Goal: Task Accomplishment & Management: Manage account settings

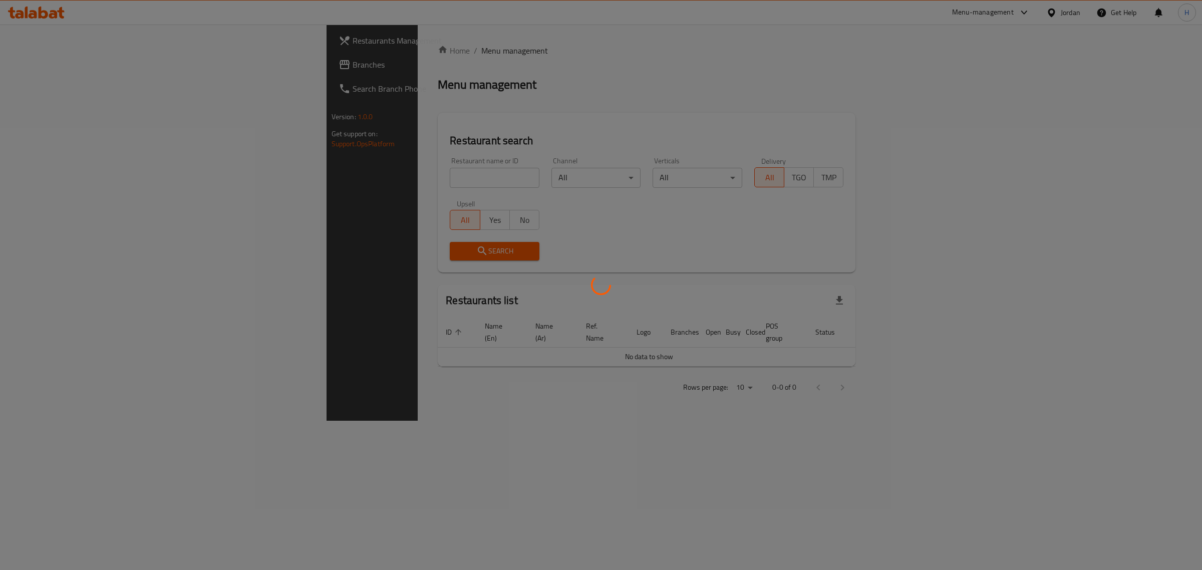
click at [63, 64] on div at bounding box center [601, 285] width 1202 height 570
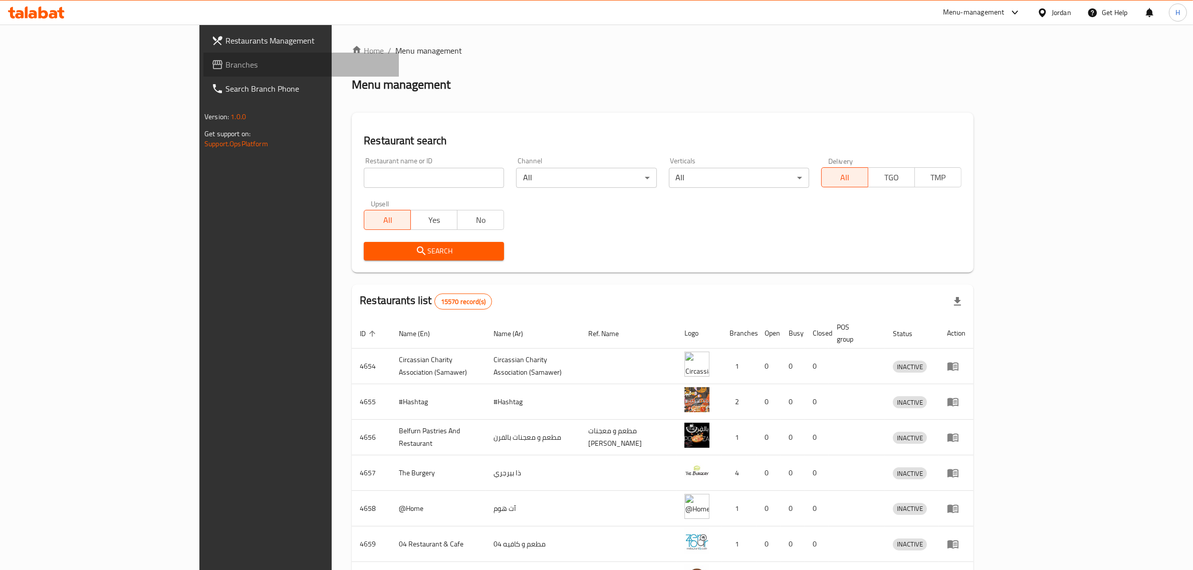
click at [225, 64] on span "Branches" at bounding box center [307, 65] width 165 height 12
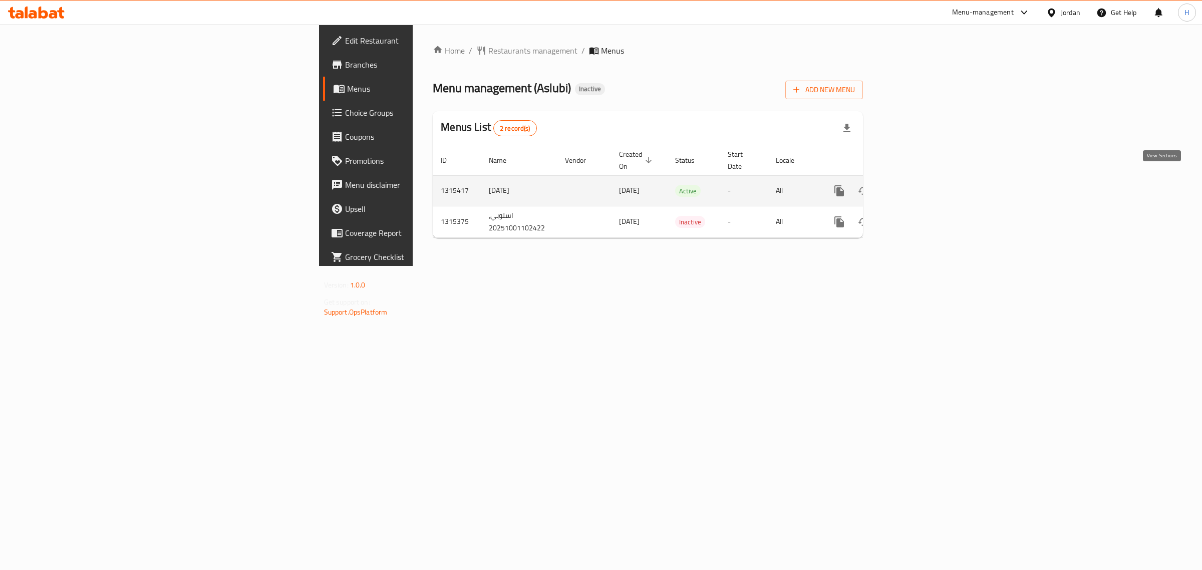
click at [918, 185] on icon "enhanced table" at bounding box center [912, 191] width 12 height 12
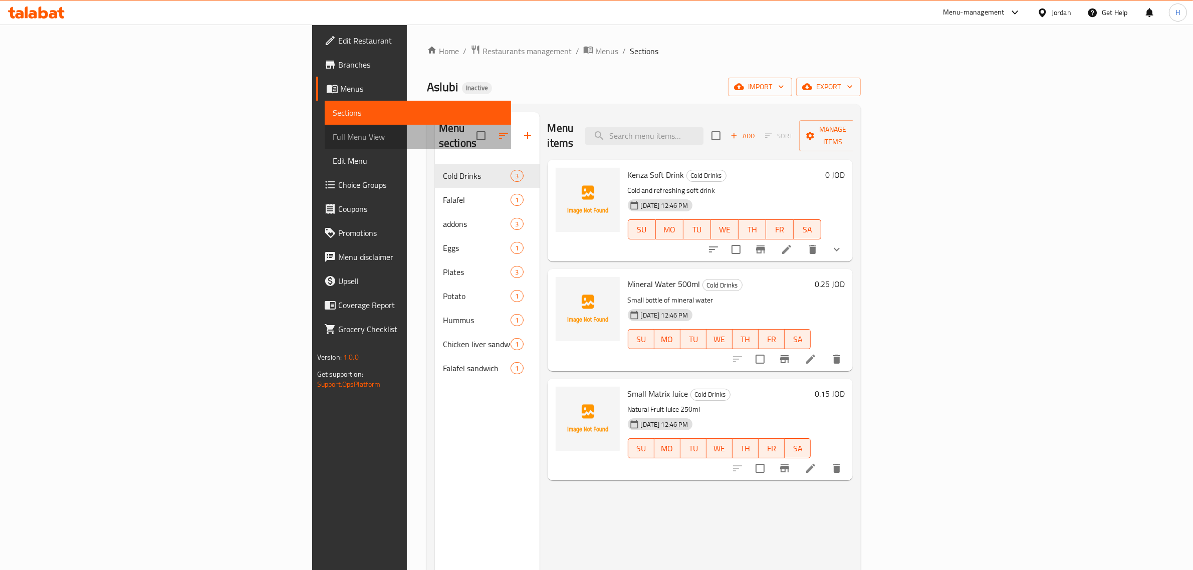
click at [333, 140] on span "Full Menu View" at bounding box center [418, 137] width 171 height 12
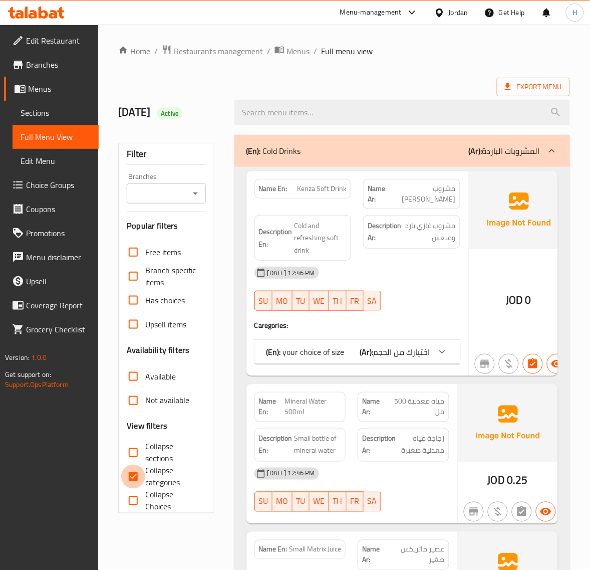
click at [138, 477] on input "Collapse categories" at bounding box center [133, 476] width 24 height 24
checkbox input "false"
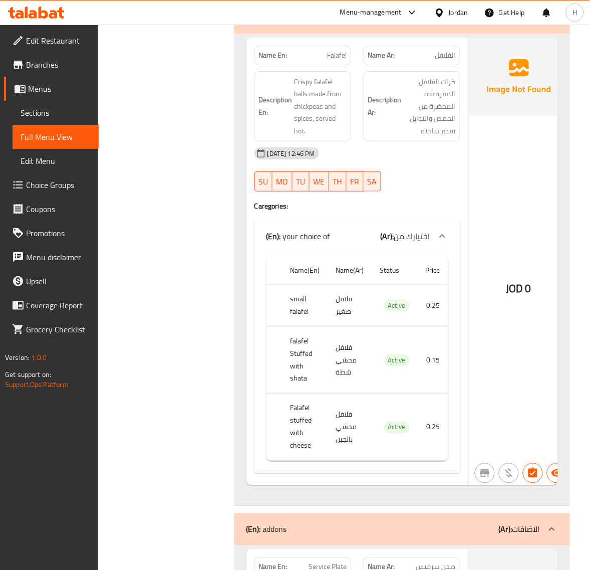
scroll to position [835, 0]
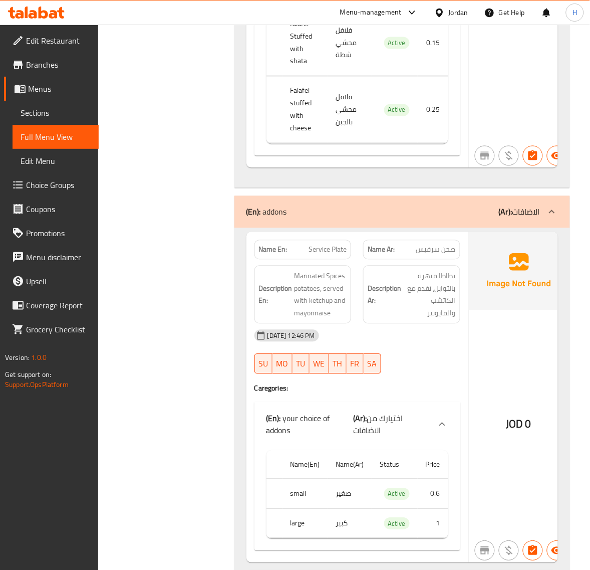
drag, startPoint x: 131, startPoint y: 450, endPoint x: 136, endPoint y: 443, distance: 8.5
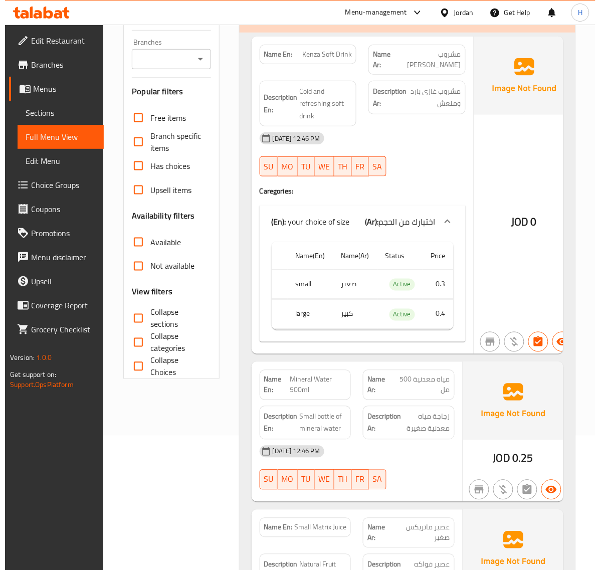
scroll to position [0, 0]
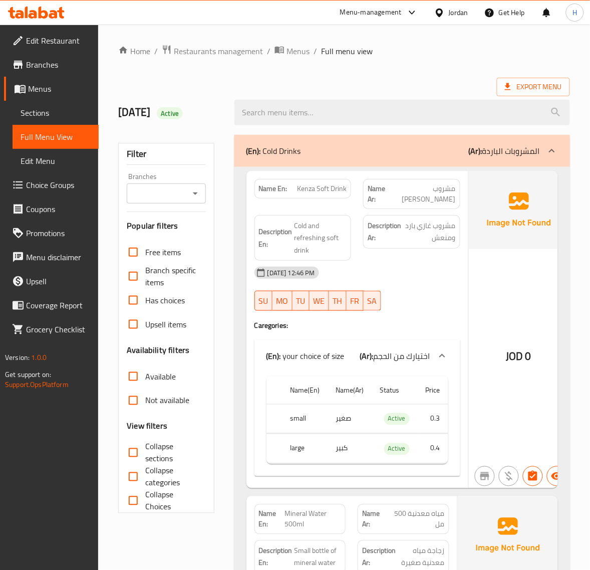
click at [136, 462] on input "Collapse sections" at bounding box center [133, 452] width 24 height 24
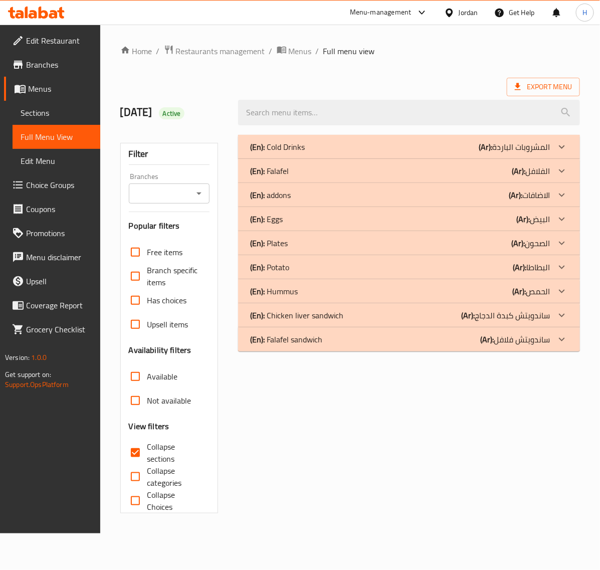
click at [136, 449] on input "Collapse sections" at bounding box center [135, 452] width 24 height 24
checkbox input "false"
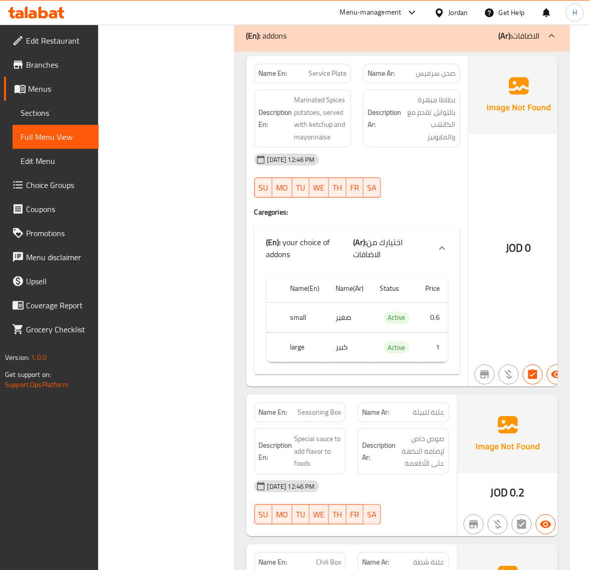
scroll to position [1294, 0]
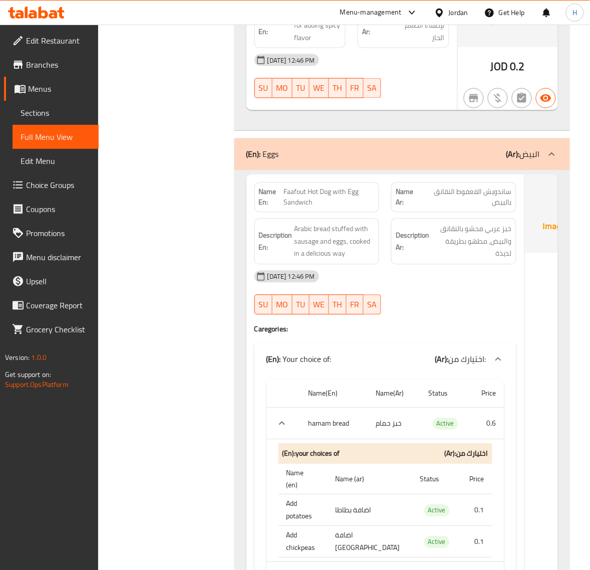
scroll to position [1920, 0]
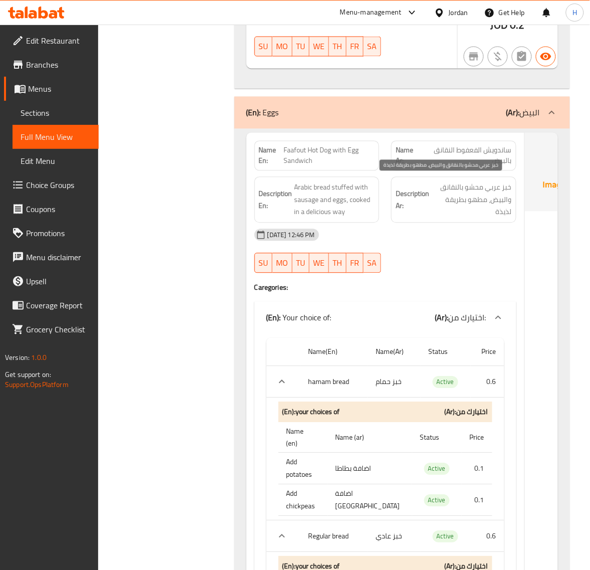
click at [462, 196] on span "خبز عربي محشو بالنقانق والبيض، مطهو بطريقة لذيذة" at bounding box center [471, 199] width 81 height 37
copy span "بالنقانق"
click at [312, 145] on span "Faafout Hot Dog with Egg Sandwich" at bounding box center [329, 155] width 91 height 21
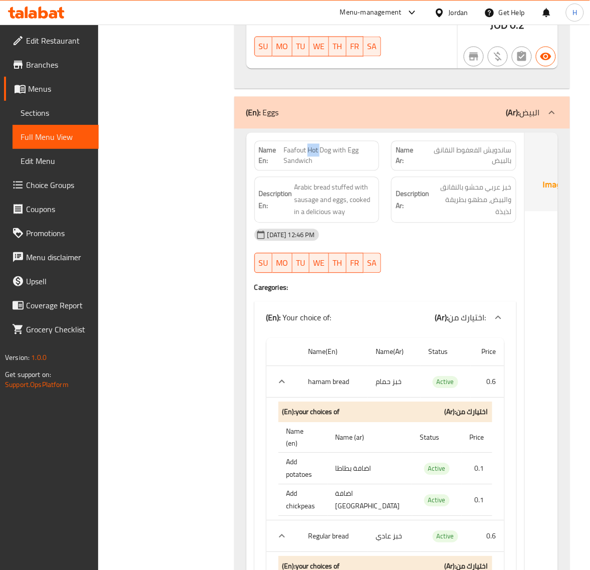
click at [312, 145] on span "Faafout Hot Dog with Egg Sandwich" at bounding box center [329, 155] width 91 height 21
copy span "Faafout Hot Dog with Egg Sandwich"
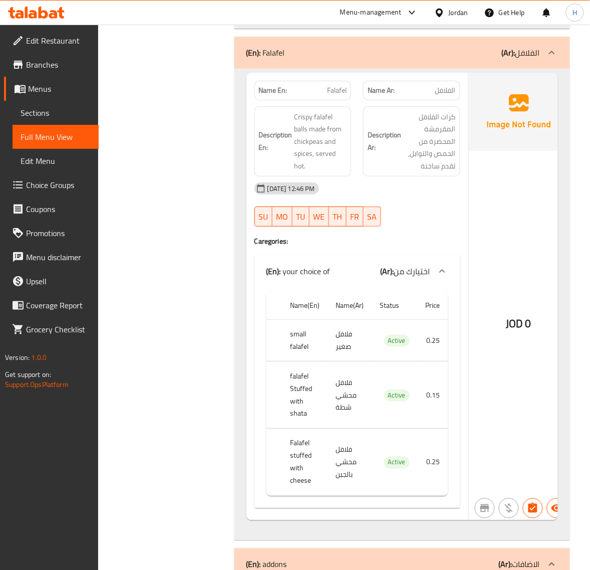
scroll to position [783, 0]
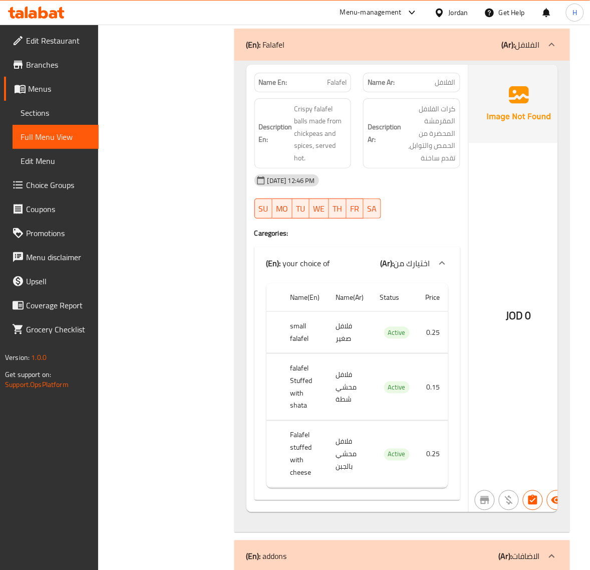
click at [332, 77] on span "Falafel" at bounding box center [337, 82] width 20 height 11
copy span "Falafel"
click at [69, 116] on span "Sections" at bounding box center [56, 113] width 70 height 12
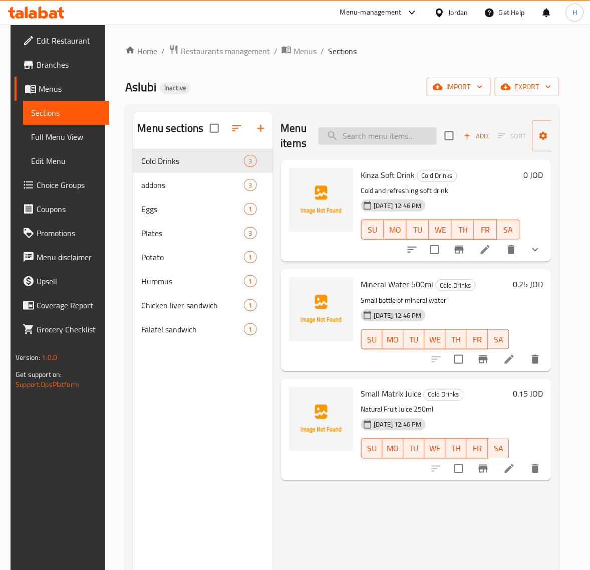
click at [369, 133] on input "search" at bounding box center [378, 136] width 118 height 18
paste input "Foul"
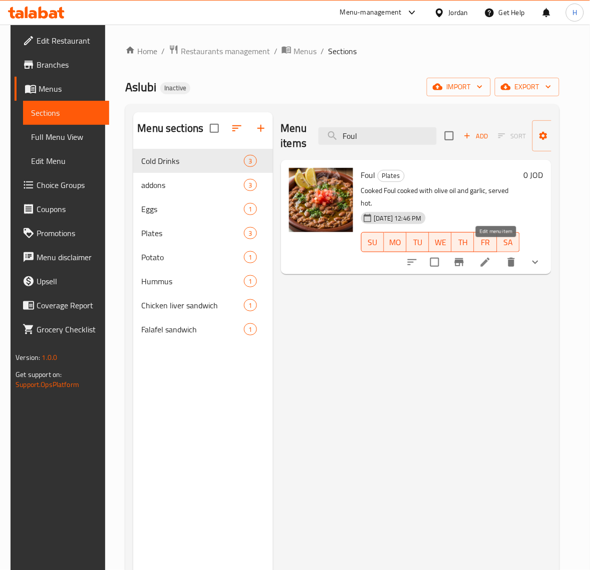
type input "Foul"
click at [491, 256] on icon at bounding box center [485, 262] width 12 height 12
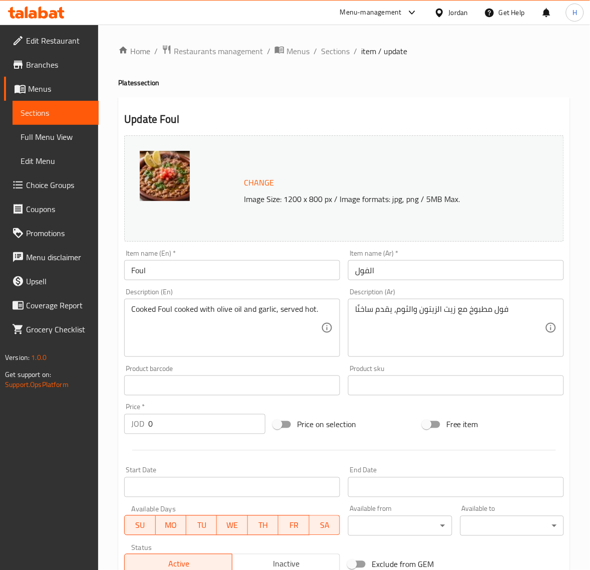
click at [146, 311] on textarea "Cooked Foul cooked with olive oil and garlic, served hot." at bounding box center [226, 328] width 190 height 48
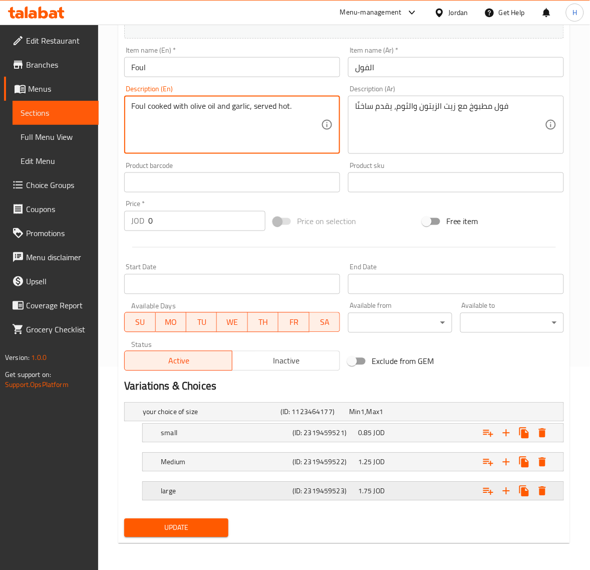
scroll to position [204, 0]
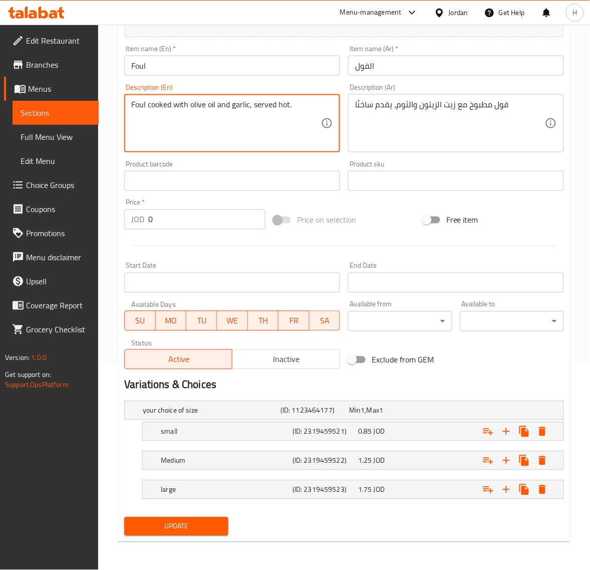
type textarea "Foul cooked with olive oil and garlic, served hot."
click at [182, 519] on button "Update" at bounding box center [176, 526] width 104 height 19
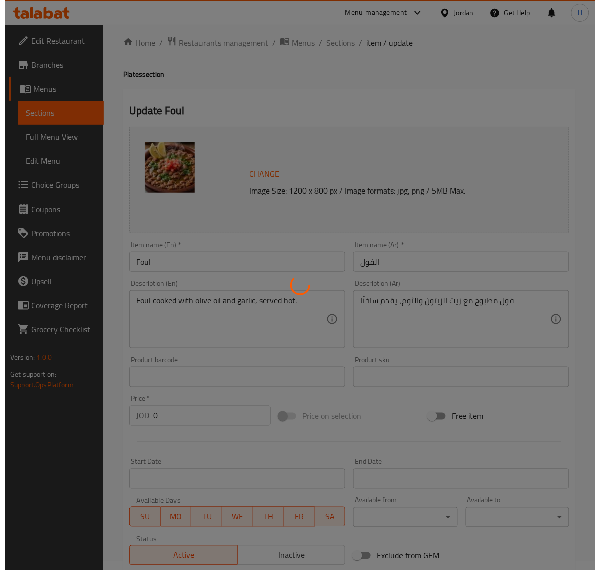
scroll to position [0, 0]
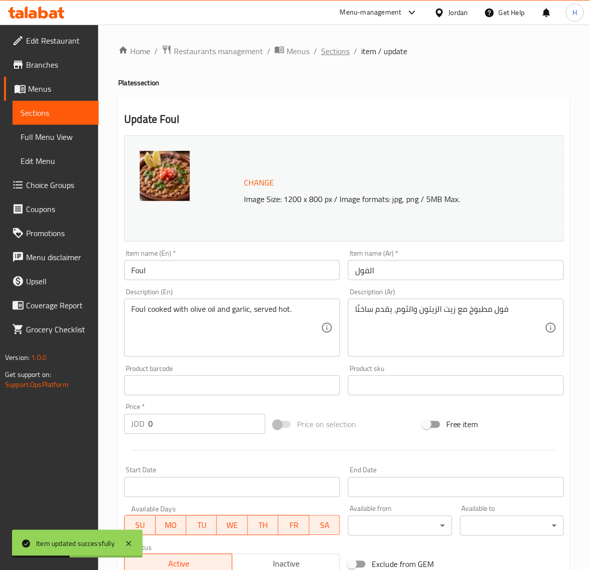
click at [334, 45] on span "Sections" at bounding box center [335, 51] width 29 height 12
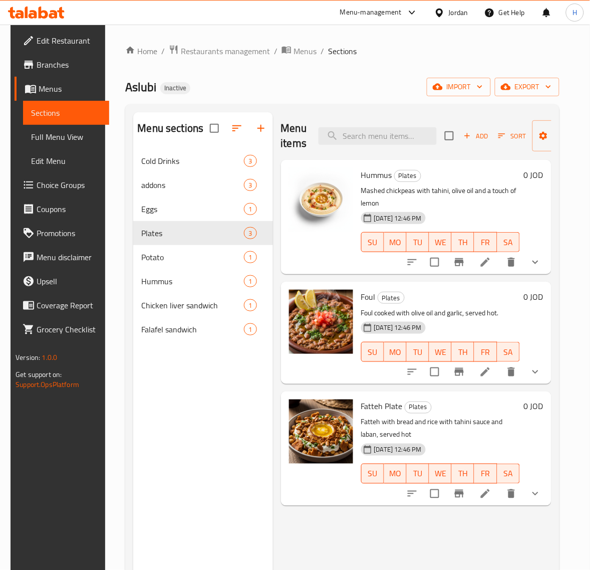
click at [56, 138] on span "Full Menu View" at bounding box center [66, 137] width 70 height 12
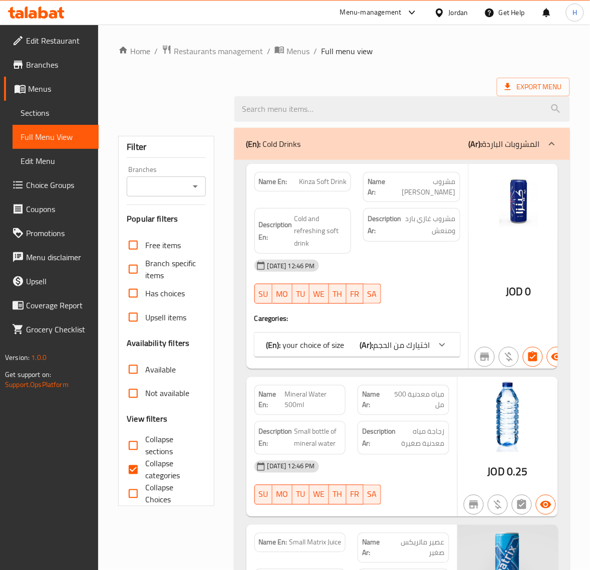
click at [51, 179] on span "Choice Groups" at bounding box center [58, 185] width 65 height 12
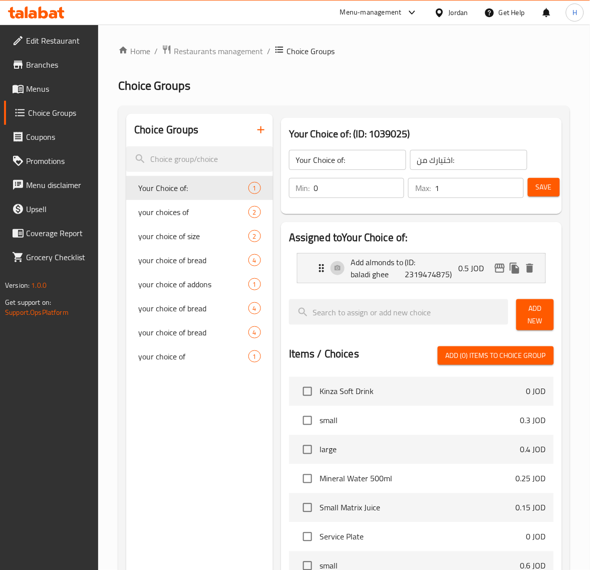
click at [374, 157] on input "Your Choice of:" at bounding box center [347, 160] width 117 height 20
type input "add on's:"
click at [322, 158] on input "add on's:" at bounding box center [347, 160] width 117 height 20
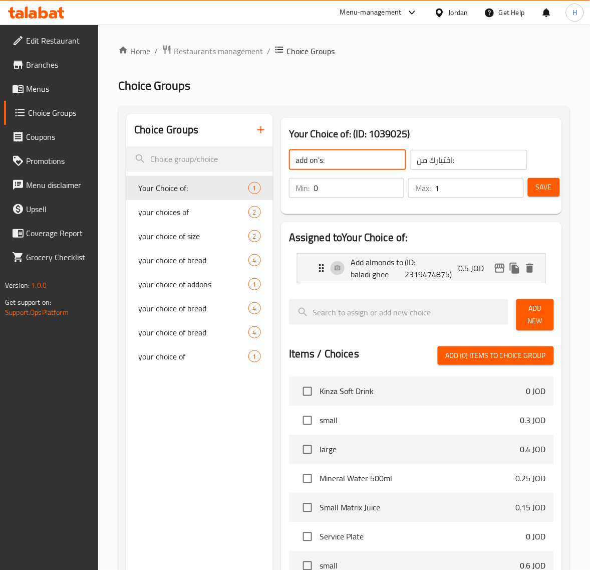
click at [322, 159] on input "add on's:" at bounding box center [347, 160] width 117 height 20
click at [321, 160] on input "add on's:" at bounding box center [347, 160] width 117 height 20
click at [319, 160] on input "add on's:" at bounding box center [347, 160] width 117 height 20
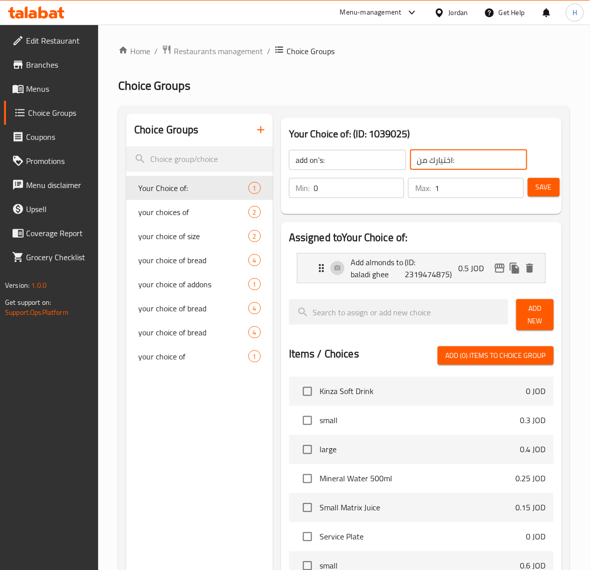
click at [448, 163] on input "اختيارك من:" at bounding box center [468, 160] width 117 height 20
type input "h"
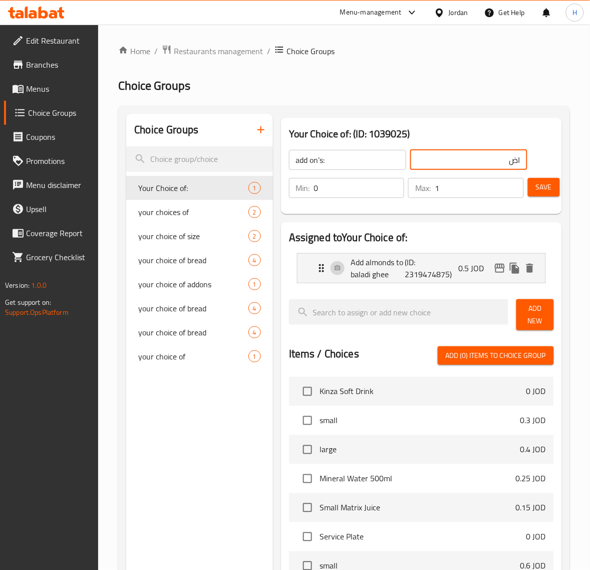
type input "ا"
type input "الاضافات"
click at [536, 192] on span "Save" at bounding box center [544, 187] width 16 height 13
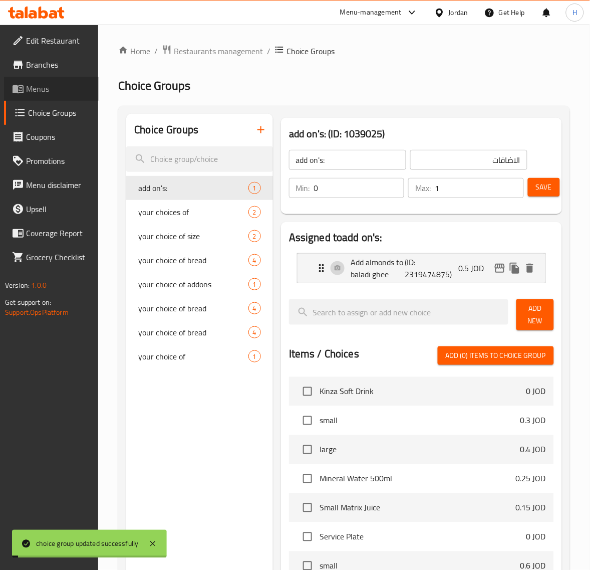
click at [48, 86] on span "Menus" at bounding box center [58, 89] width 65 height 12
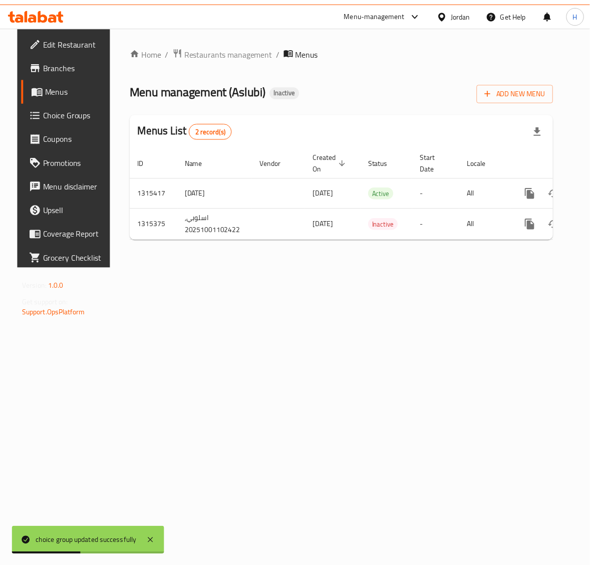
scroll to position [0, 38]
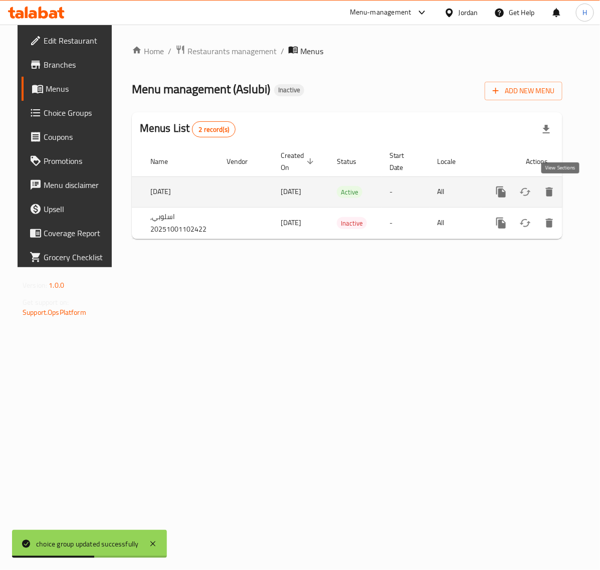
click at [567, 194] on icon "enhanced table" at bounding box center [573, 192] width 12 height 12
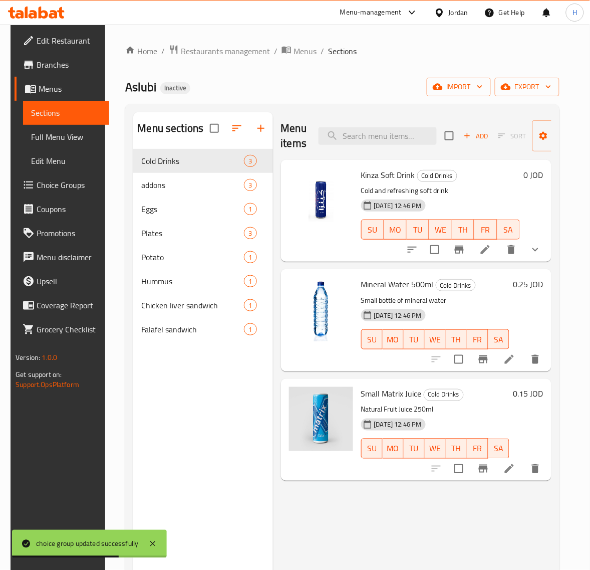
click at [46, 133] on span "Full Menu View" at bounding box center [66, 137] width 70 height 12
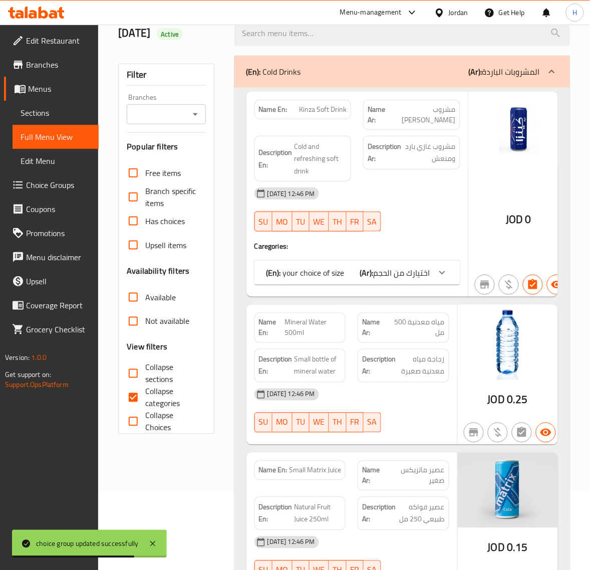
scroll to position [167, 0]
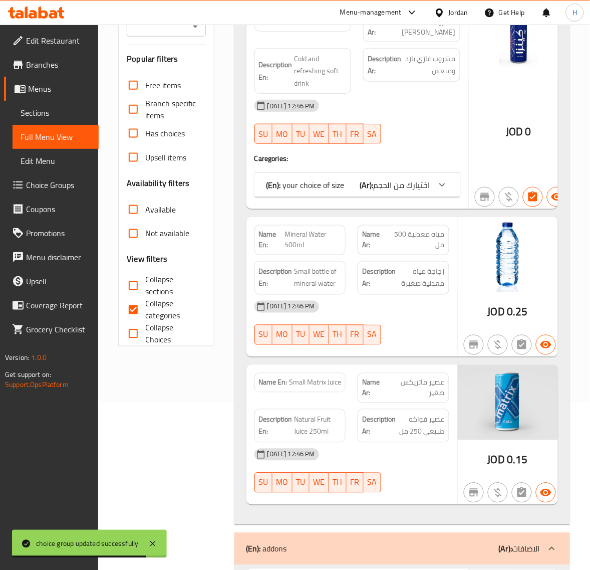
click at [146, 309] on span "Collapse categories" at bounding box center [171, 310] width 52 height 24
click at [145, 309] on input "Collapse categories" at bounding box center [133, 310] width 24 height 24
checkbox input "false"
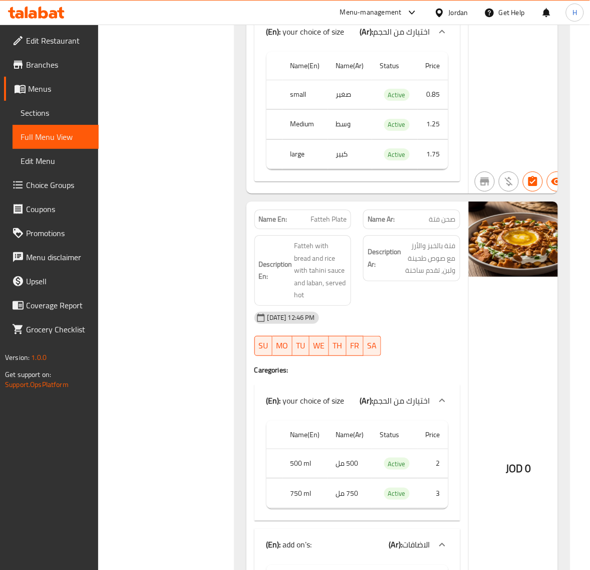
click at [180, 234] on div "Filter Branches Branches Popular filters Free items Branch specific items Has c…" at bounding box center [170, 46] width 116 height 5843
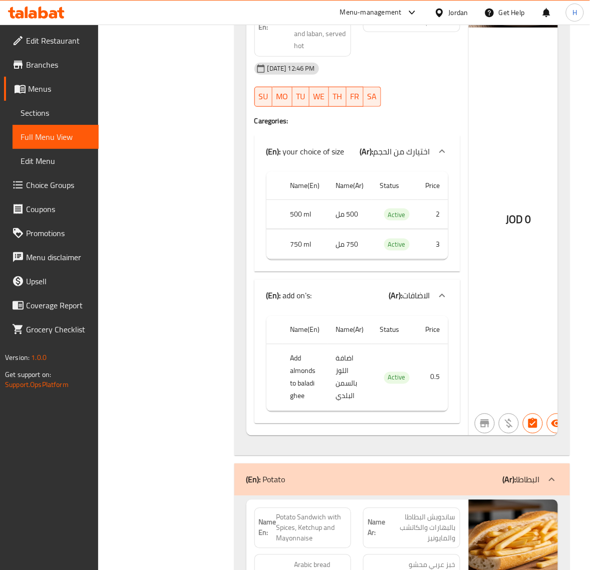
scroll to position [3254, 0]
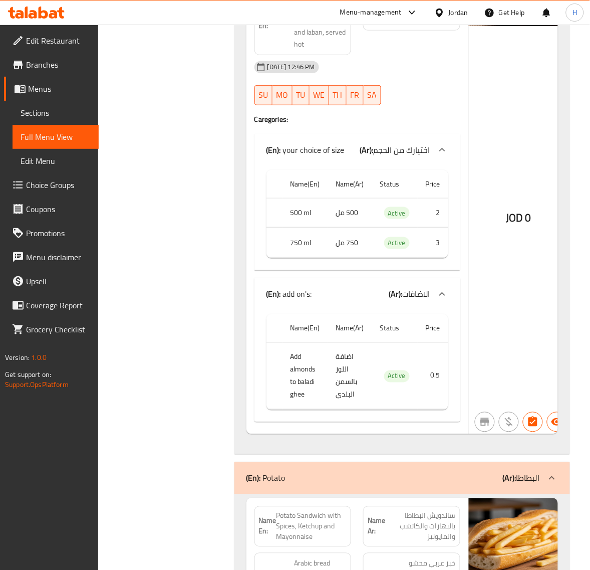
drag, startPoint x: 58, startPoint y: 180, endPoint x: 106, endPoint y: 183, distance: 48.7
click at [58, 180] on span "Choice Groups" at bounding box center [58, 185] width 65 height 12
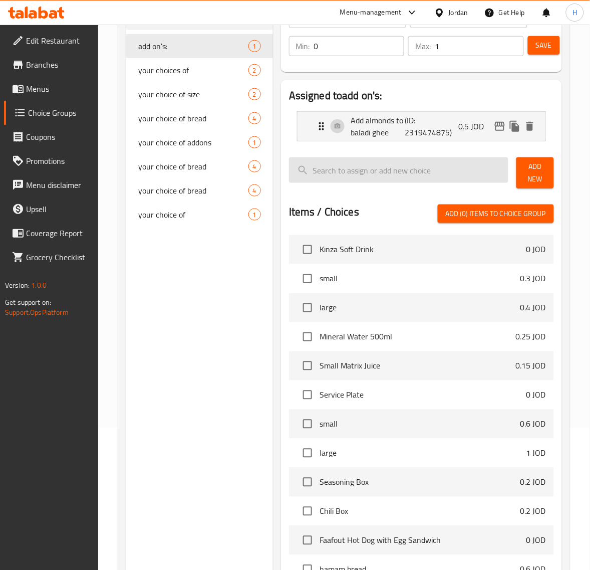
scroll to position [100, 0]
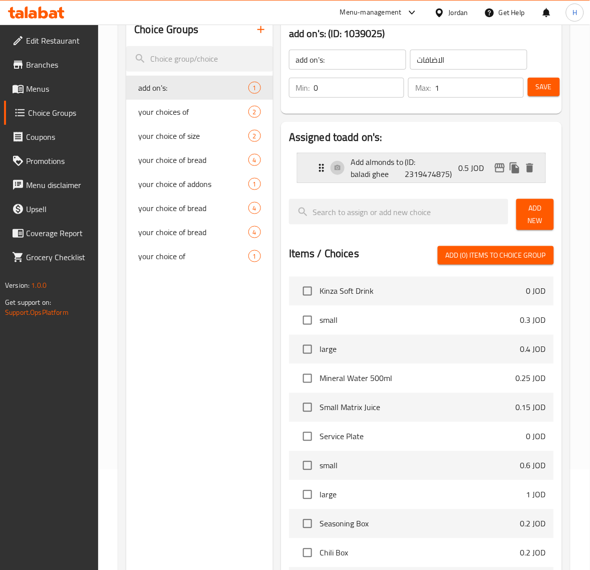
click at [421, 181] on div "Add almonds to baladi ghee (ID: 2319474875) 0.5 JOD" at bounding box center [425, 167] width 218 height 29
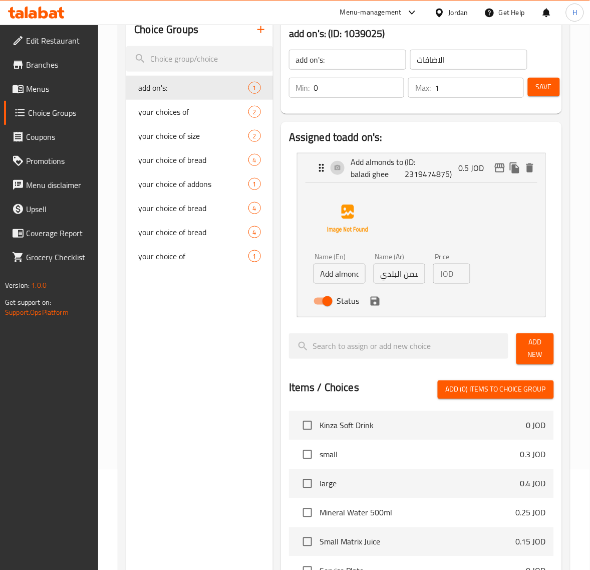
click at [339, 276] on input "Add almonds to baladi ghee" at bounding box center [340, 273] width 52 height 20
click at [345, 276] on input "Add almonds to baladi ghee" at bounding box center [340, 273] width 52 height 20
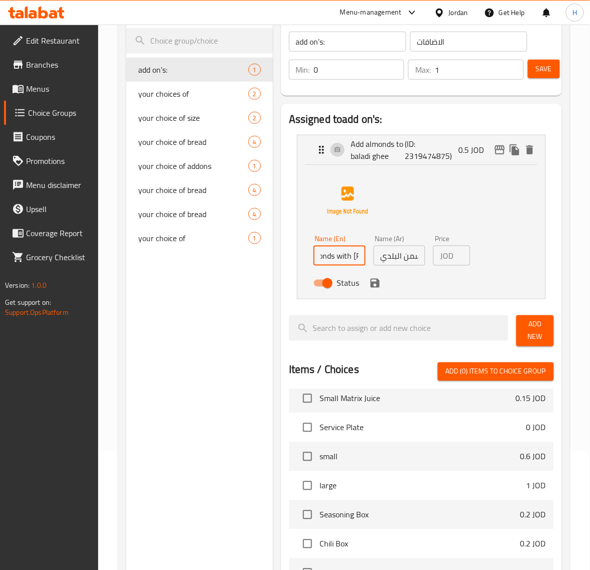
scroll to position [17, 0]
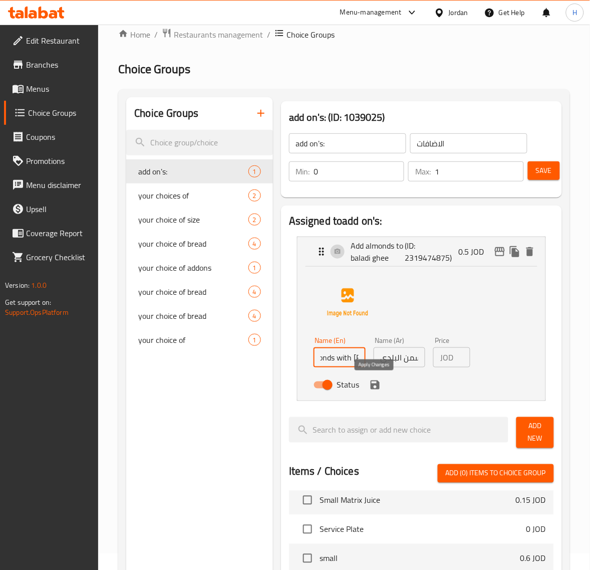
click at [376, 383] on icon "save" at bounding box center [375, 384] width 9 height 9
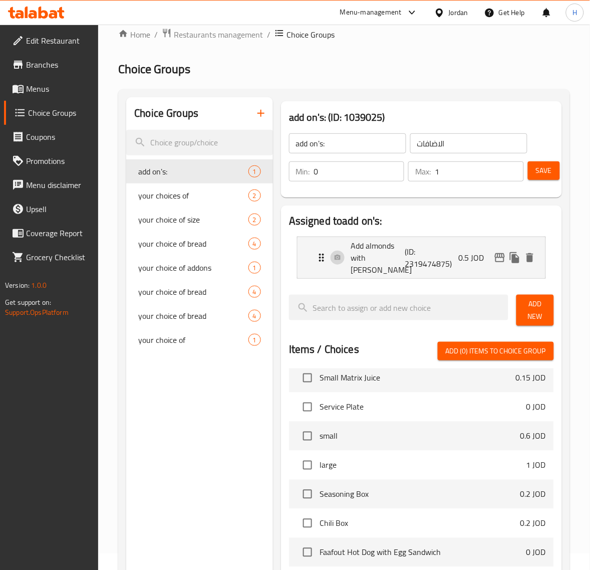
type input "Add almonds with [PERSON_NAME]"
click at [546, 170] on span "Save" at bounding box center [544, 170] width 16 height 13
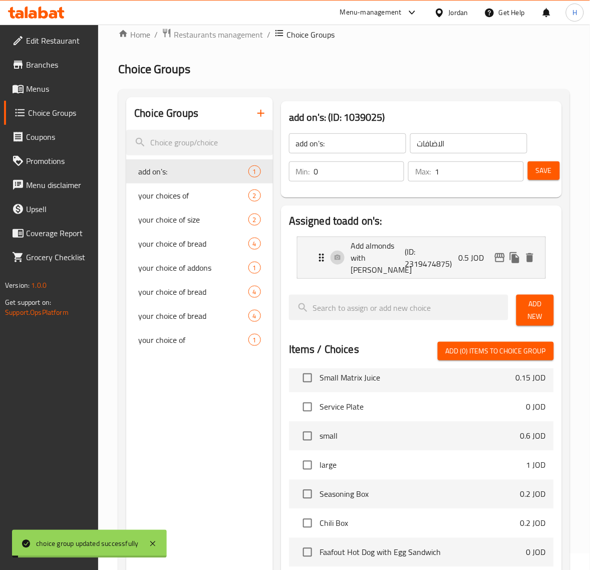
click at [59, 93] on span "Menus" at bounding box center [58, 89] width 65 height 12
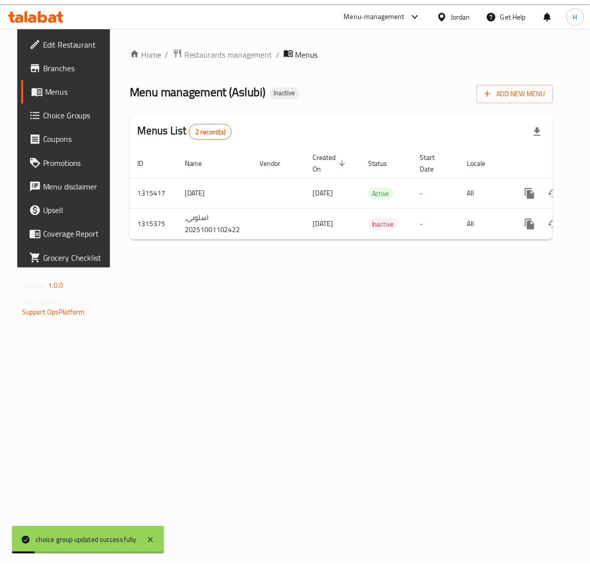
scroll to position [0, 38]
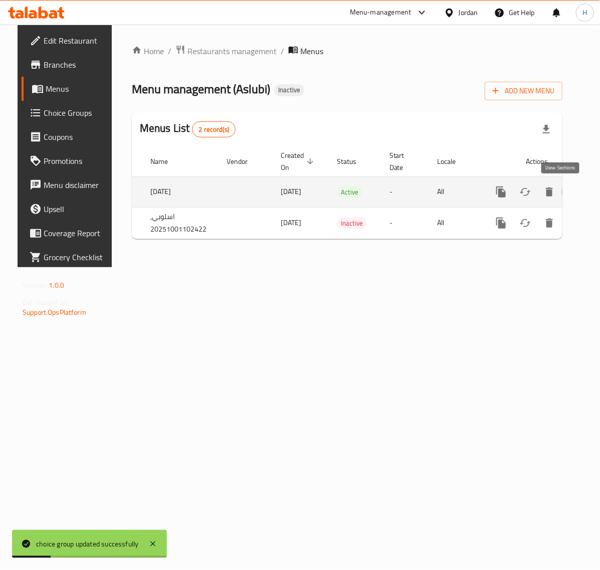
click at [566, 186] on link "enhanced table" at bounding box center [573, 192] width 24 height 24
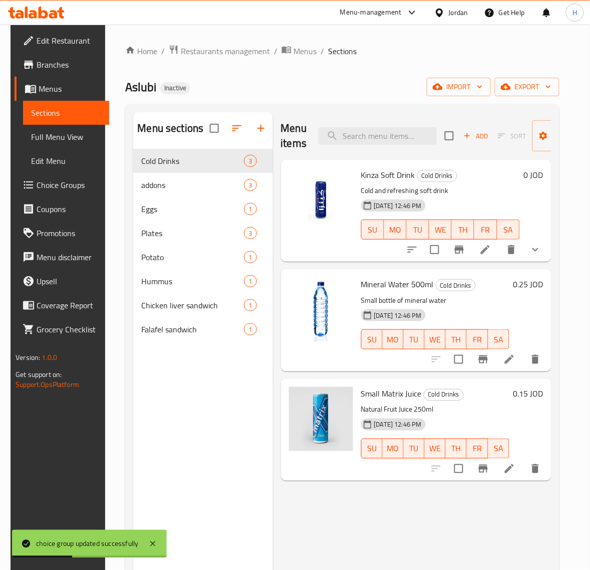
click at [68, 138] on span "Full Menu View" at bounding box center [66, 137] width 70 height 12
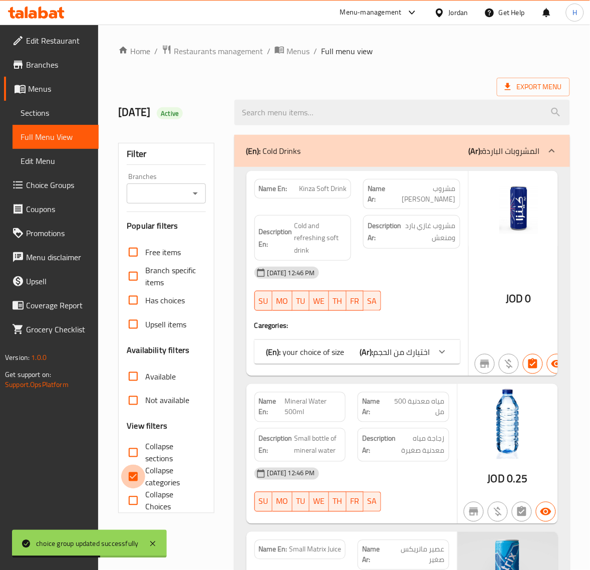
click at [135, 474] on input "Collapse categories" at bounding box center [133, 476] width 24 height 24
checkbox input "false"
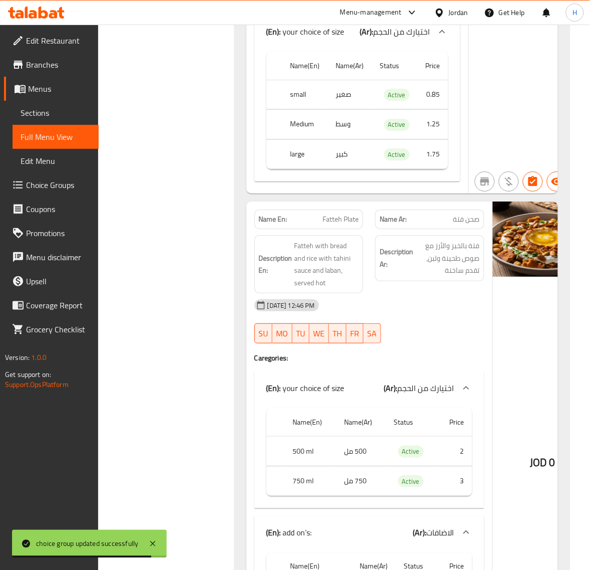
click at [209, 228] on div "Filter Branches Branches Popular filters Free items Branch specific items Has c…" at bounding box center [170, 40] width 116 height 5830
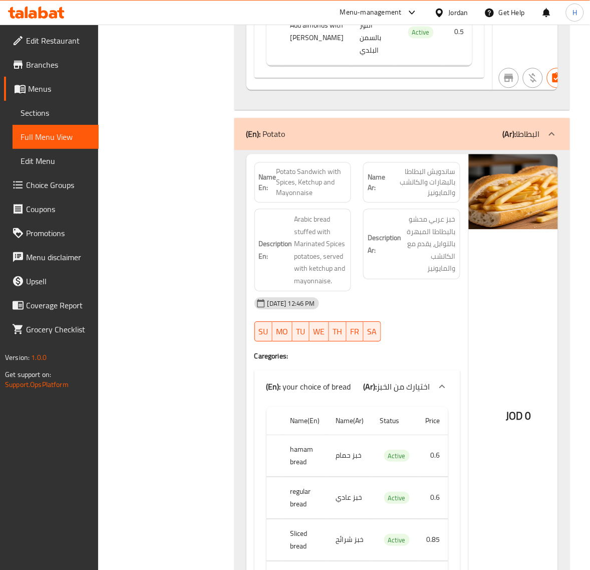
scroll to position [3588, 0]
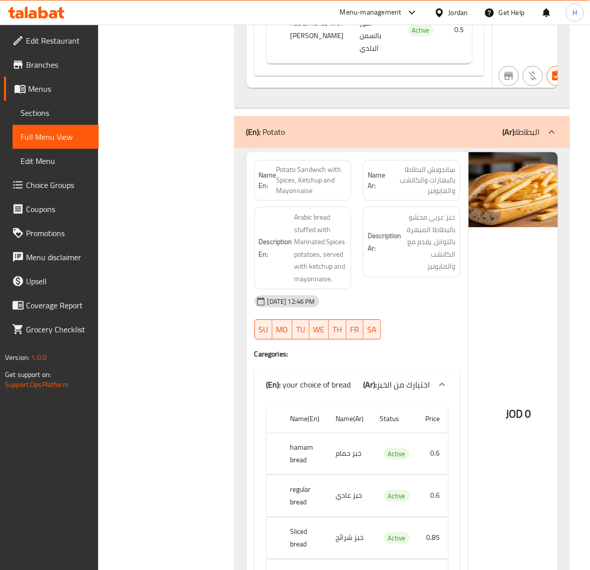
drag, startPoint x: 191, startPoint y: 213, endPoint x: 192, endPoint y: 218, distance: 5.5
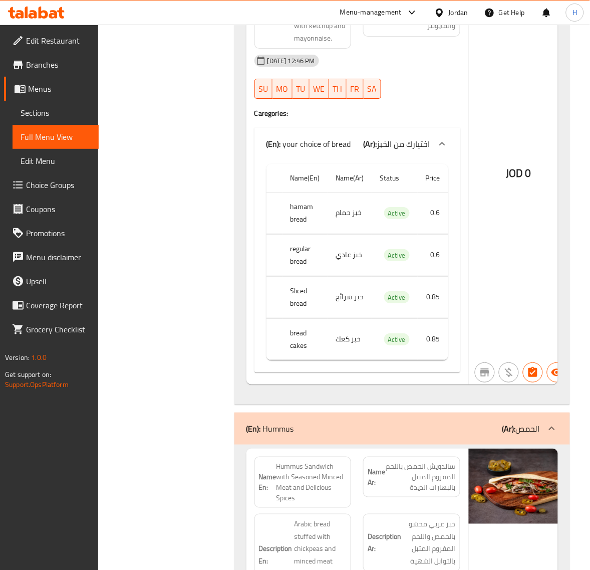
scroll to position [3838, 0]
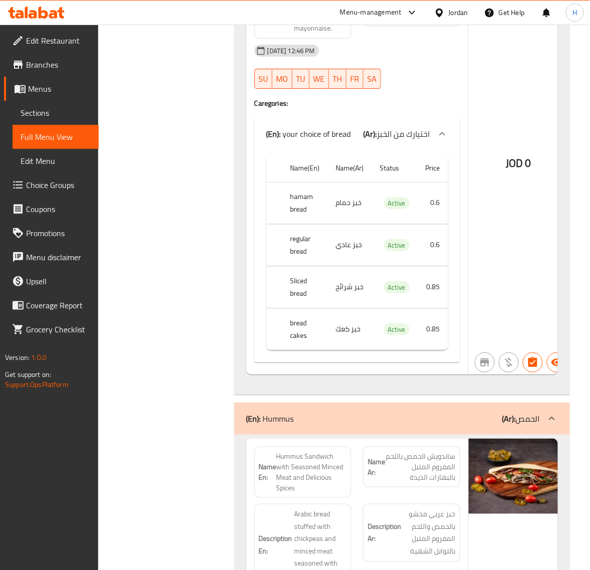
click at [351, 308] on td "خبز شرائح" at bounding box center [350, 287] width 44 height 42
copy td "خبز شرائح"
drag, startPoint x: 201, startPoint y: 253, endPoint x: 217, endPoint y: 211, distance: 44.4
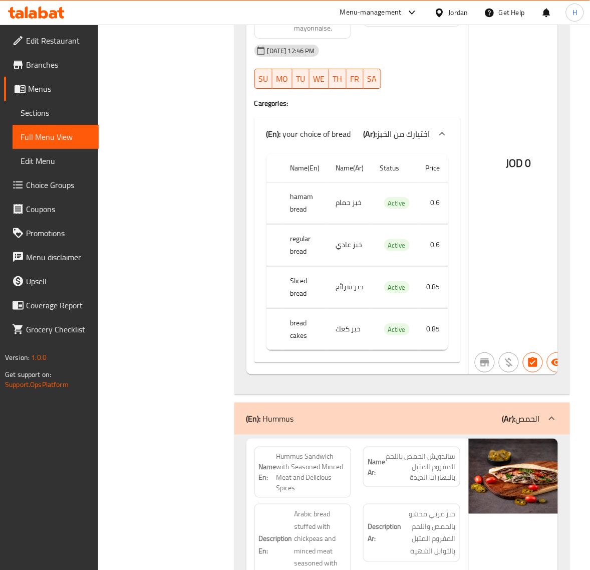
click at [81, 184] on span "Choice Groups" at bounding box center [58, 185] width 65 height 12
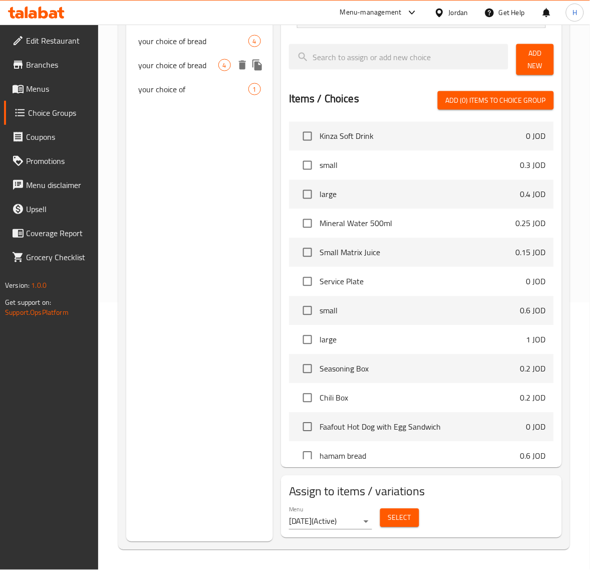
scroll to position [142, 0]
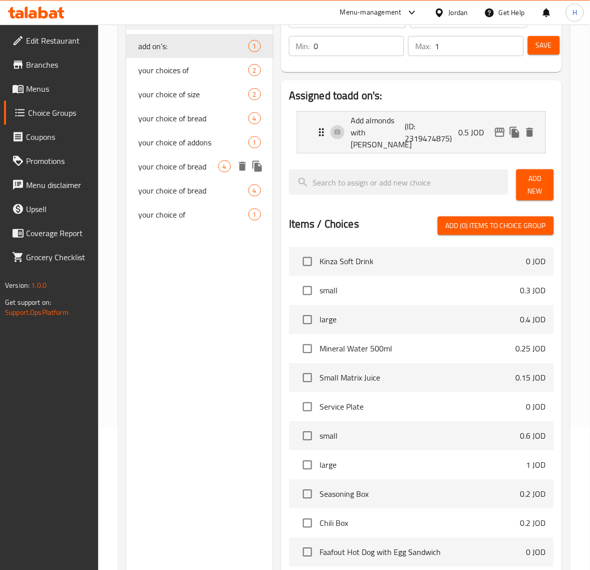
click at [188, 161] on span "your choice of bread" at bounding box center [178, 166] width 80 height 12
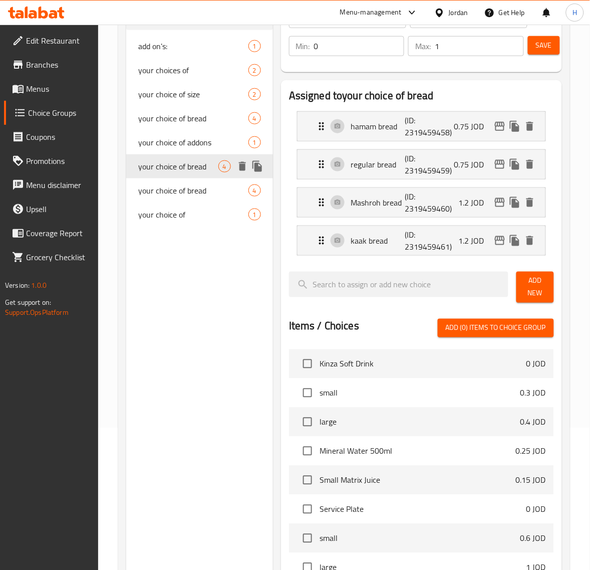
type input "your choice of bread"
type input "اختيارك من الخبز"
type input "1"
click at [436, 211] on p "(ID: 2319459460)" at bounding box center [423, 202] width 36 height 24
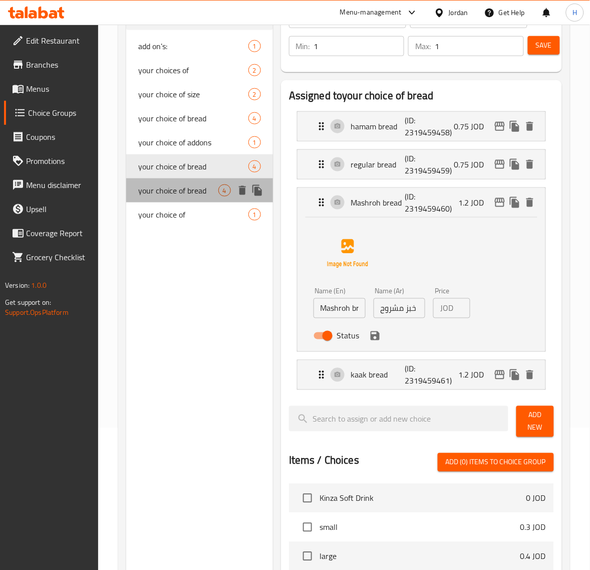
click at [196, 184] on span "your choice of bread" at bounding box center [178, 190] width 80 height 12
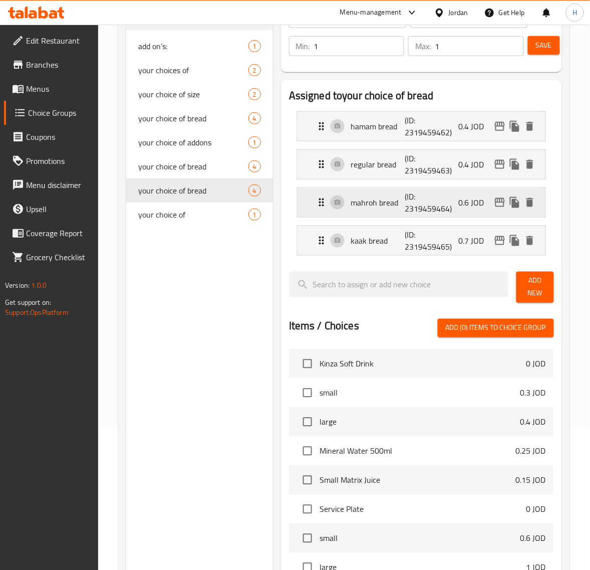
click at [441, 204] on p "(ID: 2319459464)" at bounding box center [423, 202] width 36 height 24
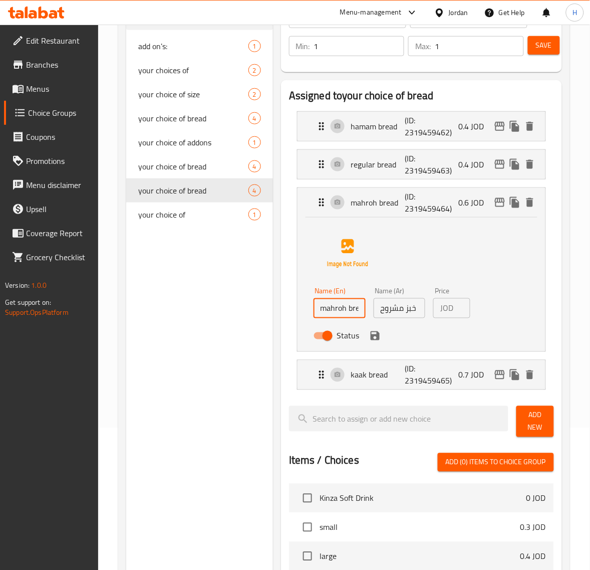
click at [332, 308] on input "mahroh bread" at bounding box center [340, 308] width 52 height 20
click at [374, 341] on icon "save" at bounding box center [375, 336] width 12 height 12
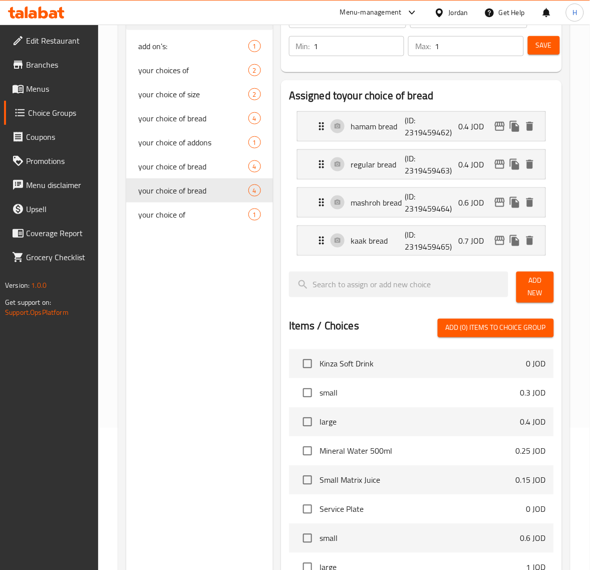
type input "mashroh bread"
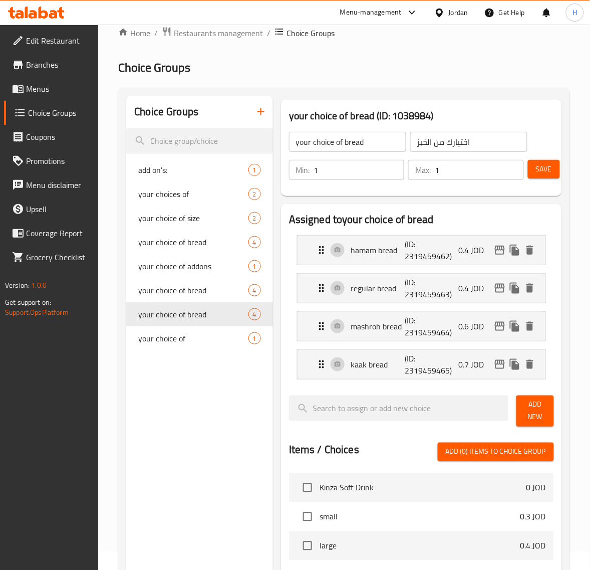
scroll to position [17, 0]
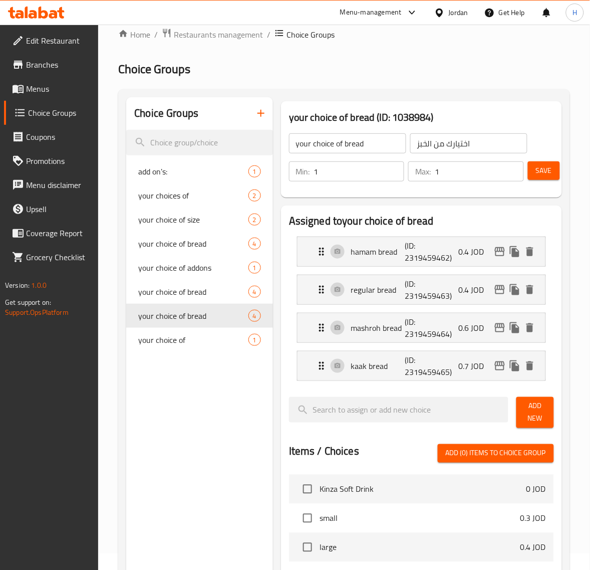
click at [539, 169] on span "Save" at bounding box center [544, 170] width 16 height 13
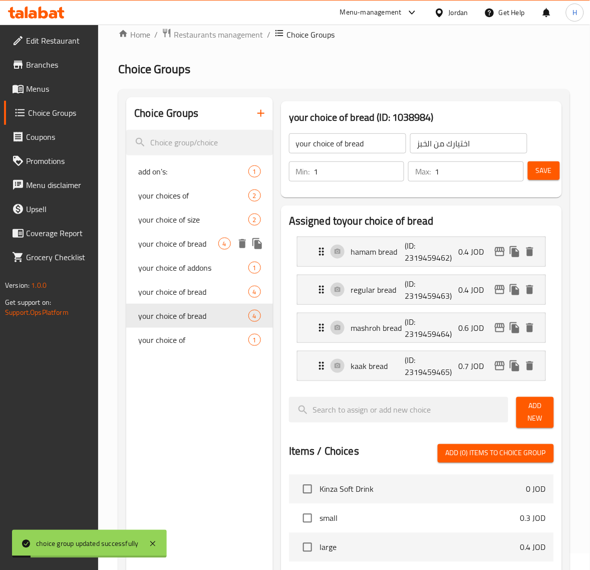
click at [186, 241] on span "your choice of bread" at bounding box center [178, 243] width 80 height 12
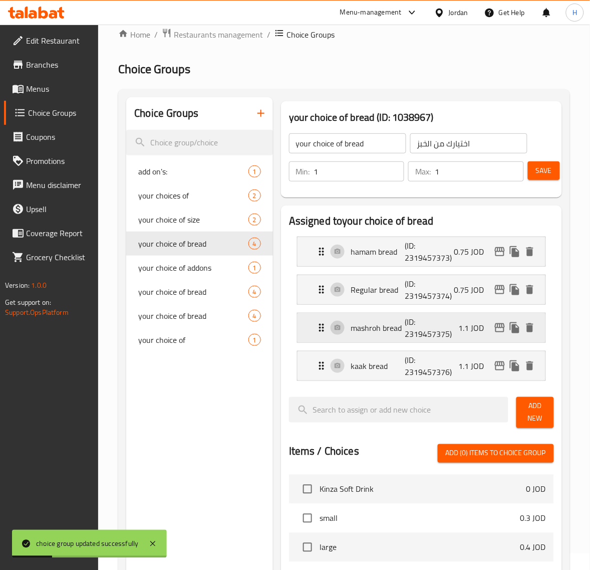
click at [427, 334] on p "(ID: 2319457375)" at bounding box center [423, 328] width 36 height 24
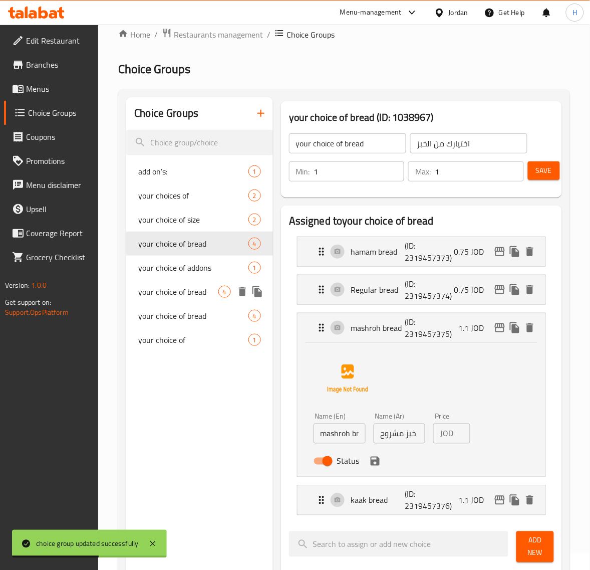
click at [189, 294] on span "your choice of bread" at bounding box center [178, 292] width 80 height 12
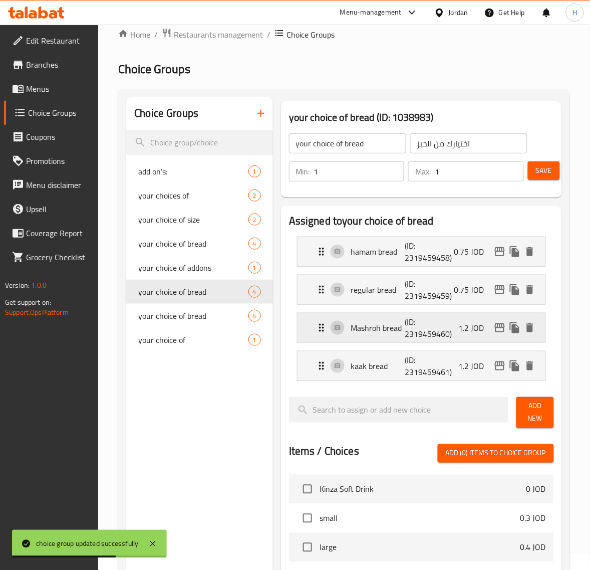
click at [436, 329] on p "(ID: 2319459460)" at bounding box center [423, 328] width 36 height 24
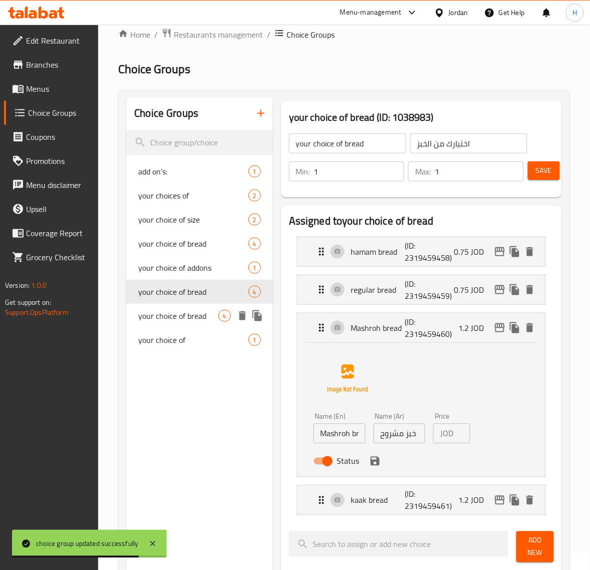
click at [166, 311] on span "your choice of bread" at bounding box center [178, 316] width 80 height 12
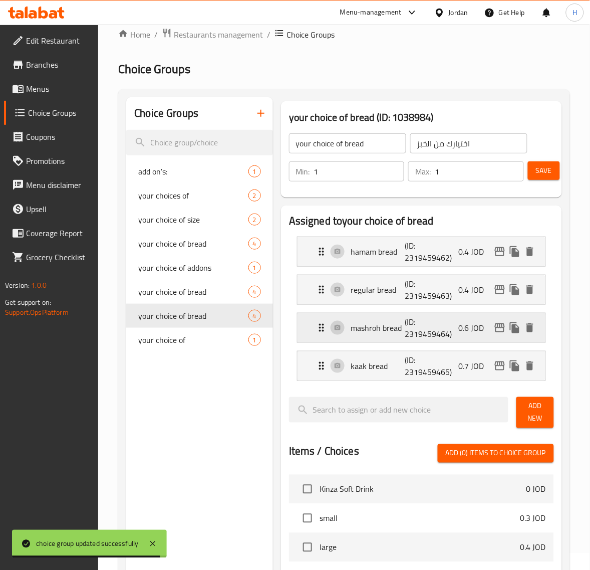
click at [441, 332] on p "(ID: 2319459464)" at bounding box center [423, 328] width 36 height 24
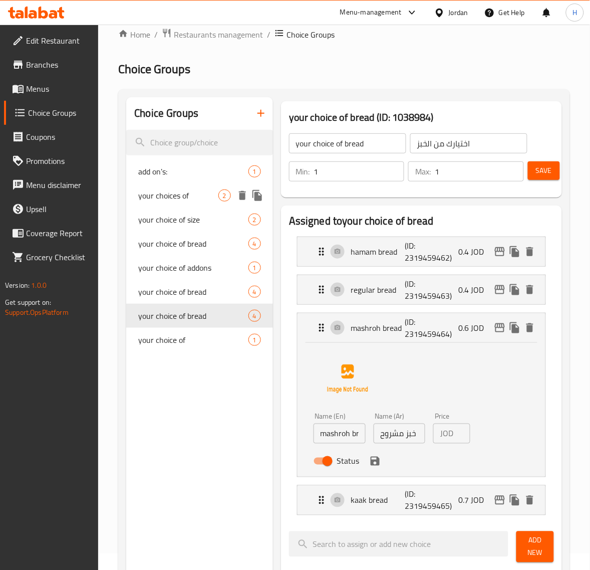
click at [199, 198] on span "your choices of" at bounding box center [178, 195] width 80 height 12
type input "your choices of"
type input "اختيارك من"
type input "0"
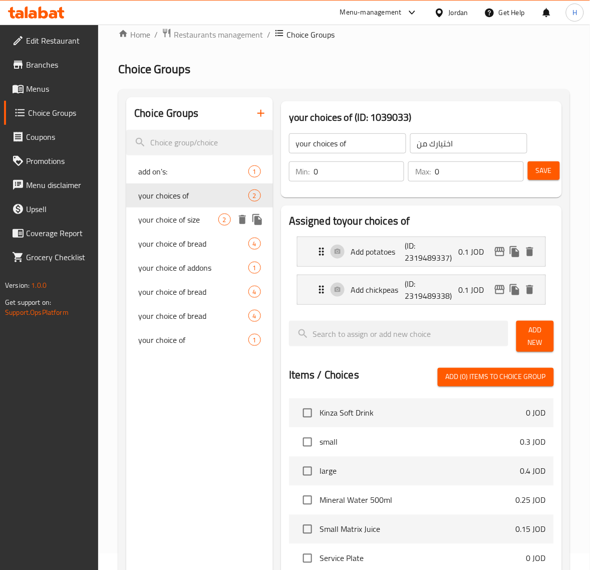
click at [184, 214] on span "your choice of size" at bounding box center [178, 219] width 80 height 12
type input "your choice of size"
type input "اختيارك من الحجم"
type input "1"
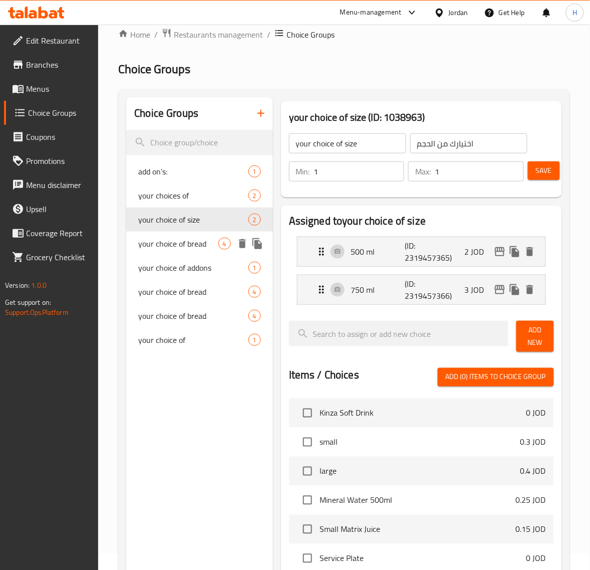
click at [181, 237] on span "your choice of bread" at bounding box center [178, 243] width 80 height 12
type input "your choice of bread"
type input "اختيارك من الخبز"
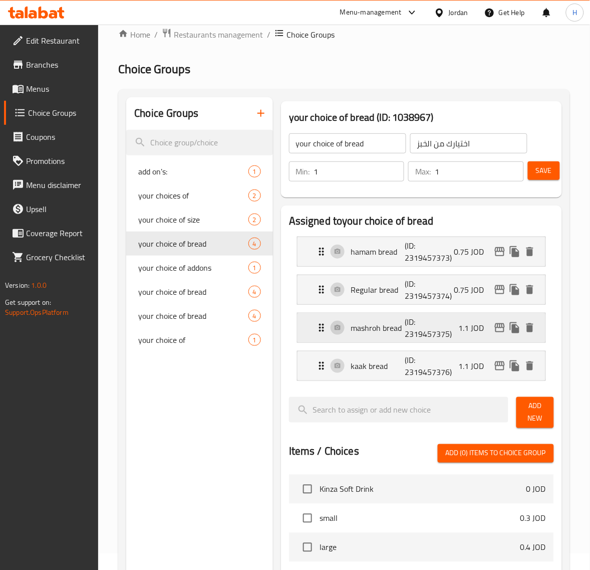
click at [365, 327] on p "mashroh bread" at bounding box center [378, 328] width 54 height 12
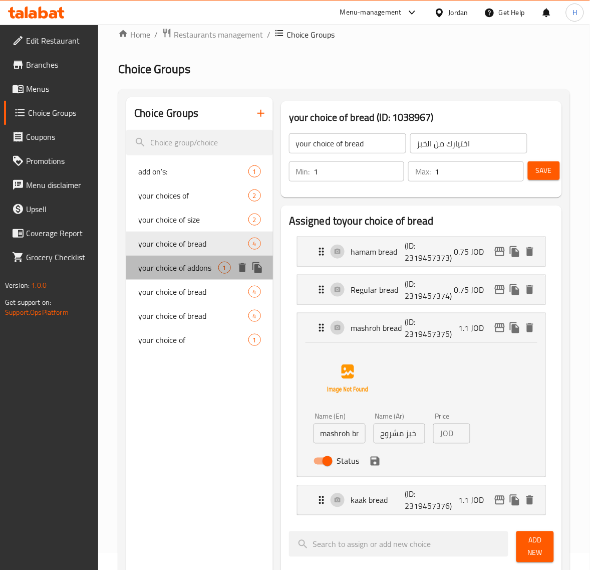
click at [202, 272] on span "your choice of addons" at bounding box center [178, 267] width 80 height 12
type input "your choice of addons"
type input "اختيارك من الاضافات"
type input "0"
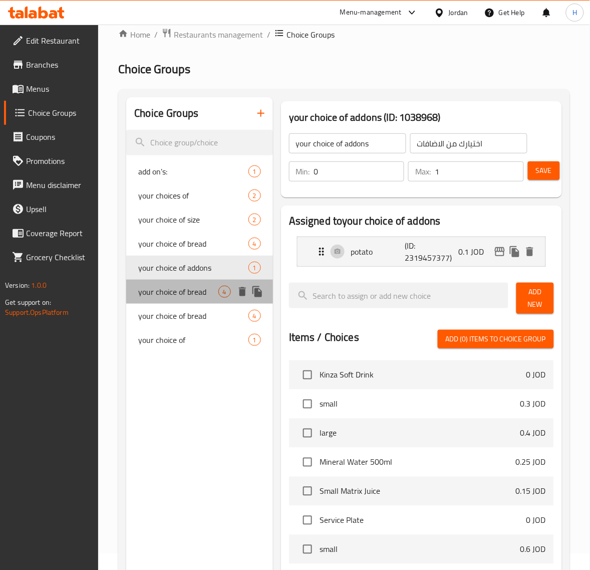
click at [191, 287] on span "your choice of bread" at bounding box center [178, 292] width 80 height 12
type input "your choice of bread"
type input "اختيارك من الخبز"
type input "1"
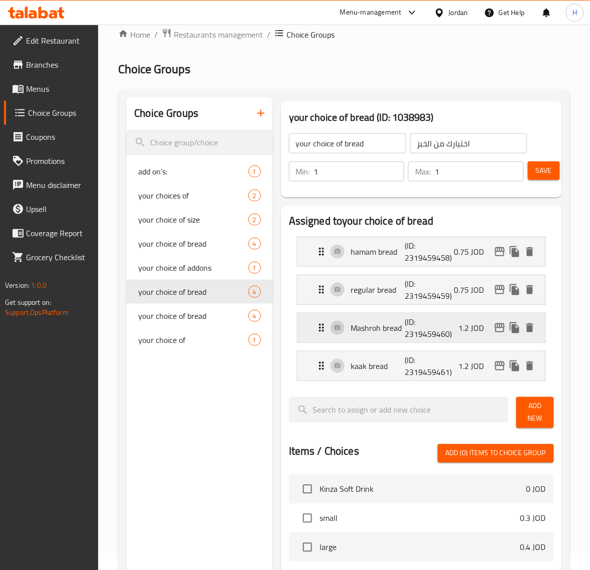
click at [420, 330] on p "(ID: 2319459460)" at bounding box center [423, 328] width 36 height 24
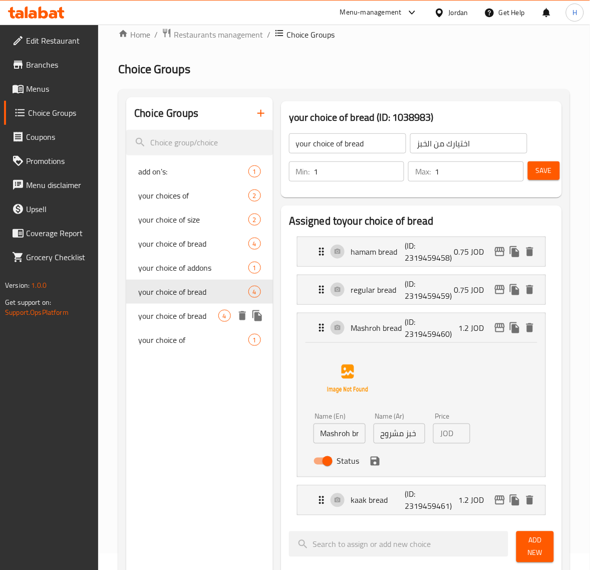
click at [179, 310] on span "your choice of bread" at bounding box center [178, 316] width 80 height 12
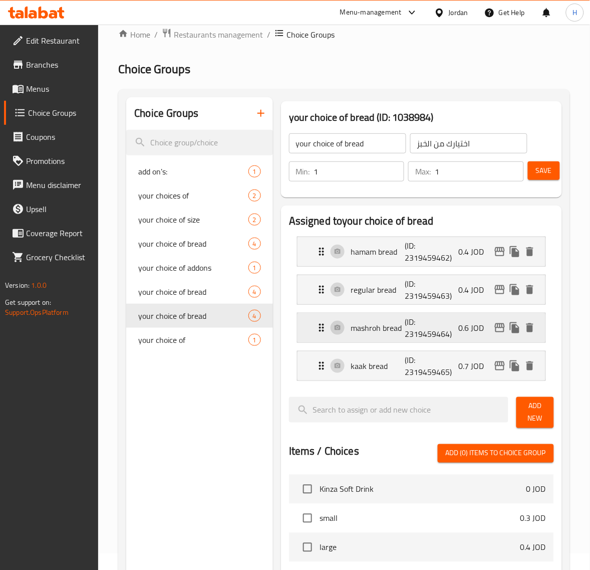
click at [441, 337] on p "(ID: 2319459464)" at bounding box center [423, 328] width 36 height 24
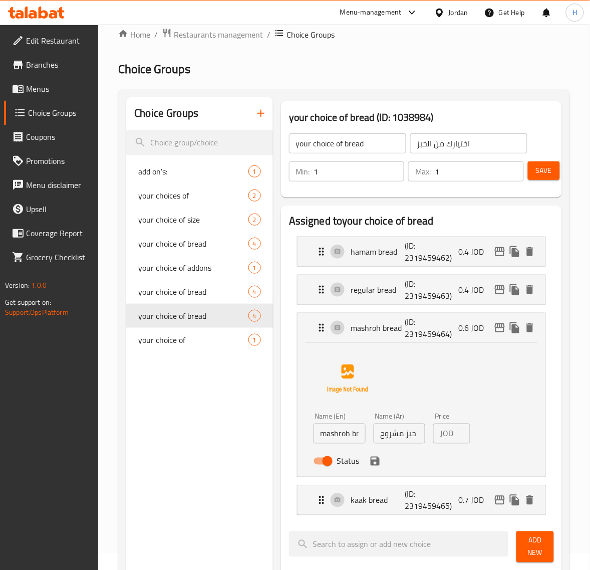
click at [278, 321] on div "Assigned to your choice of bread hamam bread (ID: 2319459462) 0.4 JOD Name (En)…" at bounding box center [421, 579] width 289 height 757
click at [478, 375] on div "Name (En) mashroh bread Name (En) Name (Ar) خبز مشروح Name (Ar) Price JOD 0.6 P…" at bounding box center [422, 408] width 216 height 126
click at [438, 325] on p "(ID: 2319459464)" at bounding box center [423, 328] width 36 height 24
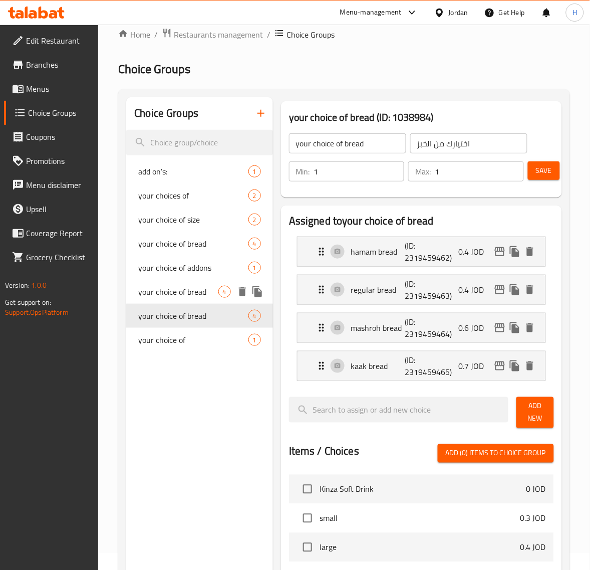
click at [203, 292] on span "your choice of bread" at bounding box center [178, 292] width 80 height 12
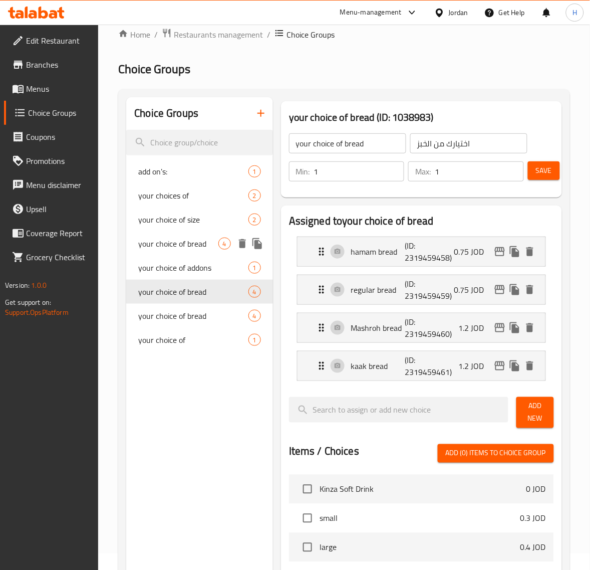
click at [204, 244] on span "your choice of bread" at bounding box center [178, 243] width 80 height 12
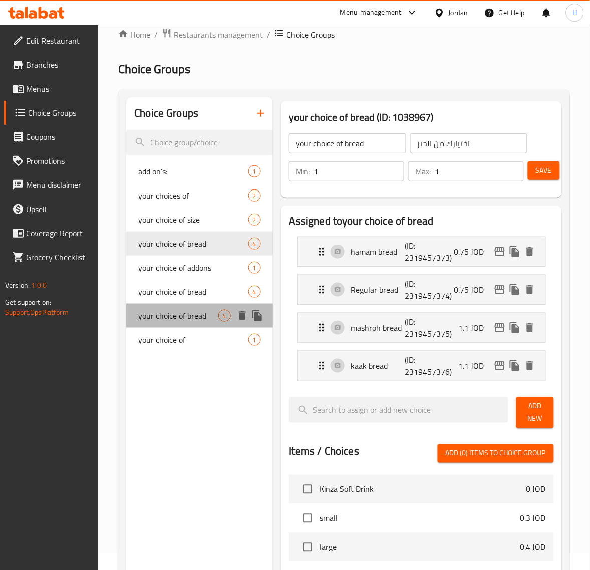
click at [206, 310] on span "your choice of bread" at bounding box center [178, 316] width 80 height 12
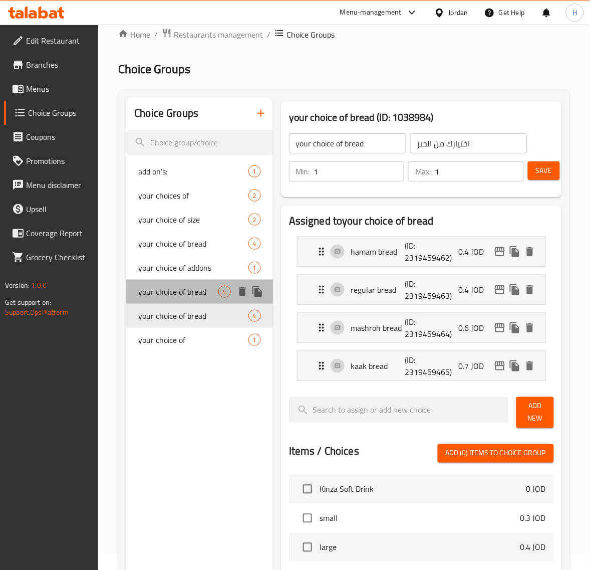
click at [201, 294] on span "your choice of bread" at bounding box center [178, 292] width 80 height 12
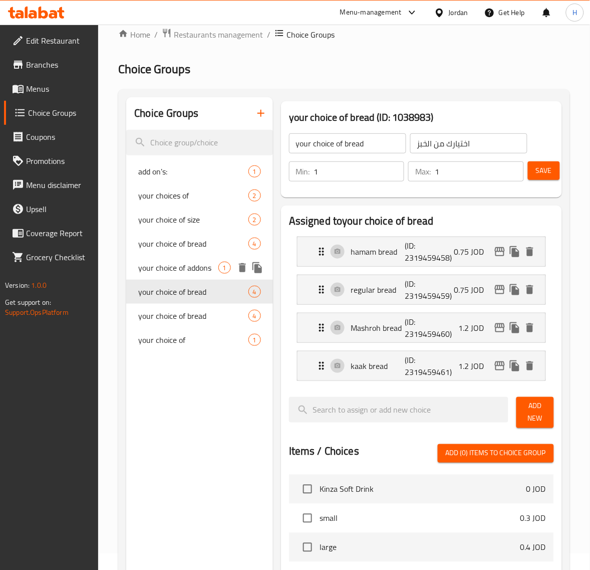
click at [196, 266] on span "your choice of addons" at bounding box center [178, 267] width 80 height 12
type input "your choice of addons"
type input "اختيارك من الاضافات"
type input "0"
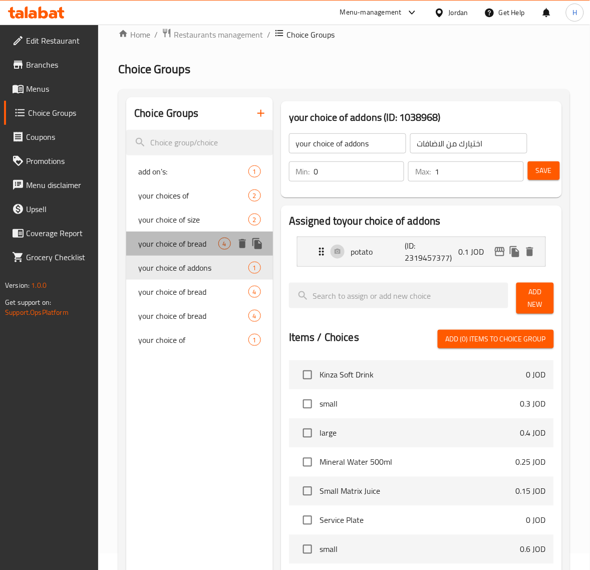
click at [204, 248] on span "your choice of bread" at bounding box center [178, 243] width 80 height 12
type input "your choice of bread"
type input "اختيارك من الخبز"
type input "1"
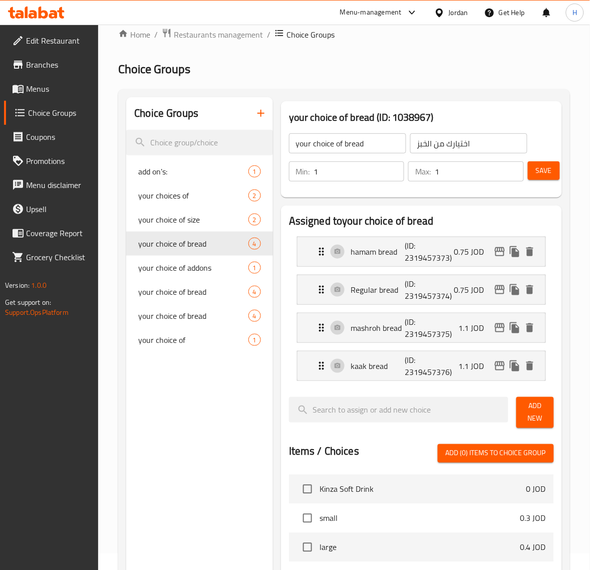
drag, startPoint x: 76, startPoint y: 91, endPoint x: 132, endPoint y: 111, distance: 59.7
click at [76, 91] on span "Menus" at bounding box center [58, 89] width 65 height 12
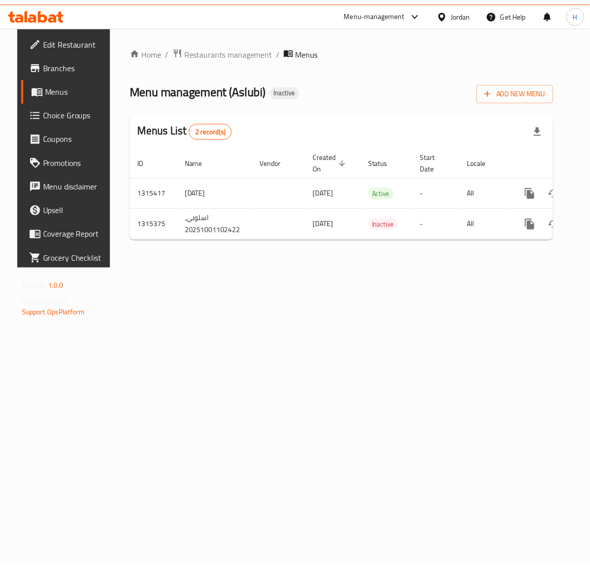
scroll to position [0, 38]
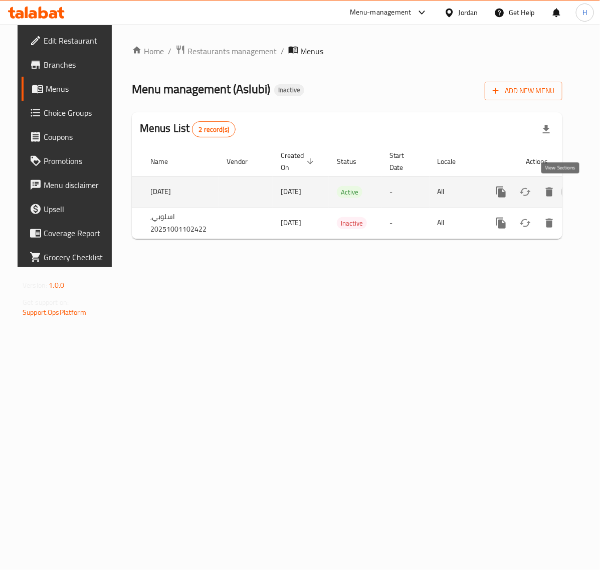
click at [567, 189] on icon "enhanced table" at bounding box center [573, 192] width 12 height 12
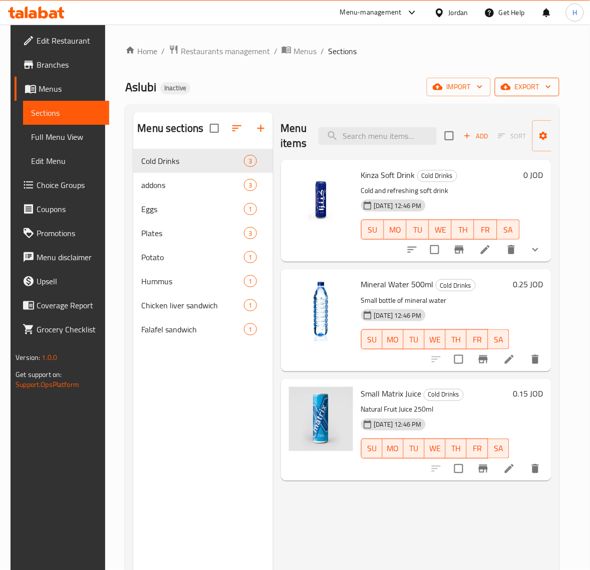
click at [528, 89] on span "export" at bounding box center [527, 87] width 49 height 13
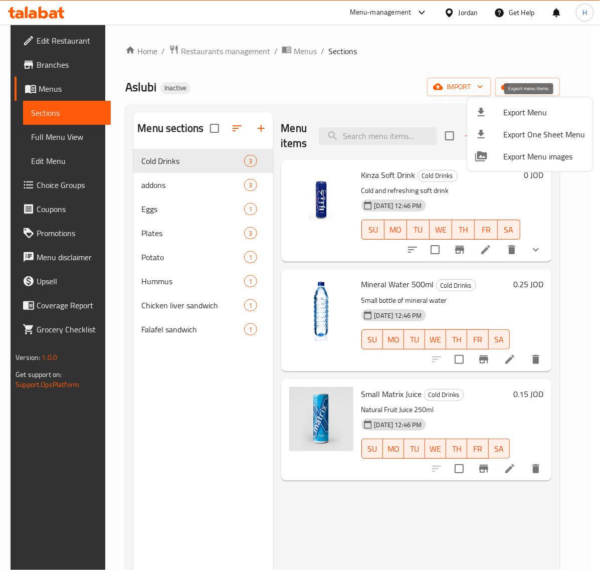
click at [543, 112] on span "Export Menu" at bounding box center [544, 112] width 82 height 12
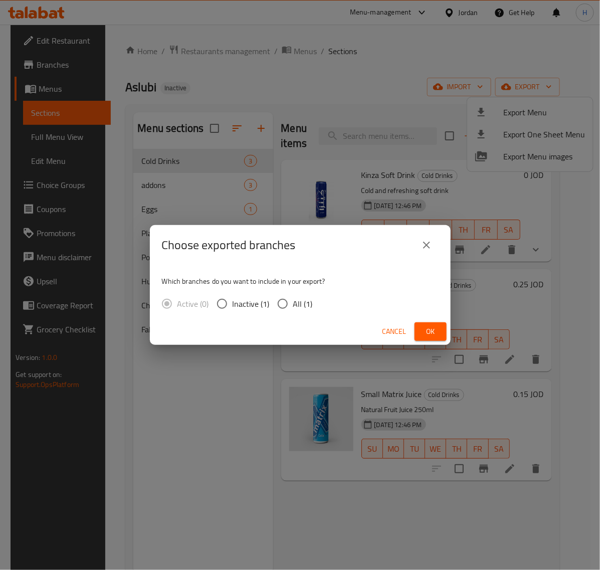
click at [282, 297] on input "All (1)" at bounding box center [282, 303] width 21 height 21
radio input "true"
click at [419, 329] on button "Ok" at bounding box center [430, 331] width 32 height 19
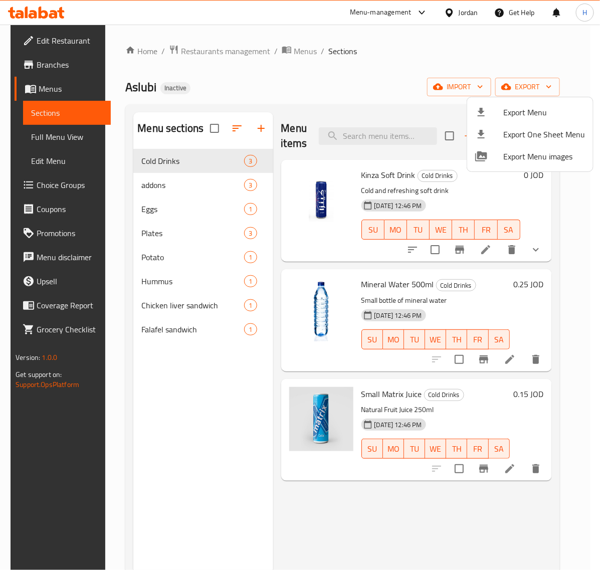
click at [65, 185] on div at bounding box center [300, 285] width 600 height 570
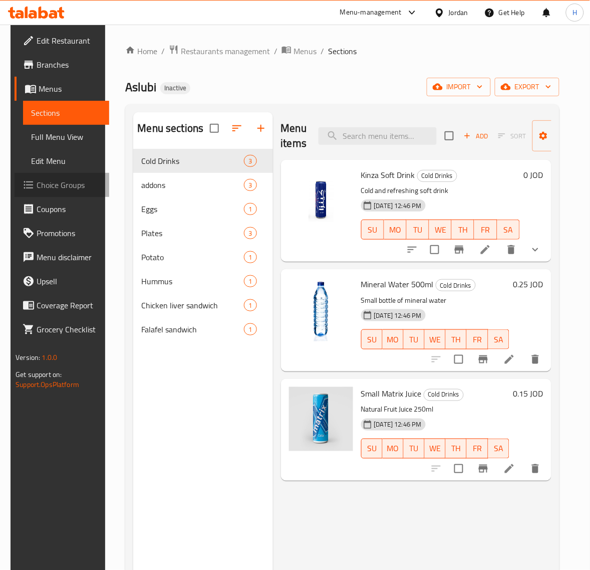
click at [54, 186] on span "Choice Groups" at bounding box center [69, 185] width 65 height 12
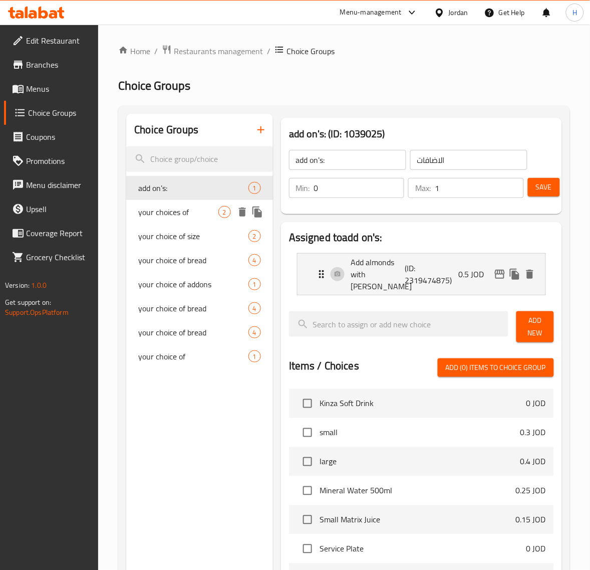
click at [192, 206] on span "your choices of" at bounding box center [178, 212] width 80 height 12
type input "your choices of"
type input "اختيارك من"
type input "0"
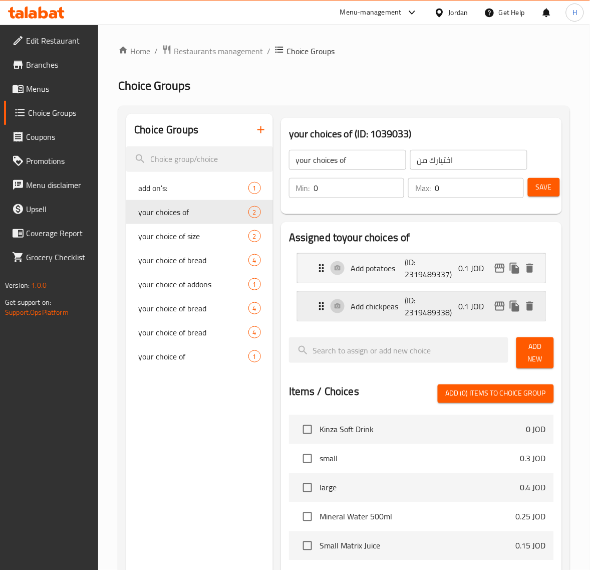
click at [396, 316] on div "Add chickpeas (ID: 2319489338) 0.1 JOD" at bounding box center [425, 306] width 218 height 29
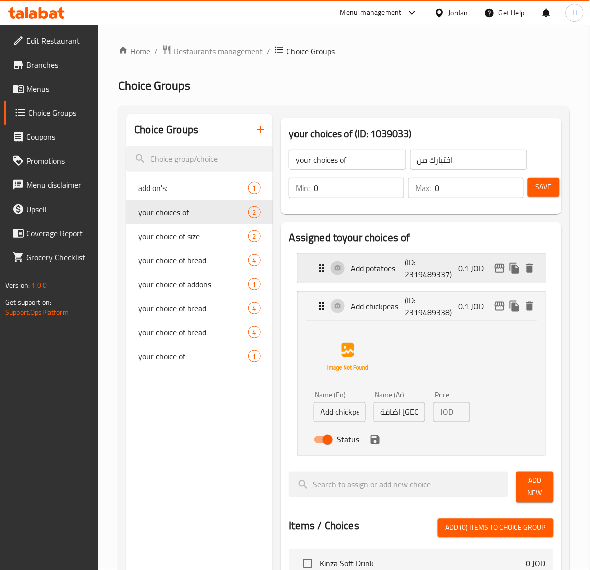
click at [387, 269] on p "Add potatoes" at bounding box center [378, 268] width 54 height 12
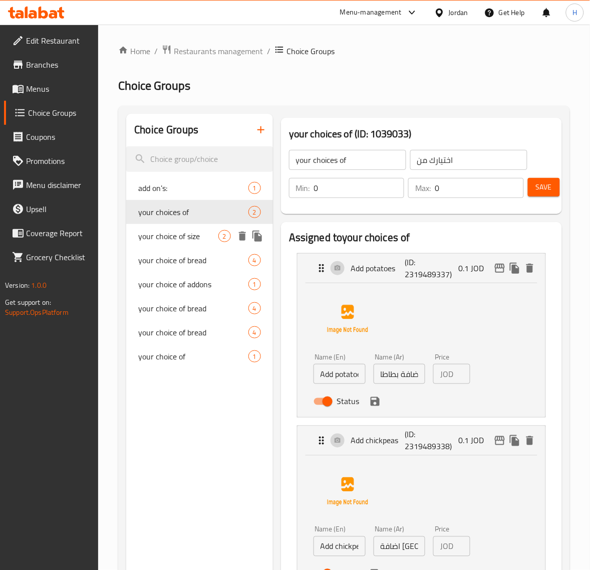
click at [201, 229] on div "your choice of size 2" at bounding box center [199, 236] width 147 height 24
type input "your choice of size"
type input "اختيارك من الحجم"
type input "1"
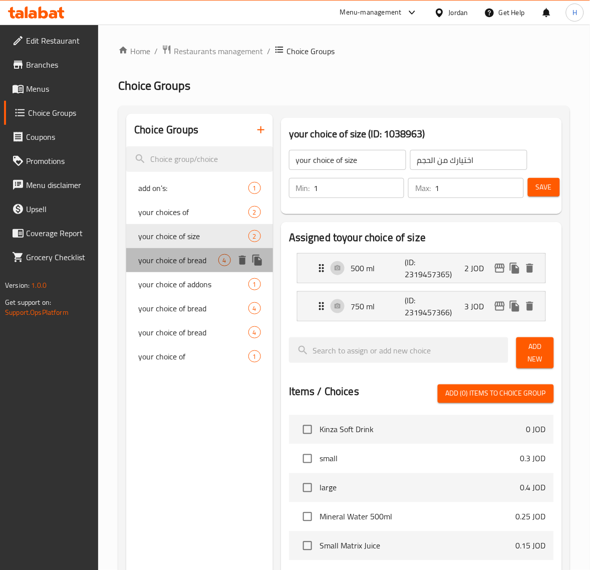
click at [203, 260] on span "your choice of bread" at bounding box center [178, 260] width 80 height 12
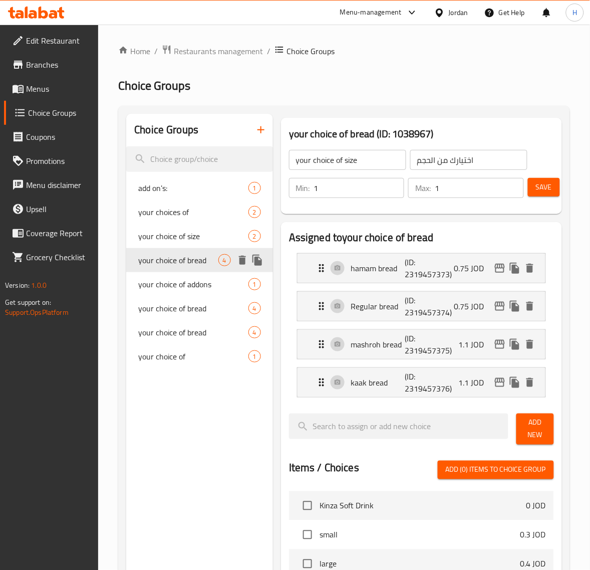
type input "your choice of bread"
type input "اختيارك من الخبز"
click at [208, 331] on span "your choice of bread" at bounding box center [178, 332] width 80 height 12
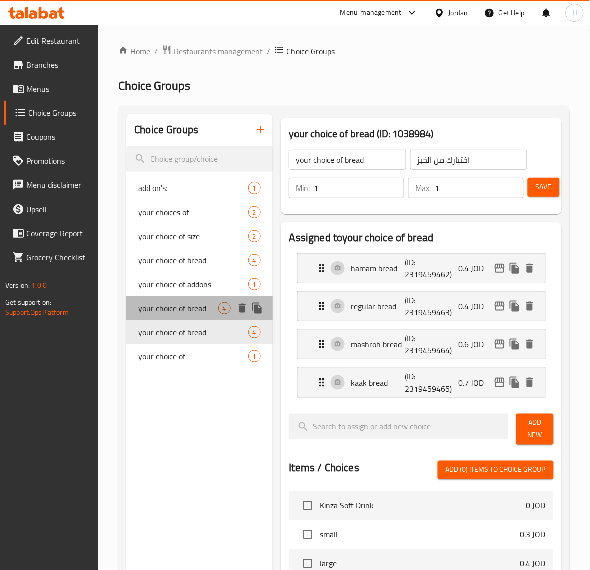
click at [193, 305] on span "your choice of bread" at bounding box center [178, 308] width 80 height 12
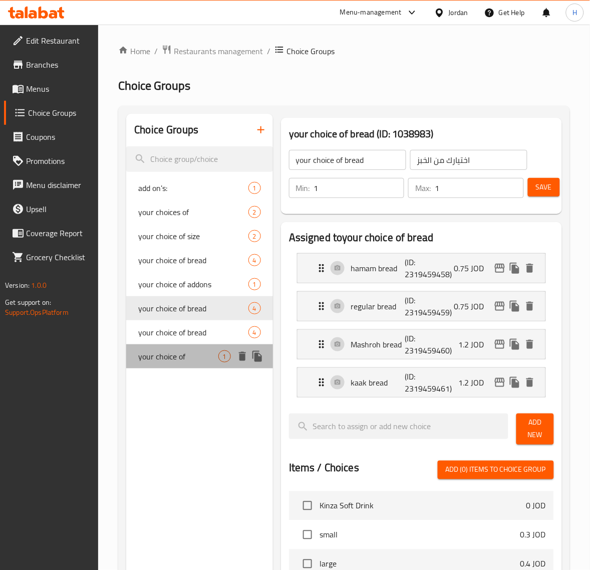
click at [191, 361] on span "your choice of" at bounding box center [178, 356] width 80 height 12
type input "your choice of"
type input "اختيارك من"
type input "0"
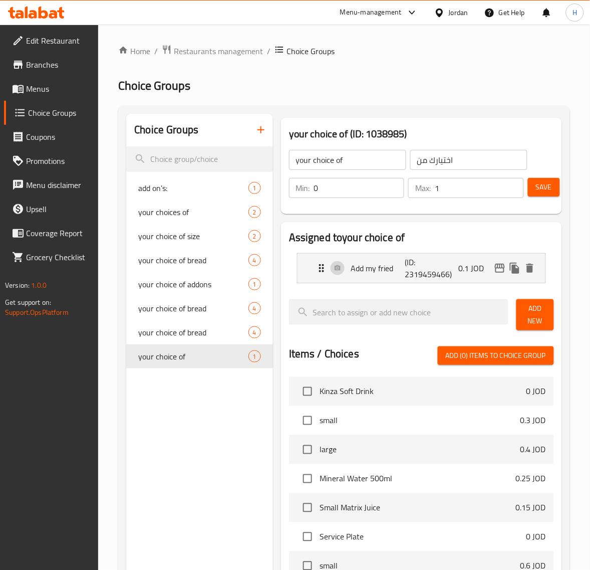
click at [349, 160] on input "your choice of" at bounding box center [347, 160] width 117 height 20
type input "add on's:"
click at [464, 164] on input "اختيارك من" at bounding box center [468, 160] width 117 height 20
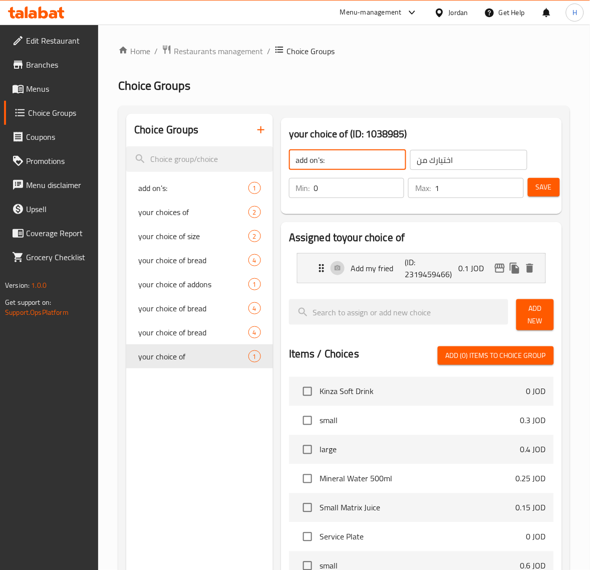
click at [464, 164] on input "اختيارك من" at bounding box center [468, 160] width 117 height 20
type input "h"
type input "الاضافات:"
click at [466, 196] on input "1" at bounding box center [479, 188] width 89 height 20
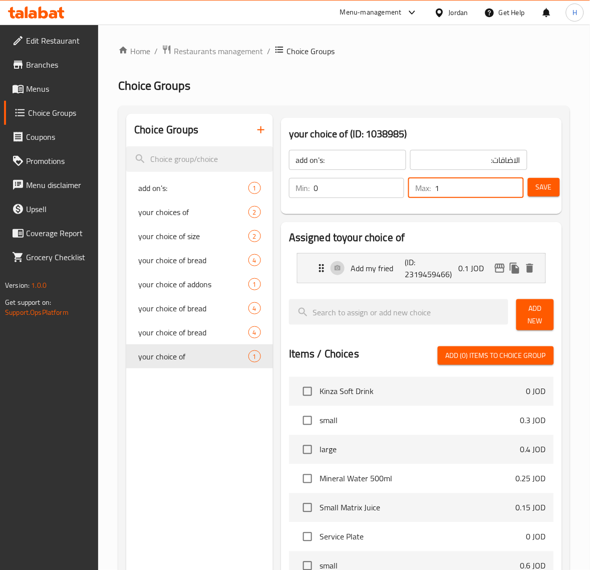
click at [466, 196] on input "1" at bounding box center [479, 188] width 89 height 20
click at [390, 272] on p "Add my fried" at bounding box center [378, 268] width 54 height 12
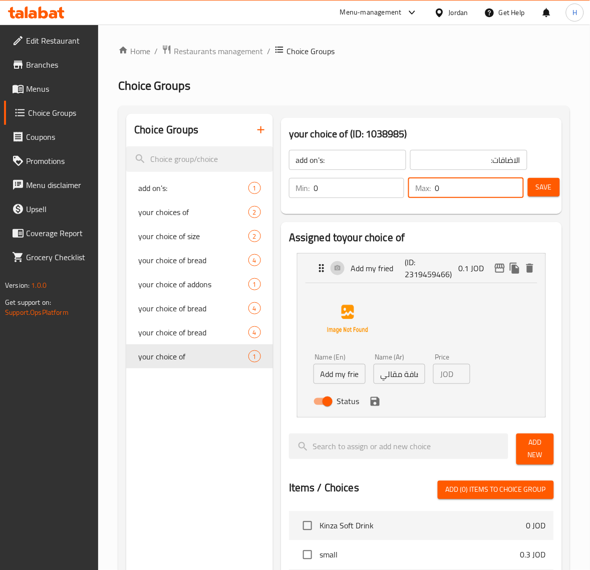
type input "0"
click at [354, 379] on input "Add my fried" at bounding box center [340, 374] width 52 height 20
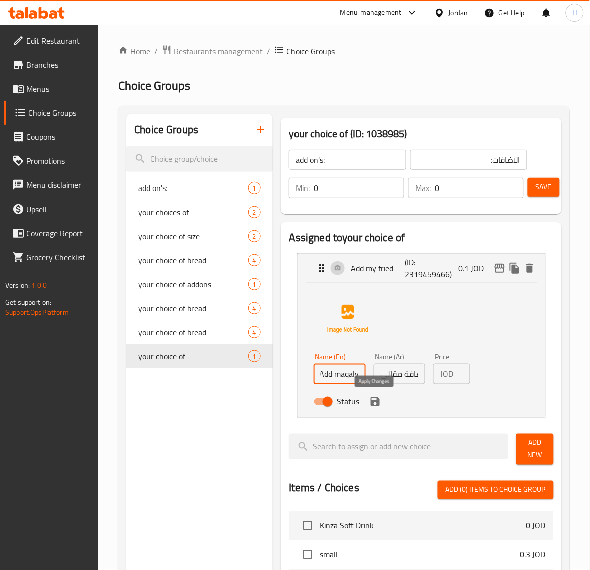
click at [372, 401] on icon "save" at bounding box center [375, 401] width 9 height 9
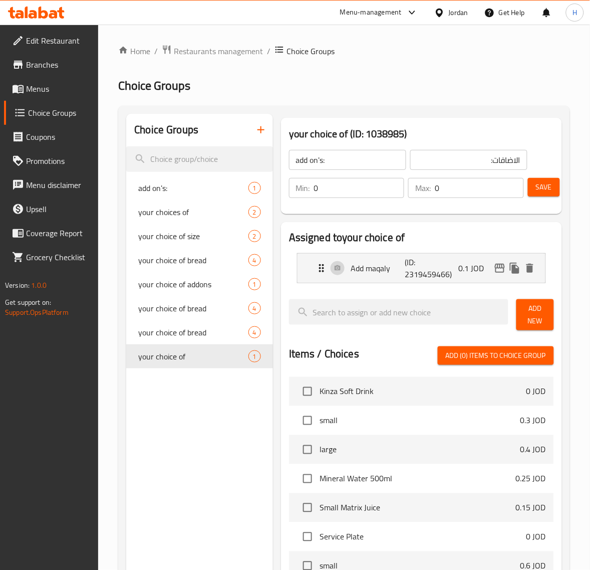
type input "Add maqaly"
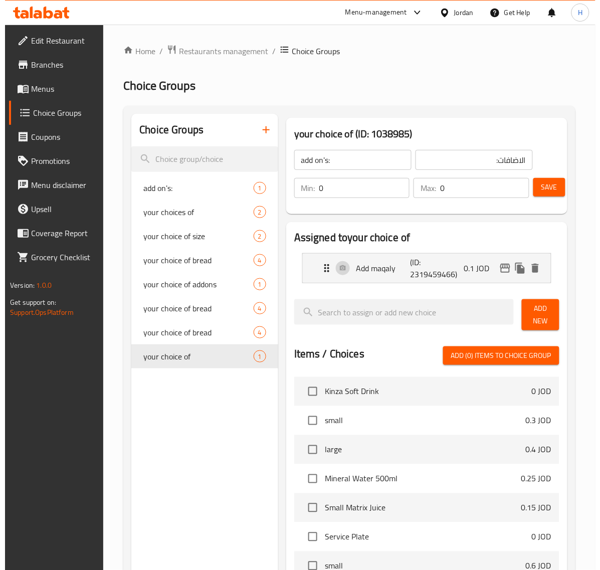
scroll to position [0, 0]
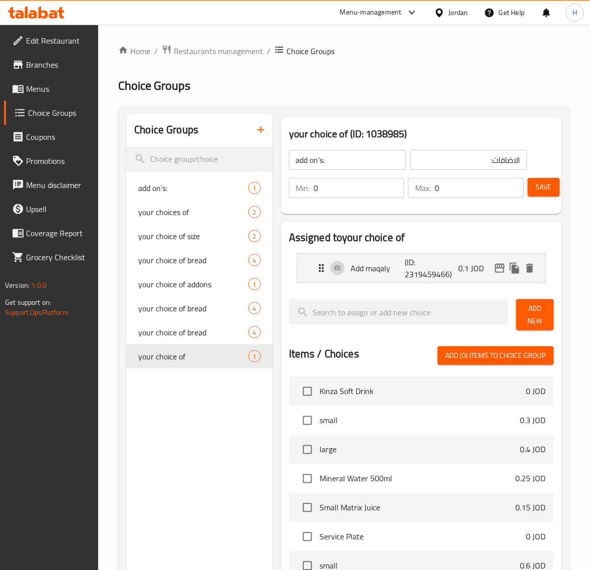
click at [551, 192] on span "Save" at bounding box center [544, 187] width 16 height 13
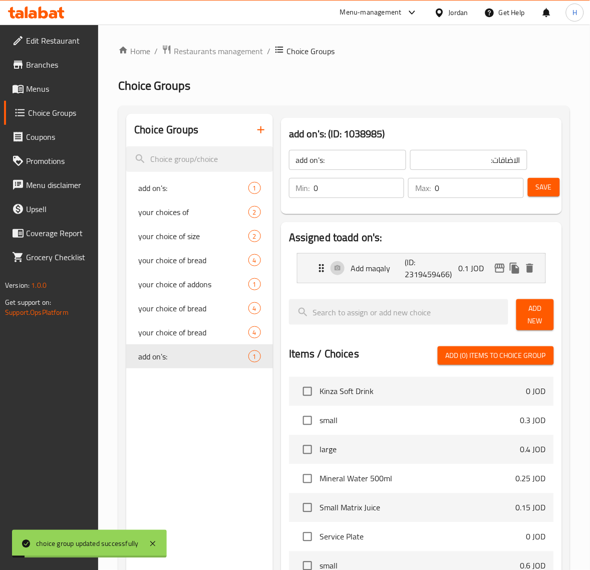
drag, startPoint x: 43, startPoint y: 91, endPoint x: 87, endPoint y: 98, distance: 44.6
click at [43, 91] on span "Menus" at bounding box center [58, 89] width 65 height 12
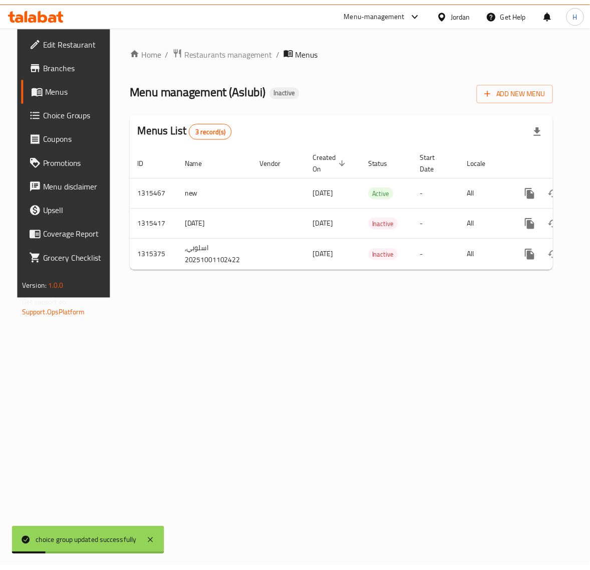
scroll to position [0, 38]
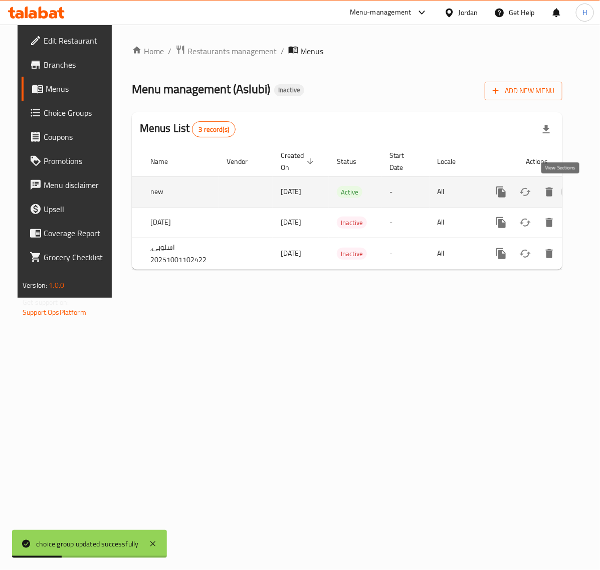
click at [566, 183] on link "enhanced table" at bounding box center [573, 192] width 24 height 24
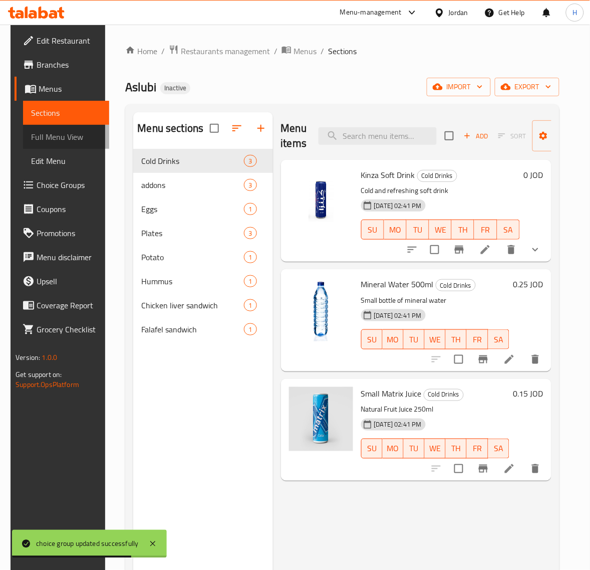
click at [59, 133] on span "Full Menu View" at bounding box center [66, 137] width 70 height 12
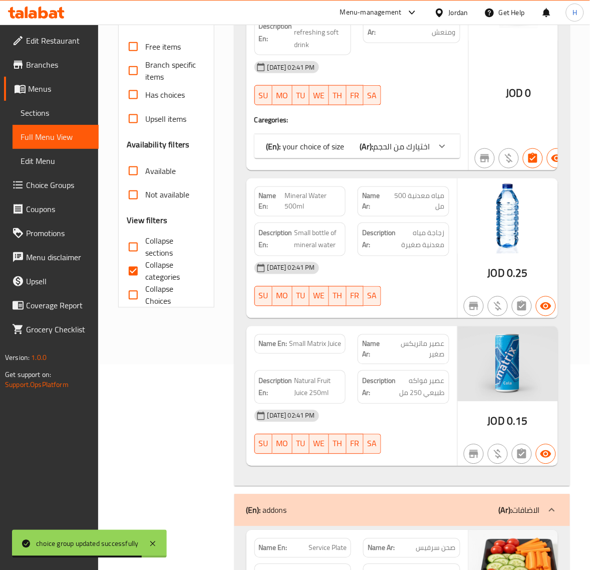
scroll to position [208, 0]
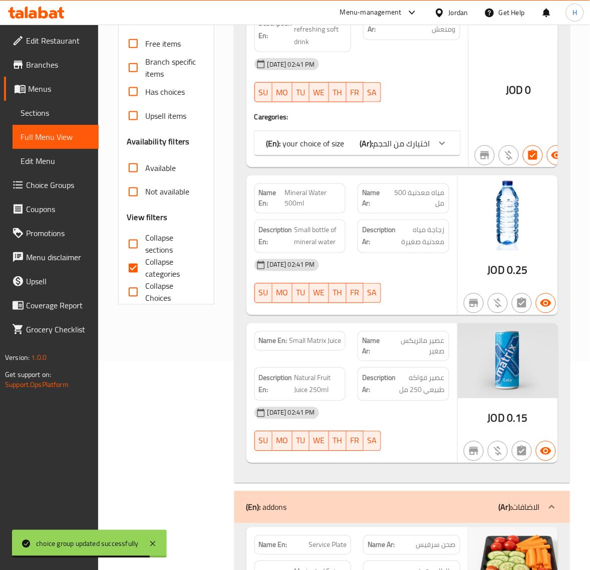
click at [132, 260] on input "Collapse categories" at bounding box center [133, 268] width 24 height 24
checkbox input "false"
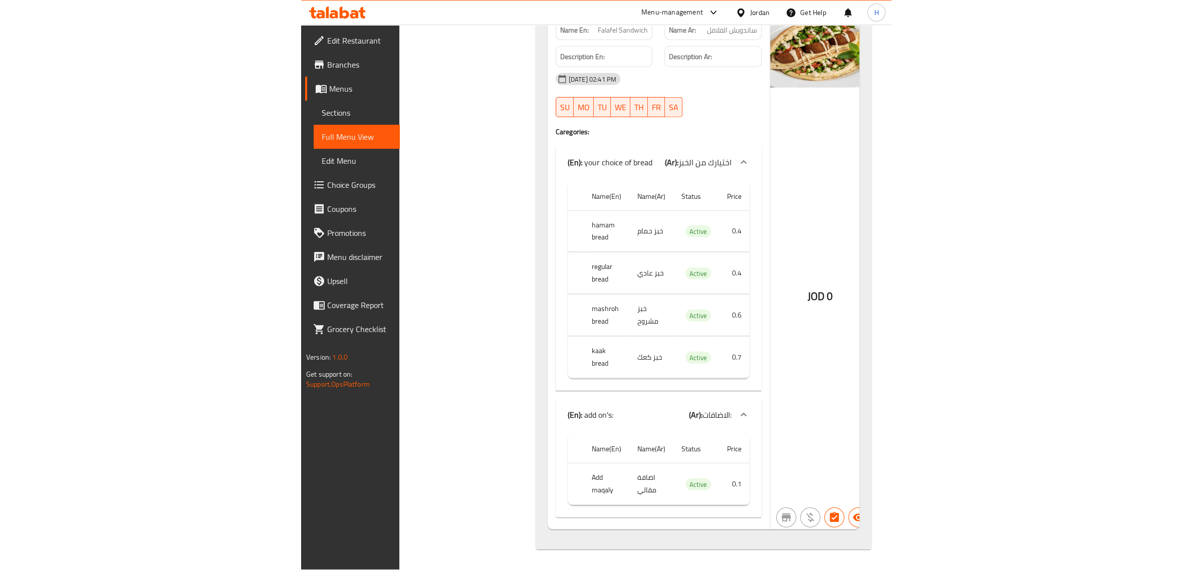
scroll to position [4674, 0]
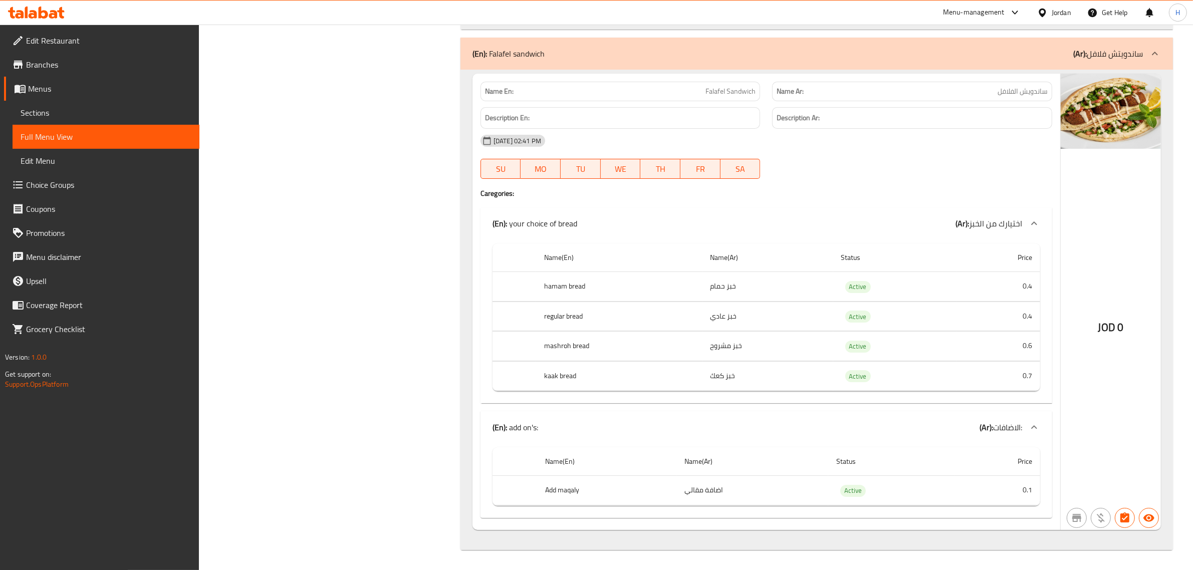
drag, startPoint x: 121, startPoint y: 116, endPoint x: 87, endPoint y: 136, distance: 40.0
click at [121, 116] on span "Sections" at bounding box center [106, 113] width 171 height 12
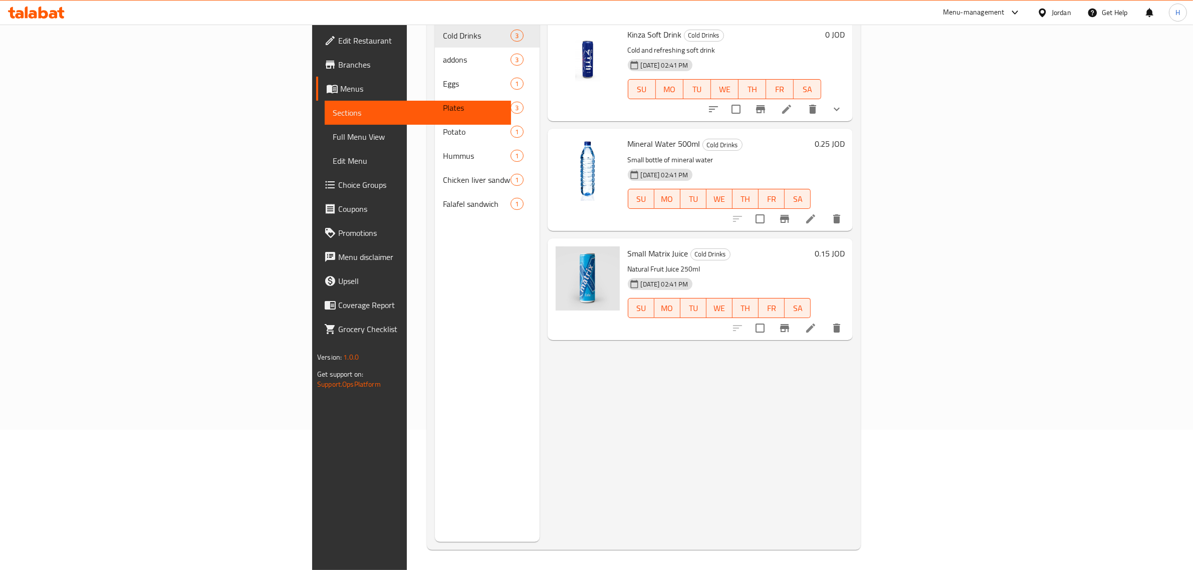
scroll to position [141, 0]
click at [333, 137] on span "Full Menu View" at bounding box center [418, 137] width 171 height 12
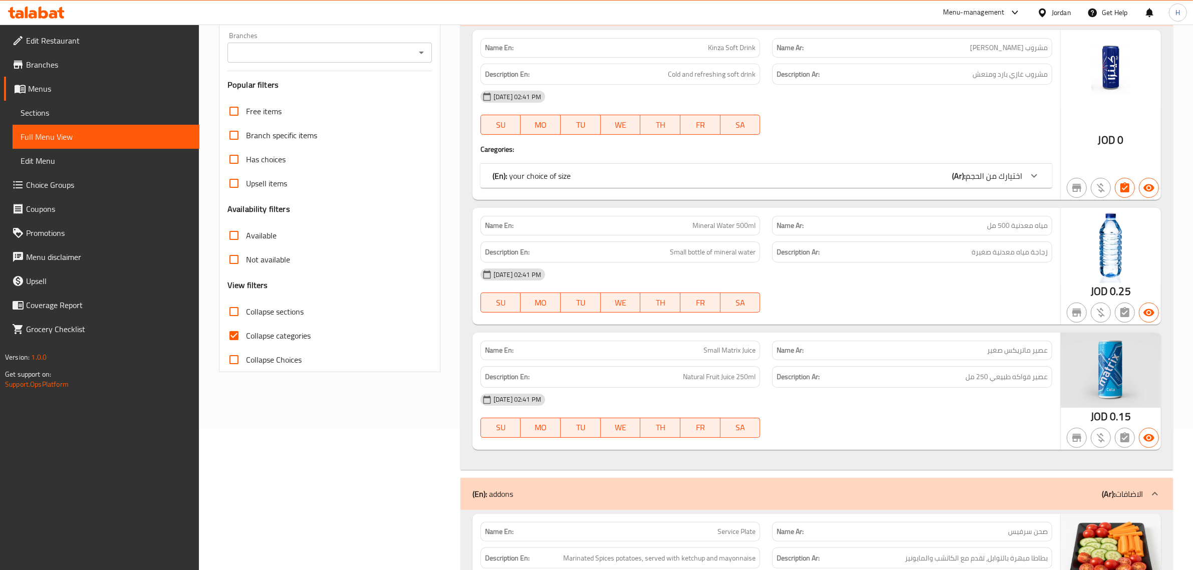
click at [281, 337] on span "Collapse categories" at bounding box center [278, 336] width 65 height 12
click at [246, 337] on input "Collapse categories" at bounding box center [234, 336] width 24 height 24
checkbox input "false"
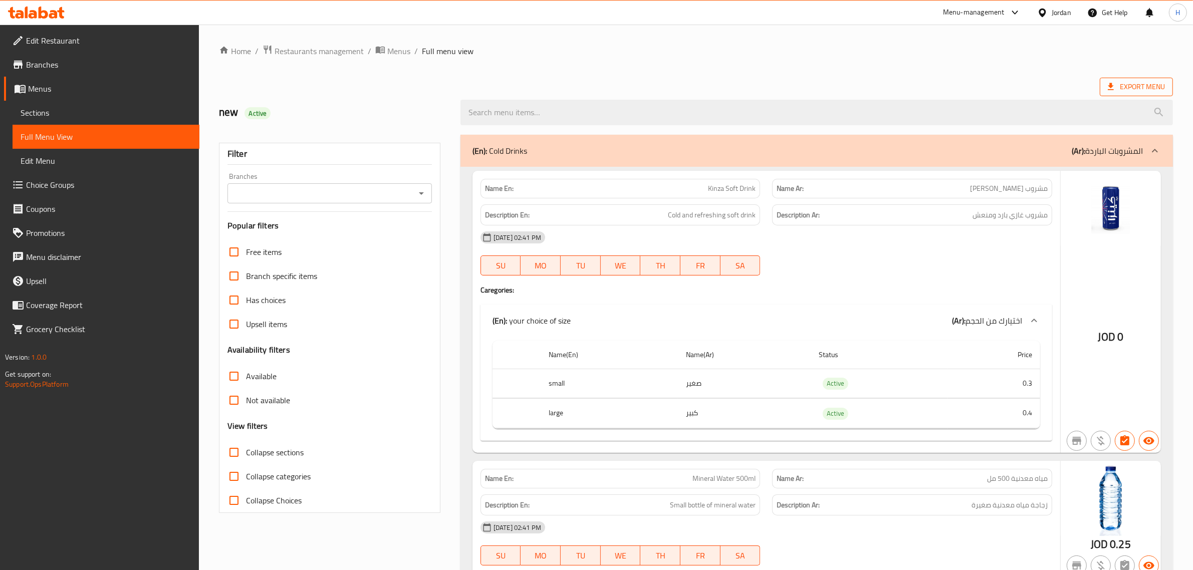
click at [1113, 86] on icon at bounding box center [1111, 86] width 6 height 7
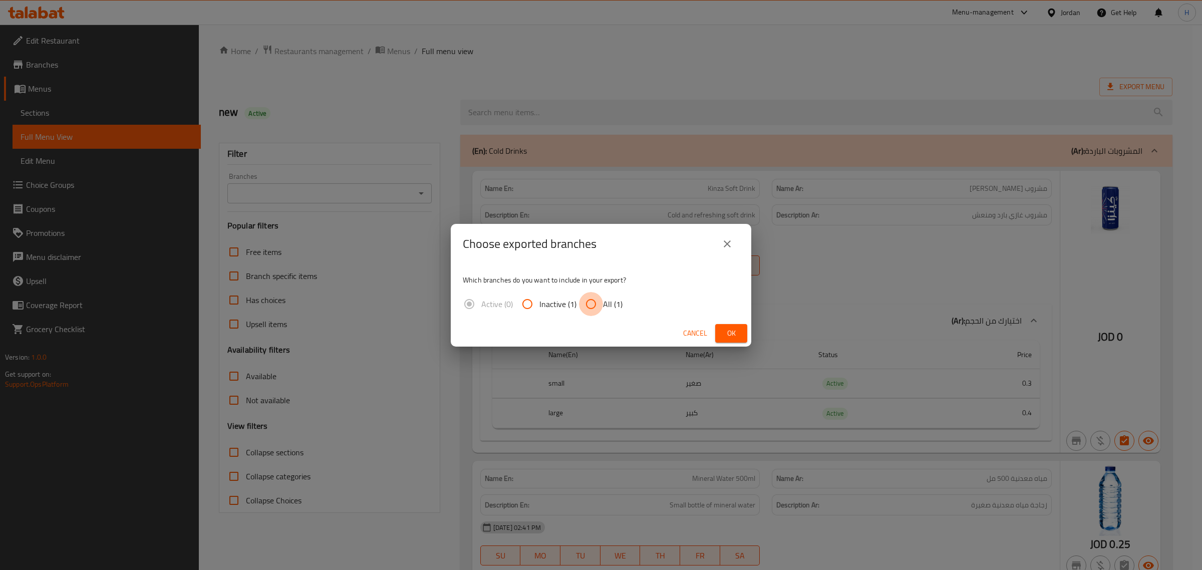
drag, startPoint x: 594, startPoint y: 301, endPoint x: 597, endPoint y: 309, distance: 8.6
click at [590, 308] on input "All (1)" at bounding box center [591, 304] width 24 height 24
radio input "true"
click at [719, 334] on button "Ok" at bounding box center [731, 333] width 32 height 19
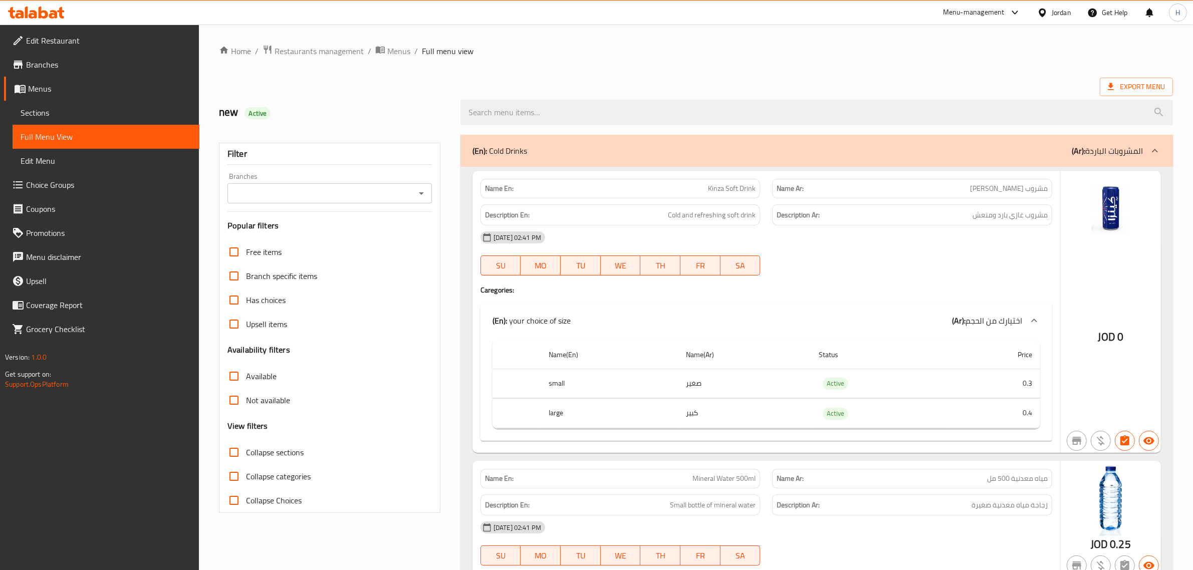
click at [109, 95] on link "Menus" at bounding box center [101, 89] width 195 height 24
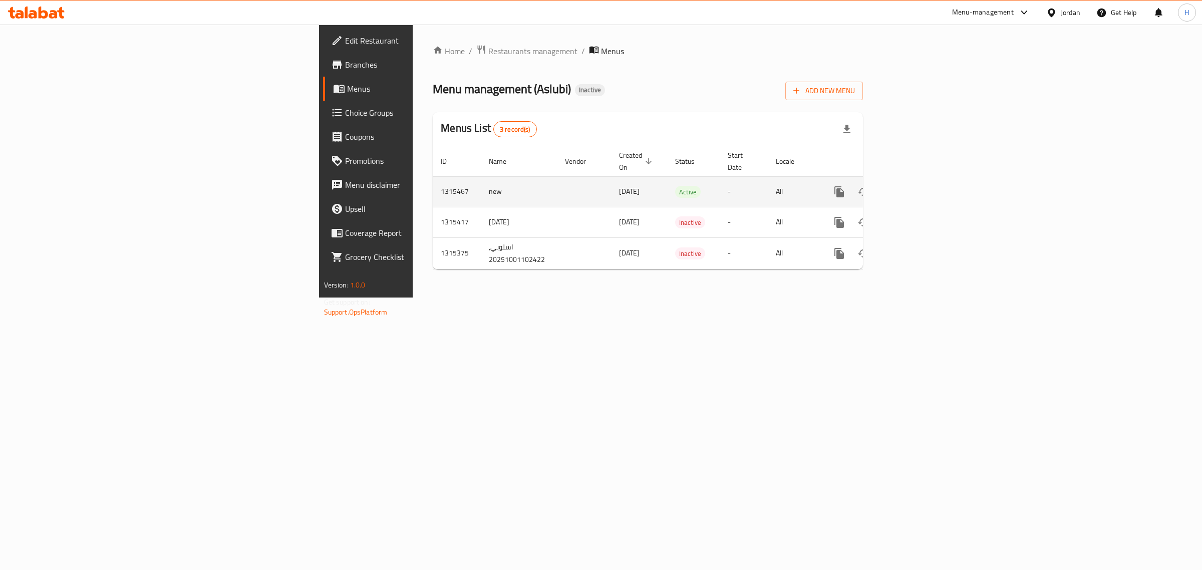
click at [918, 186] on icon "enhanced table" at bounding box center [912, 192] width 12 height 12
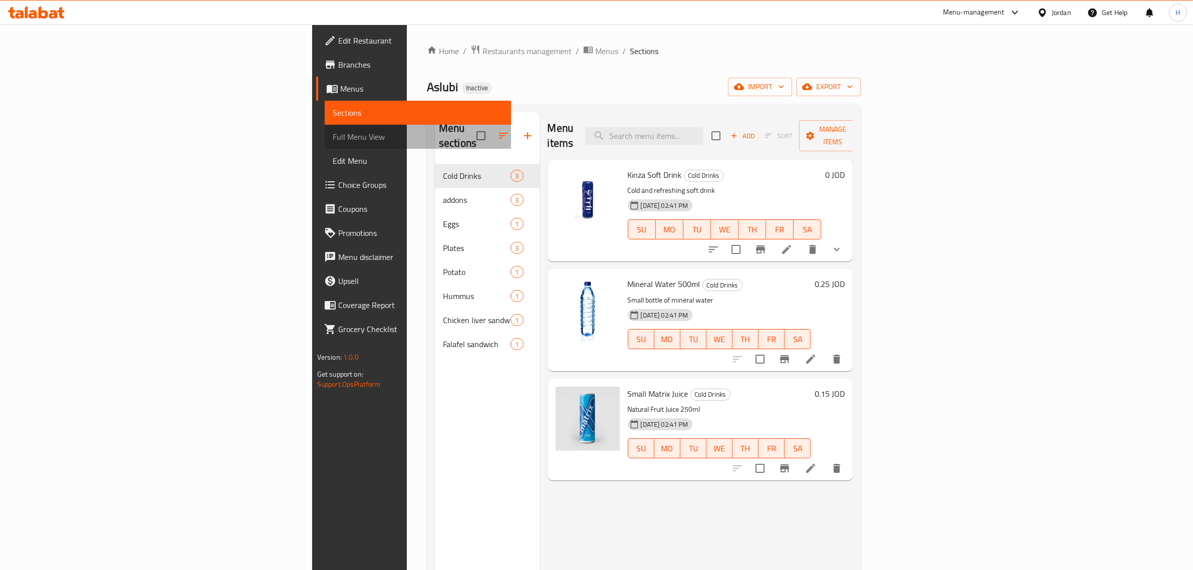
click at [325, 127] on link "Full Menu View" at bounding box center [418, 137] width 187 height 24
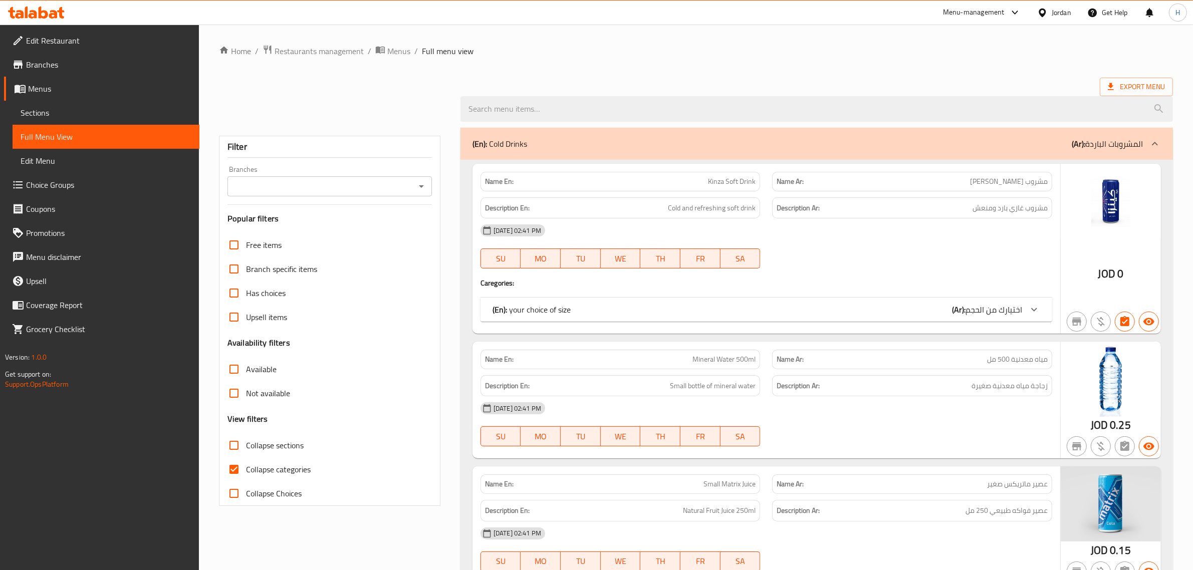
click at [231, 469] on input "Collapse categories" at bounding box center [234, 469] width 24 height 24
checkbox input "false"
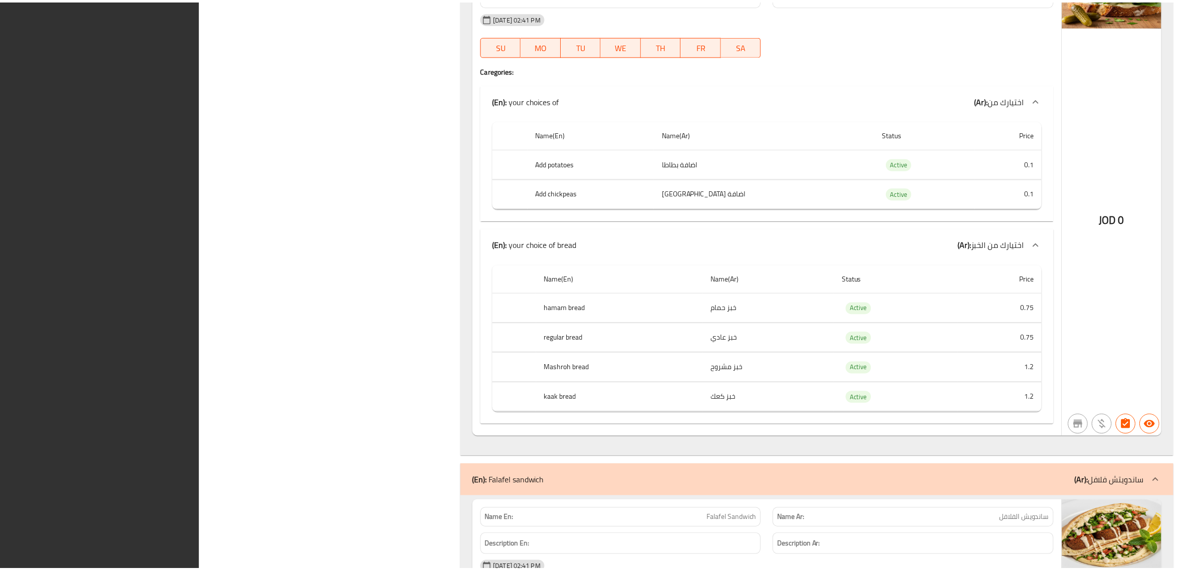
scroll to position [4674, 0]
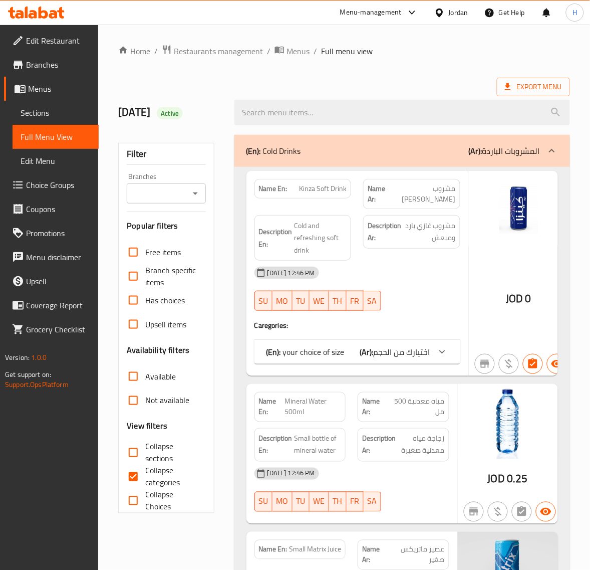
click at [56, 116] on span "Sections" at bounding box center [56, 113] width 70 height 12
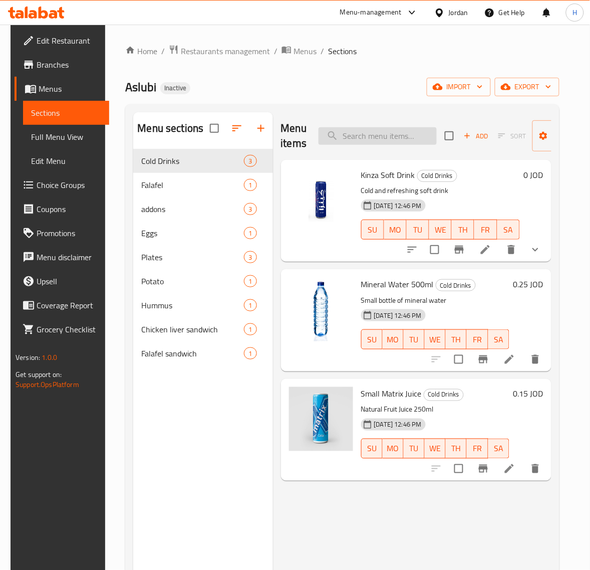
click at [355, 139] on input "search" at bounding box center [378, 136] width 118 height 18
paste input "Faafout Hot Dog with Egg Sandwich"
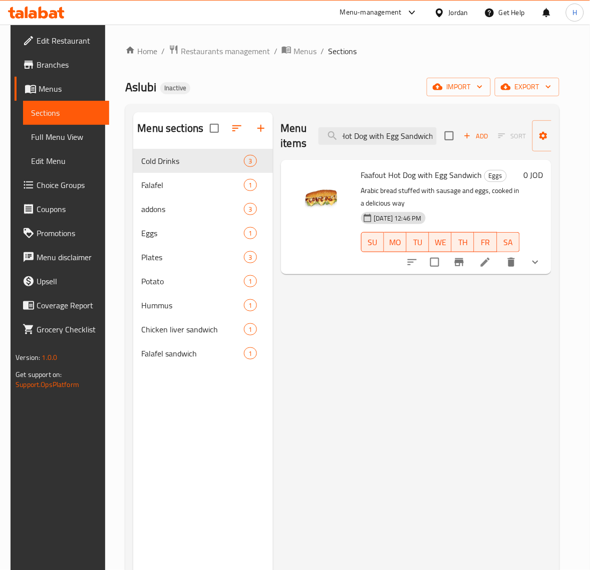
type input "Faafout Hot Dog with Egg Sandwich"
click at [490, 261] on icon at bounding box center [485, 261] width 9 height 9
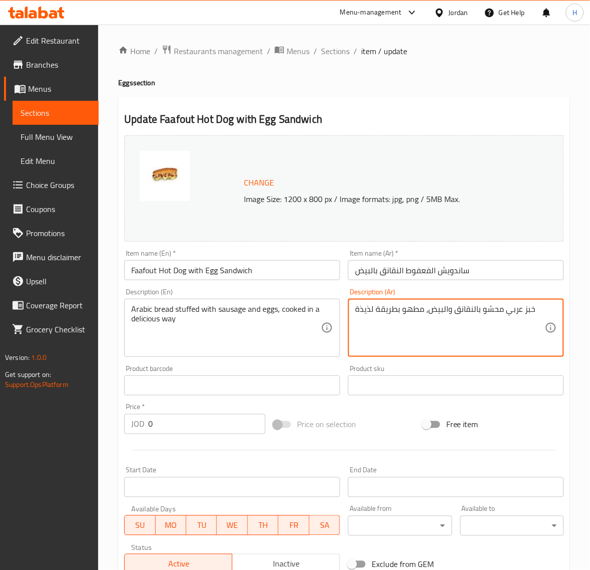
click at [183, 271] on input "Faafout Hot Dog with Egg Sandwich" at bounding box center [232, 270] width 216 height 20
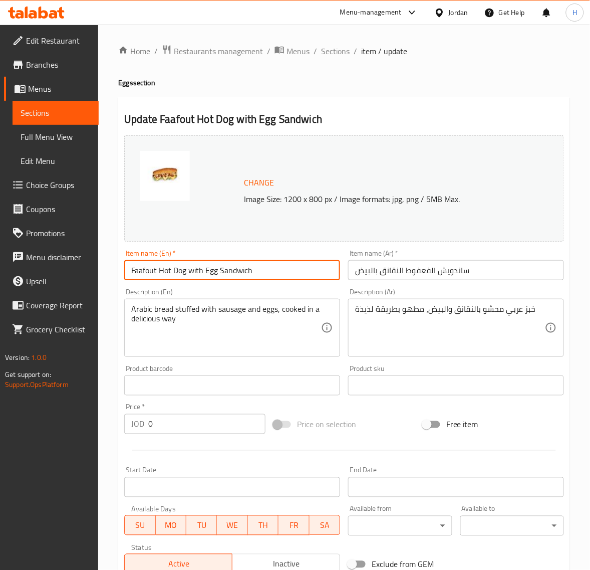
click at [234, 304] on div "Arabic bread stuffed with sausage and eggs, cooked in a delicious way Descripti…" at bounding box center [232, 328] width 216 height 58
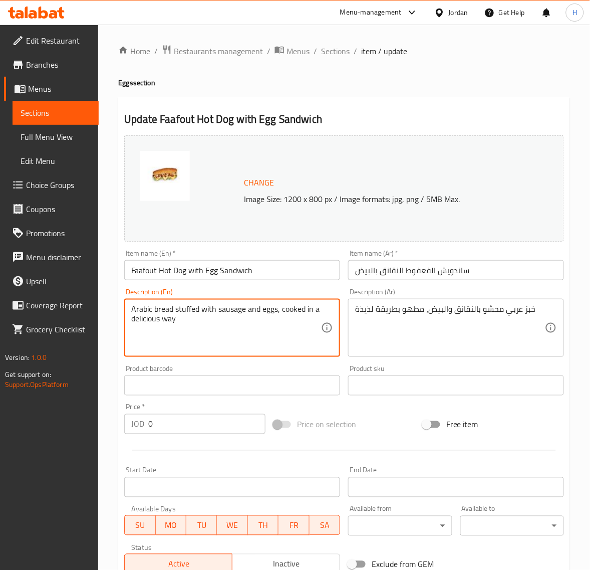
click at [234, 304] on div "Arabic bread stuffed with sausage and eggs, cooked in a delicious way Descripti…" at bounding box center [232, 328] width 216 height 58
click at [229, 313] on textarea "Arabic bread stuffed with sausage and eggs, cooked in a delicious way" at bounding box center [226, 328] width 190 height 48
paste textarea "Hot Dog"
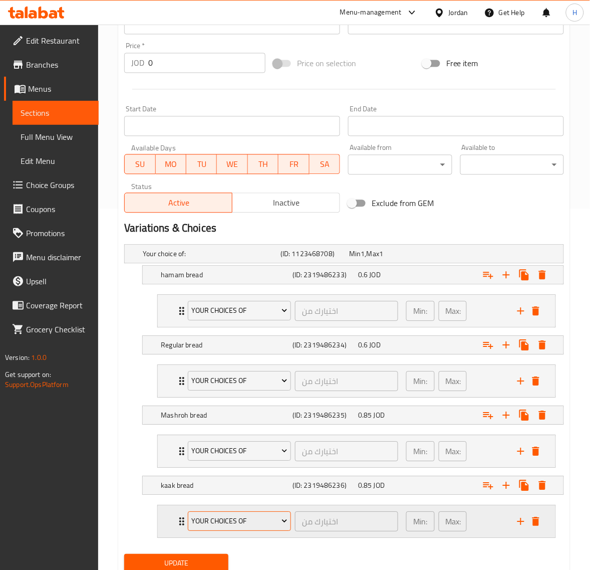
scroll to position [400, 0]
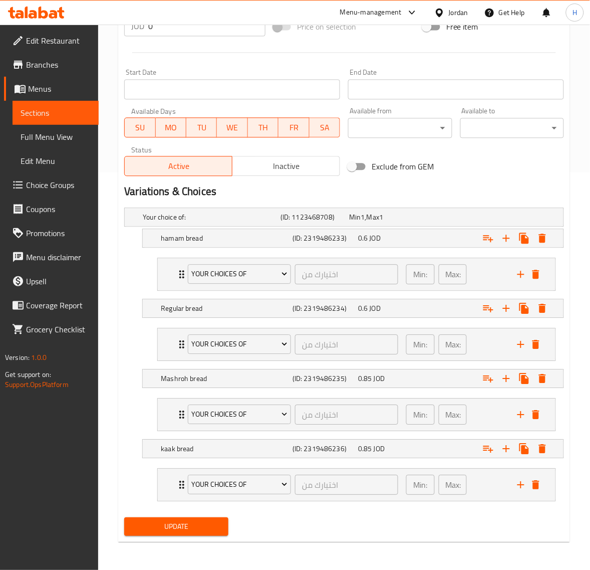
type textarea "Arabic bread stuffed with Hot Dog and eggs, cooked in a delicious way"
click at [217, 525] on span "Update" at bounding box center [176, 526] width 88 height 13
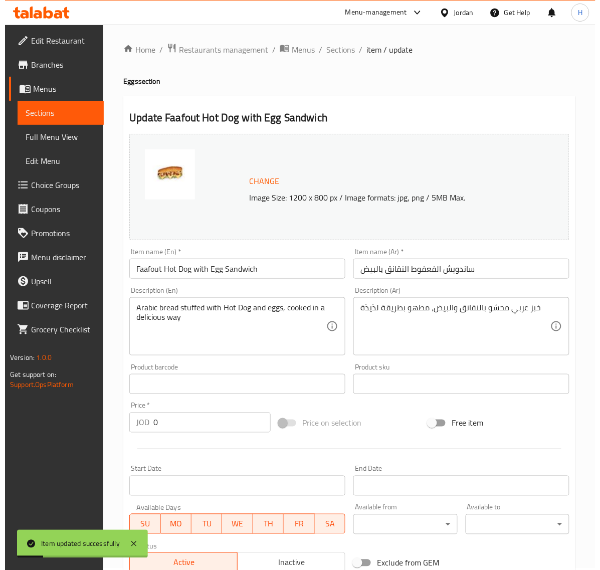
scroll to position [0, 0]
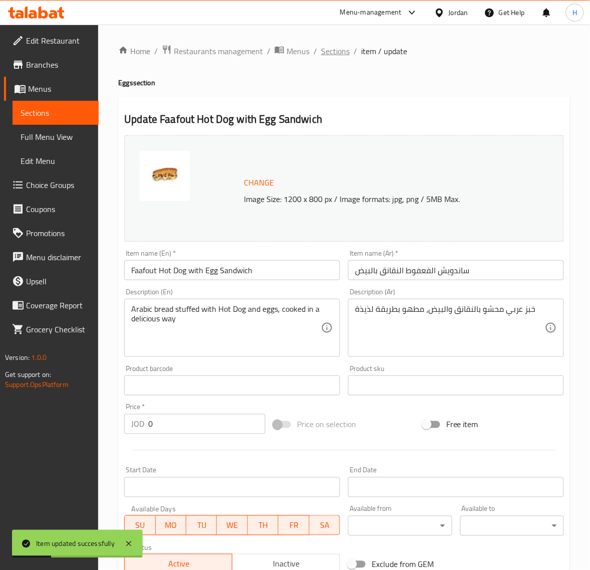
click at [332, 49] on span "Sections" at bounding box center [335, 51] width 29 height 12
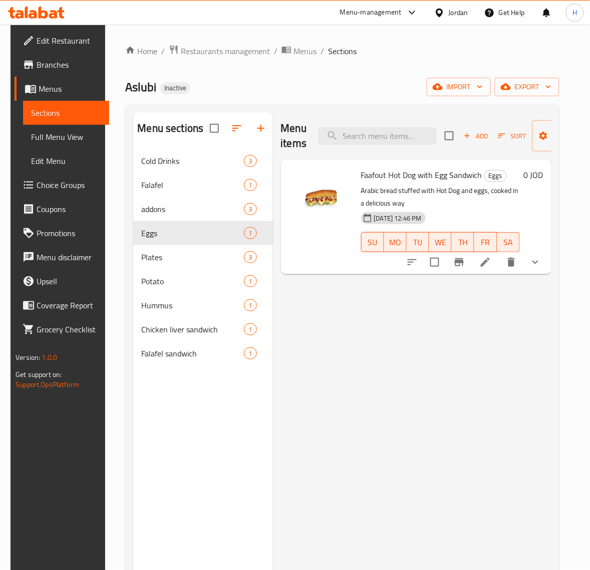
click at [382, 145] on div "Menu items Add Sort Manage items" at bounding box center [416, 136] width 270 height 48
click at [384, 141] on input "search" at bounding box center [378, 136] width 118 height 18
paste input "Falafel"
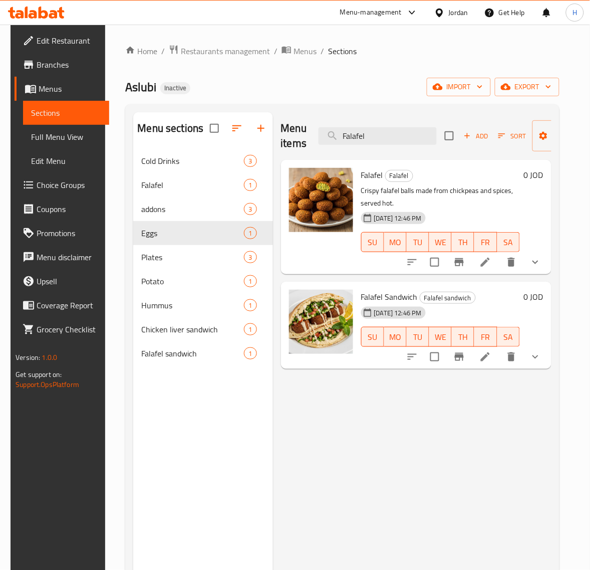
type input "Falafel"
click at [517, 264] on icon "delete" at bounding box center [511, 262] width 12 height 12
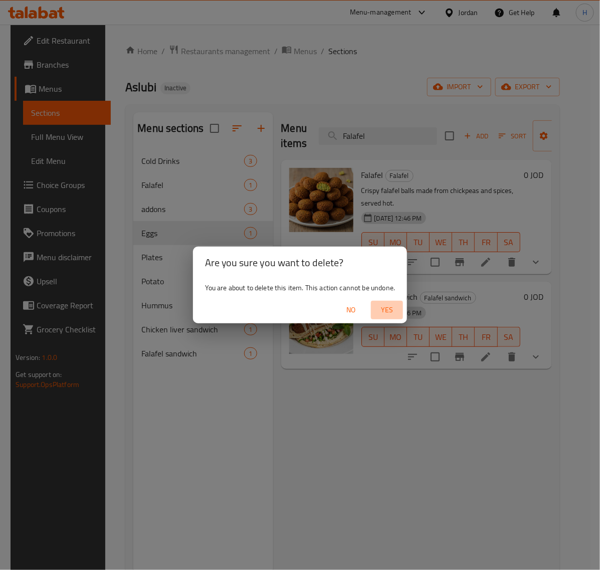
click at [381, 312] on span "Yes" at bounding box center [387, 310] width 24 height 13
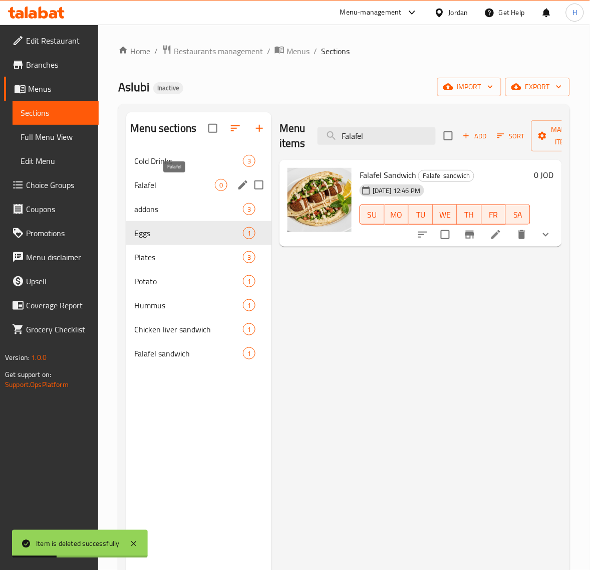
click at [178, 183] on span "Falafel" at bounding box center [174, 185] width 81 height 12
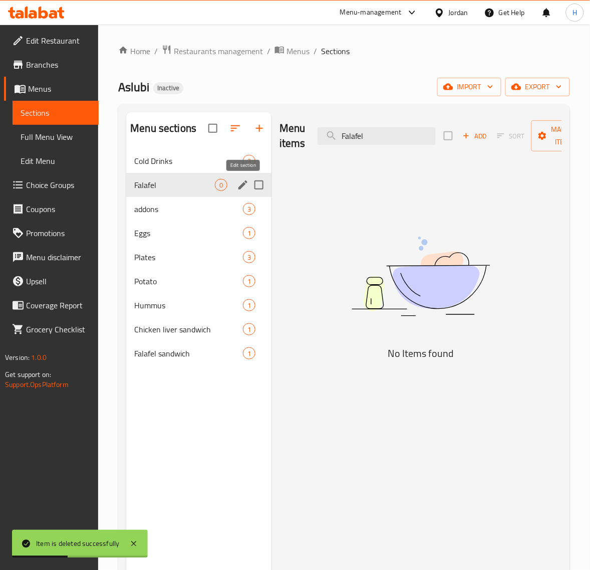
click at [237, 183] on icon "edit" at bounding box center [243, 185] width 12 height 12
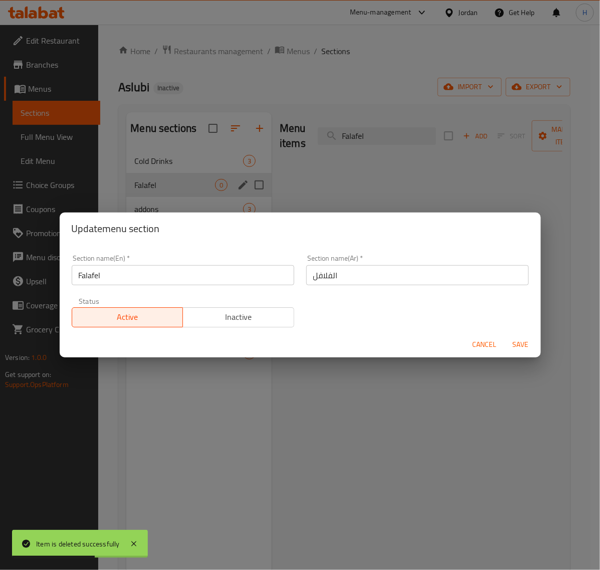
click at [439, 162] on div "Update menu section Section name(En)   * Falafel Section name(En) * Section nam…" at bounding box center [300, 285] width 600 height 570
click at [487, 348] on span "Cancel" at bounding box center [484, 344] width 24 height 13
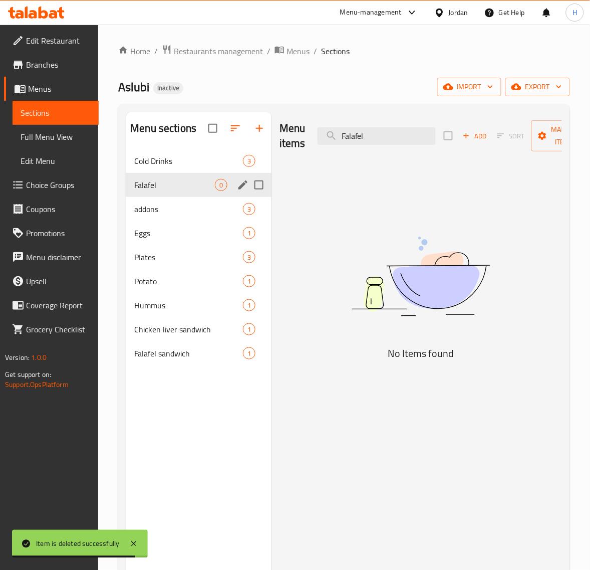
click at [261, 185] on input "Menu sections" at bounding box center [258, 184] width 21 height 21
checkbox input "true"
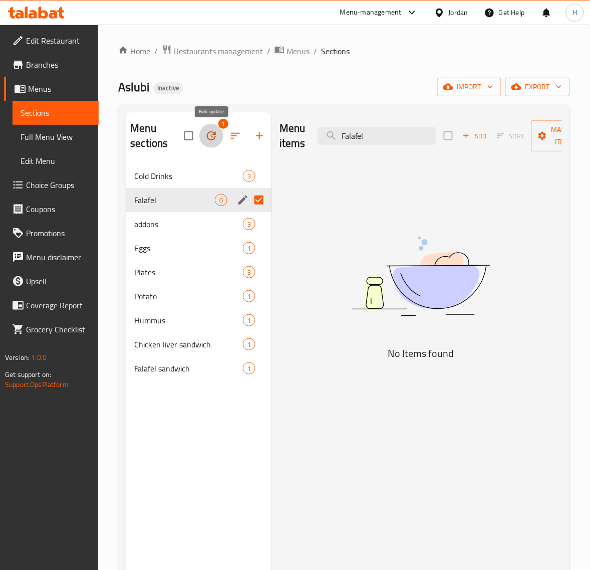
click at [211, 133] on icon "button" at bounding box center [211, 136] width 12 height 12
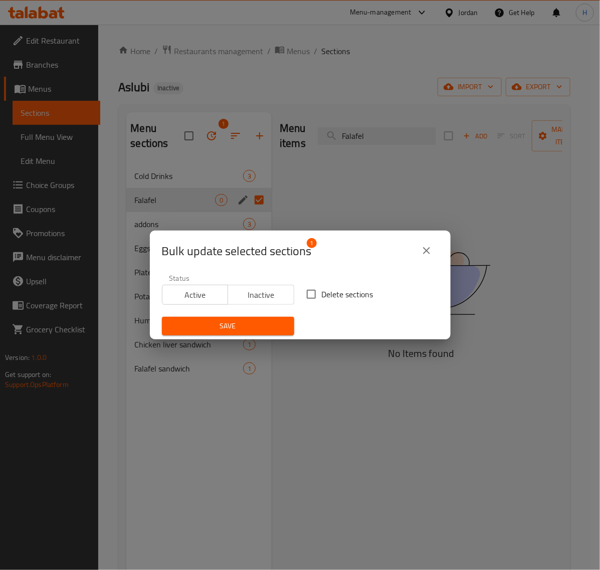
click at [304, 297] on input "Delete sections" at bounding box center [311, 294] width 21 height 21
checkbox input "true"
click at [269, 322] on span "Save" at bounding box center [228, 326] width 116 height 13
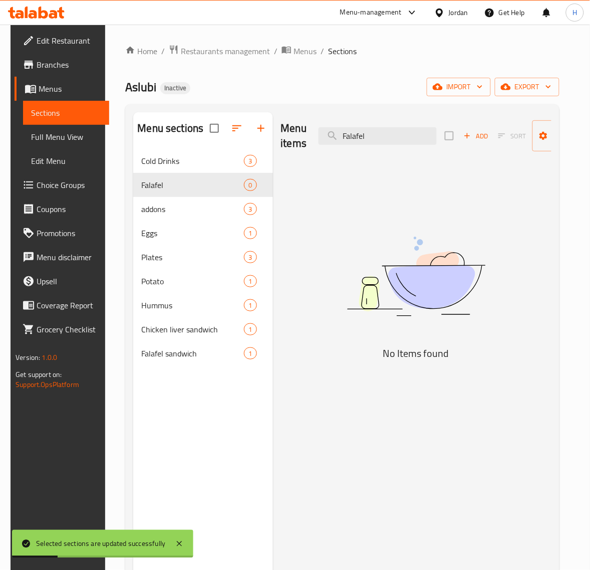
click at [54, 184] on span "Choice Groups" at bounding box center [69, 185] width 65 height 12
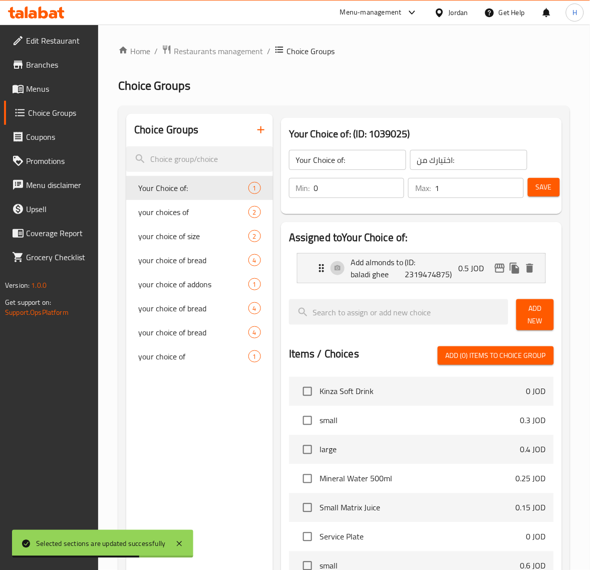
click at [53, 83] on span "Menus" at bounding box center [58, 89] width 65 height 12
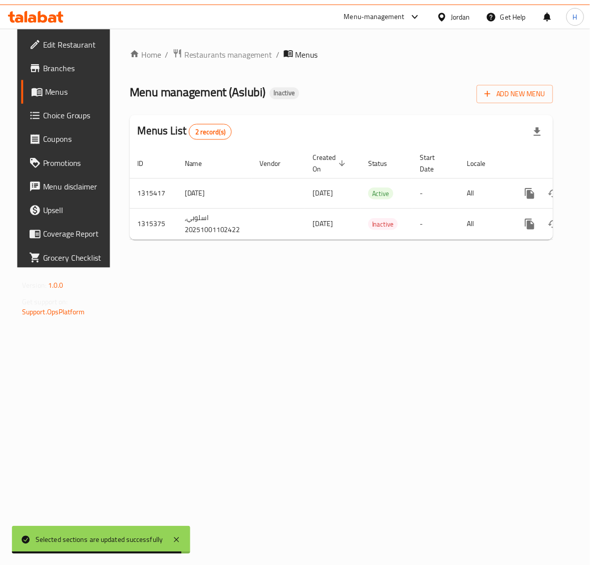
scroll to position [0, 38]
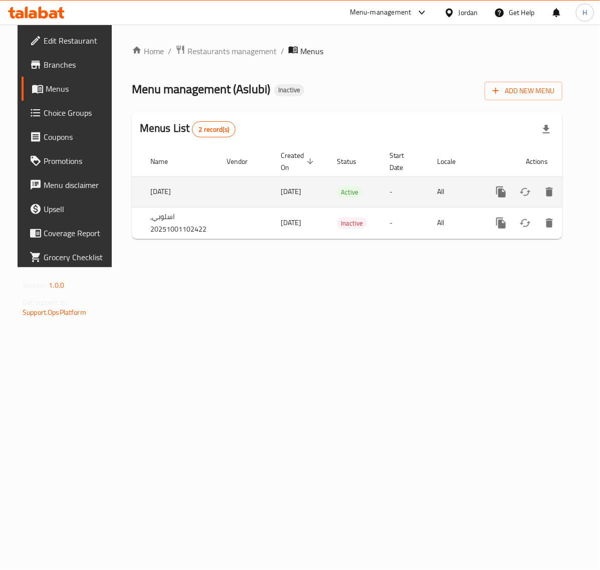
click at [569, 193] on link "enhanced table" at bounding box center [573, 192] width 24 height 24
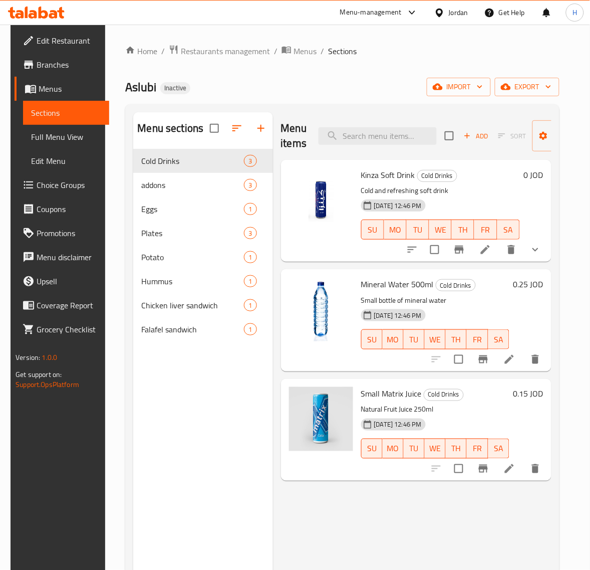
click at [62, 141] on span "Full Menu View" at bounding box center [66, 137] width 70 height 12
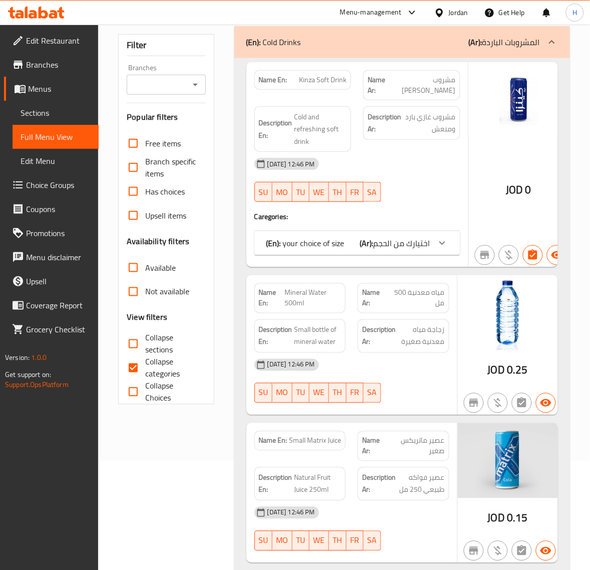
scroll to position [59, 0]
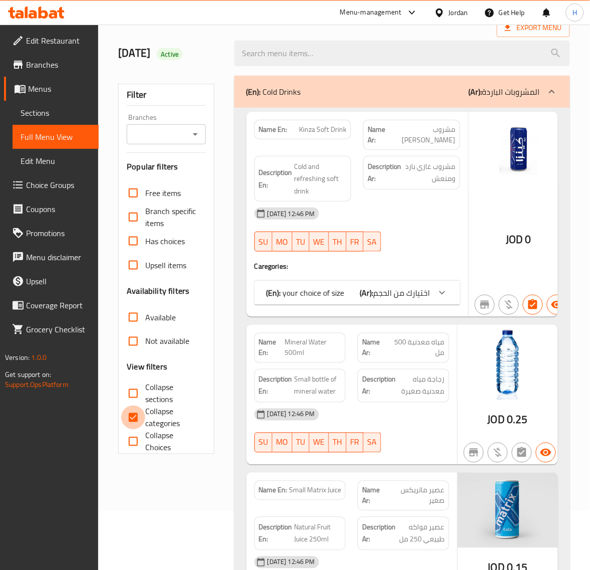
click at [133, 423] on input "Collapse categories" at bounding box center [133, 417] width 24 height 24
checkbox input "false"
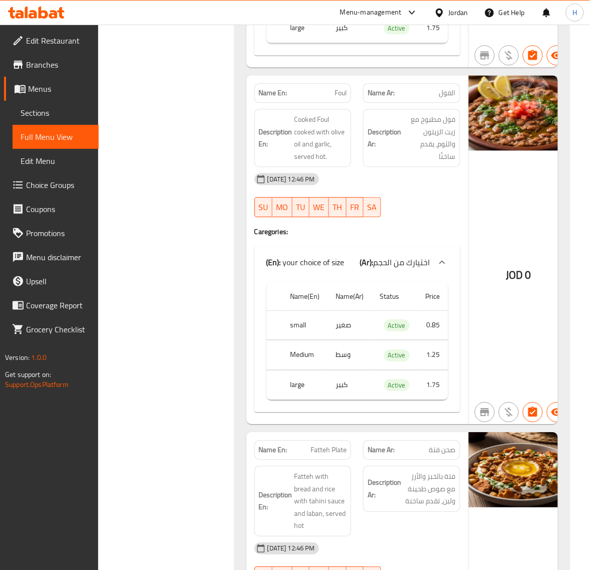
scroll to position [2776, 0]
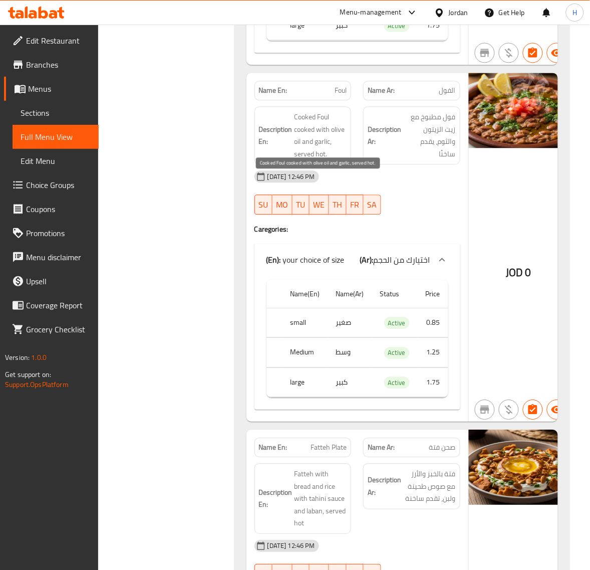
click at [307, 160] on span "Cooked Foul cooked with olive oil and garlic, served hot." at bounding box center [321, 135] width 53 height 49
copy span "Cooked"
click at [339, 96] on span "Foul" at bounding box center [341, 90] width 12 height 11
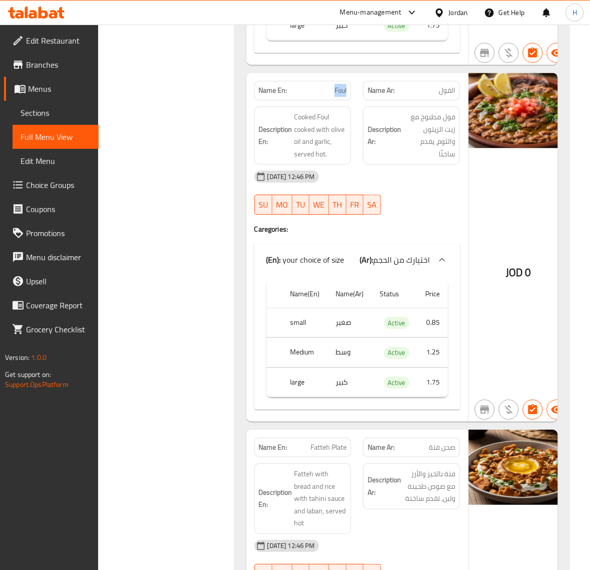
copy span "Foul"
click at [344, 96] on span "Foul" at bounding box center [341, 90] width 12 height 11
click at [221, 191] on div "Filter Branches Branches Popular filters Free items Branch specific items Has c…" at bounding box center [170, 274] width 116 height 5843
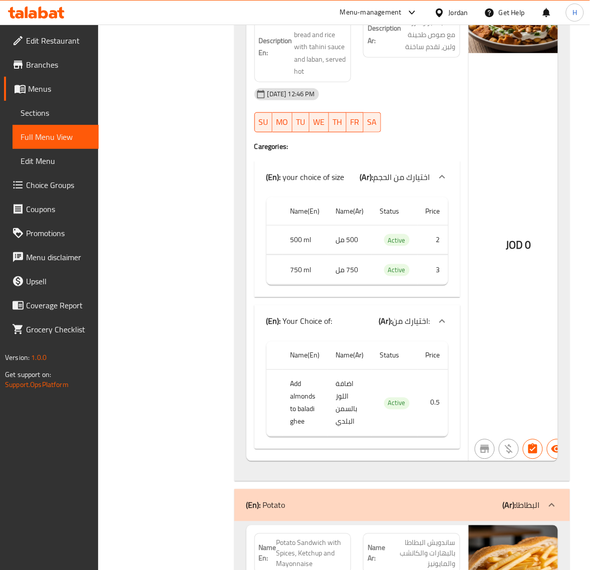
scroll to position [3277, 0]
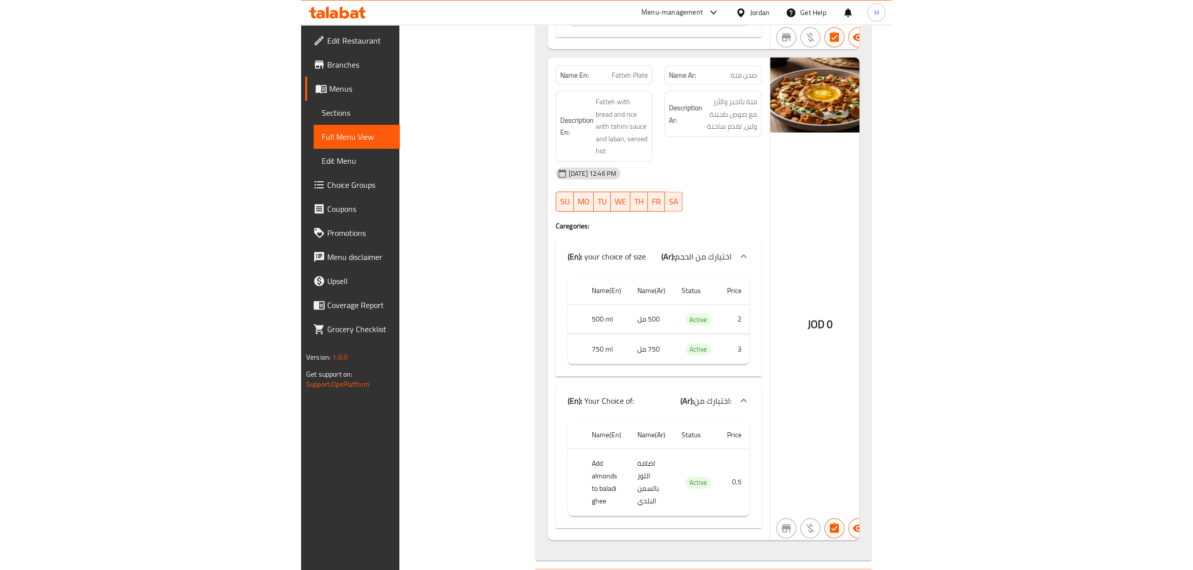
scroll to position [3193, 0]
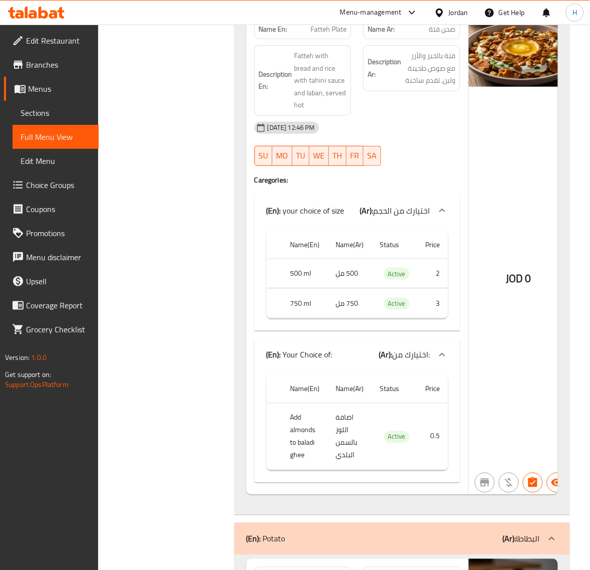
click at [336, 35] on span "Fatteh Plate" at bounding box center [329, 29] width 36 height 11
copy span "Fatteh Plate"
drag, startPoint x: 203, startPoint y: 237, endPoint x: 209, endPoint y: 207, distance: 30.8
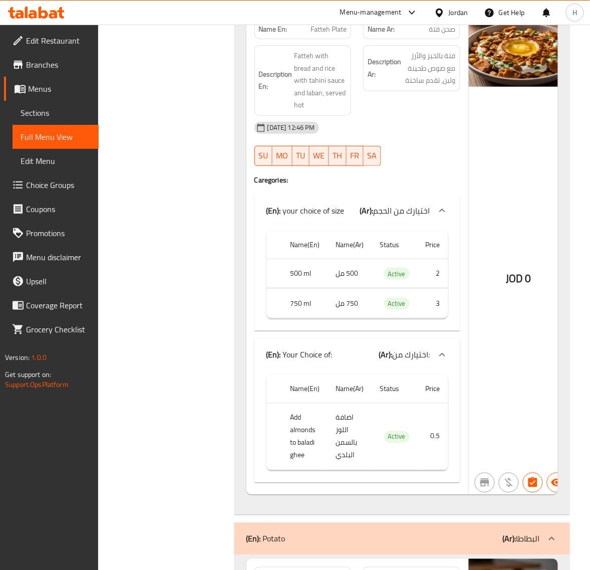
click at [329, 35] on span "Fatteh Plate" at bounding box center [329, 29] width 36 height 11
copy span "Fatteh Plate"
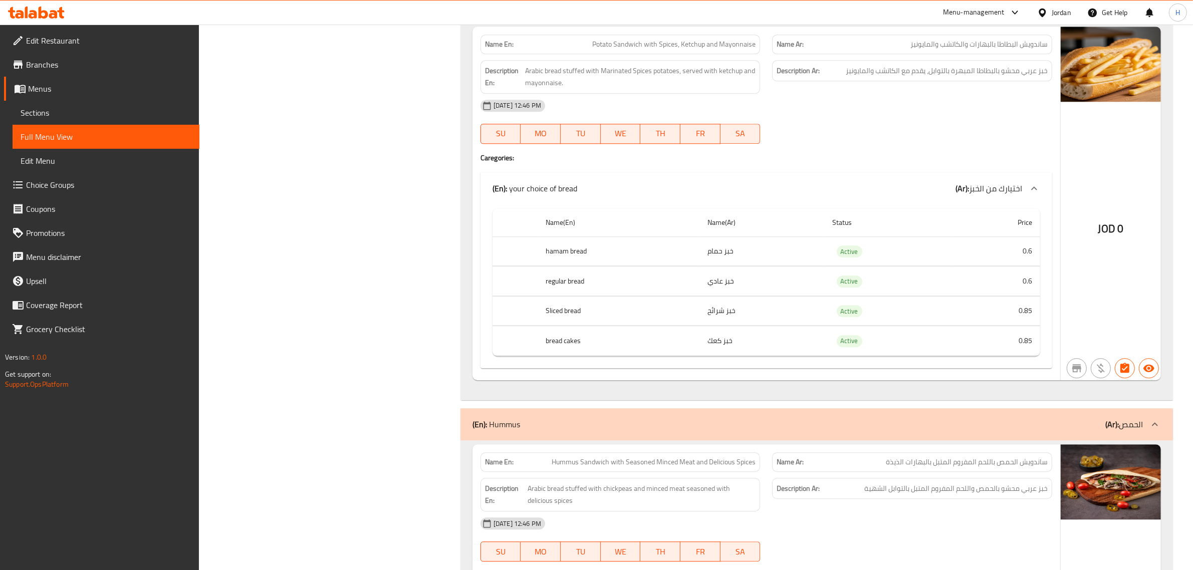
click at [85, 84] on span "Menus" at bounding box center [109, 89] width 163 height 12
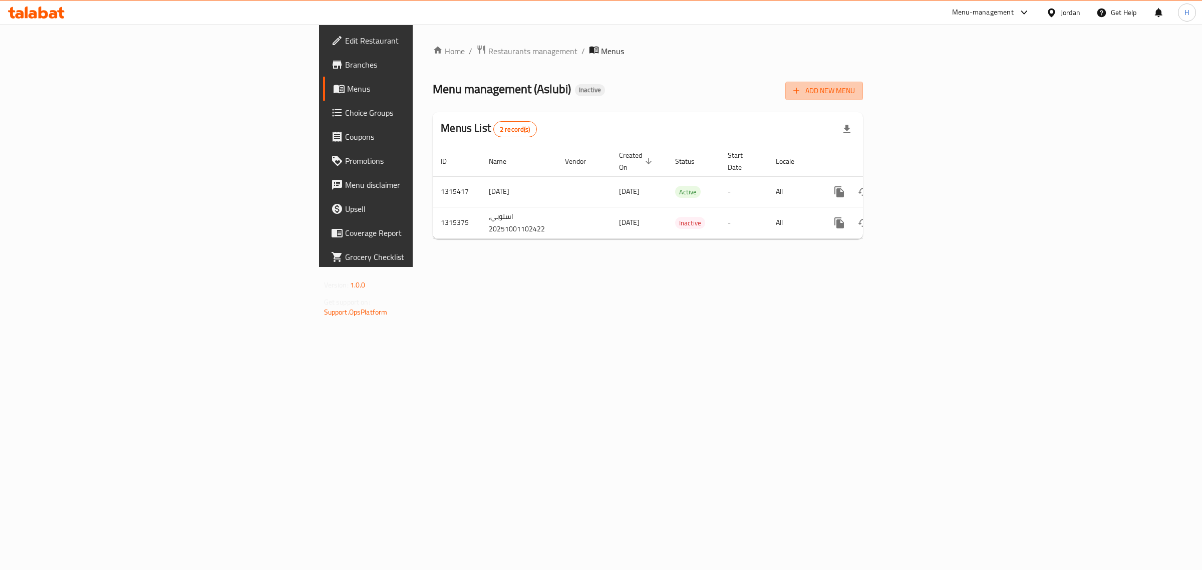
drag, startPoint x: 1145, startPoint y: 96, endPoint x: 1028, endPoint y: 63, distance: 121.7
click at [599, 79] on div "Add New Menu" at bounding box center [824, 89] width 78 height 23
click at [599, 94] on span "Add New Menu" at bounding box center [824, 91] width 62 height 13
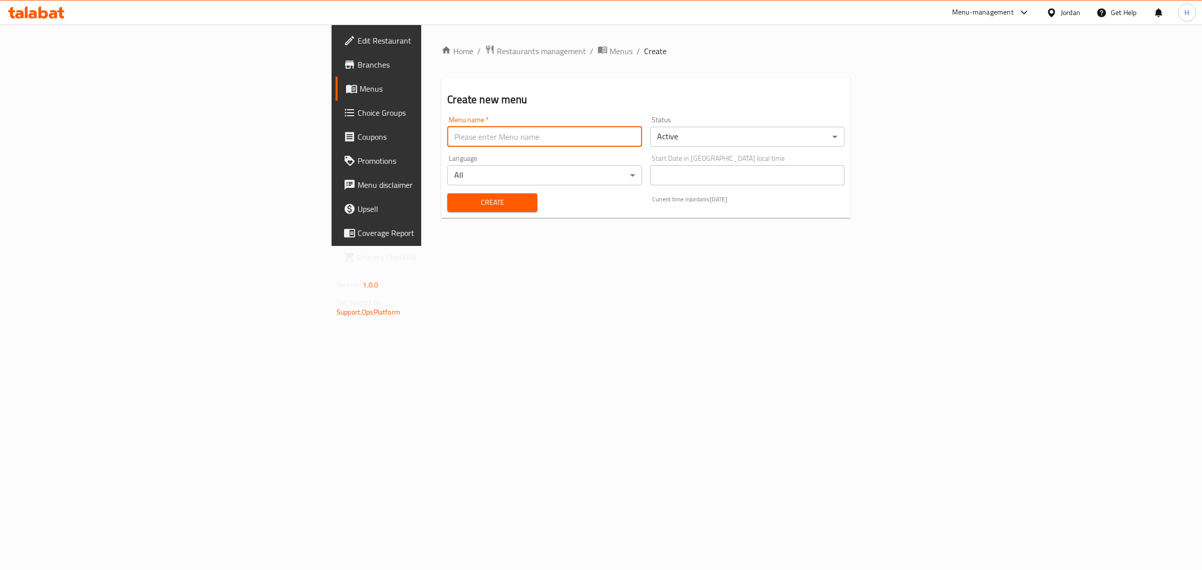
click at [447, 133] on input "text" at bounding box center [544, 137] width 194 height 20
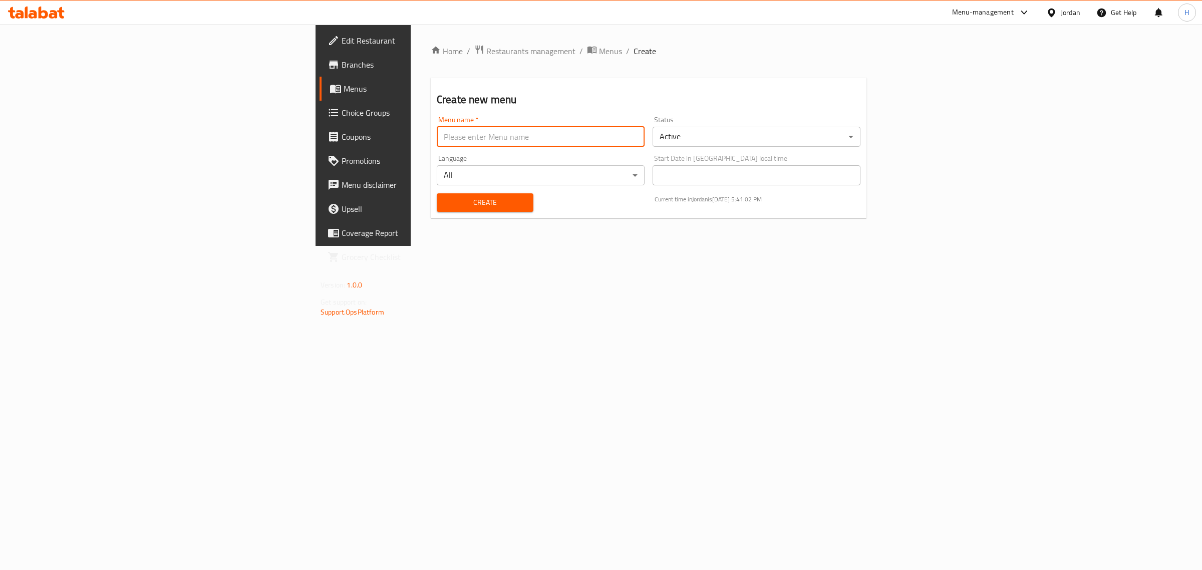
type input "new"
click at [445, 201] on span "Create" at bounding box center [485, 202] width 81 height 13
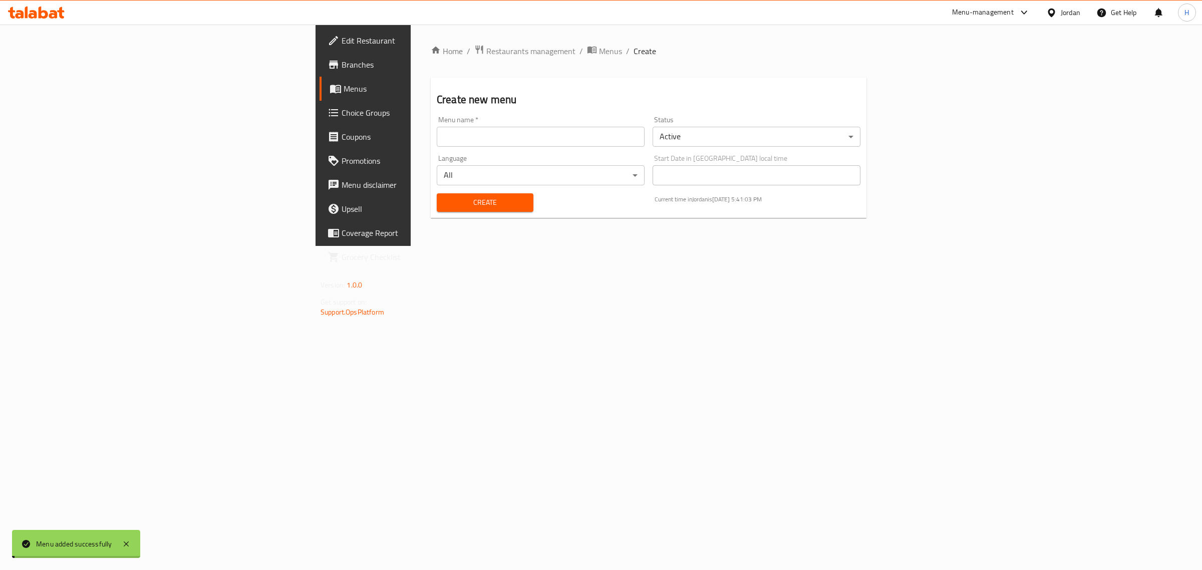
click at [344, 89] on span "Menus" at bounding box center [426, 89] width 165 height 12
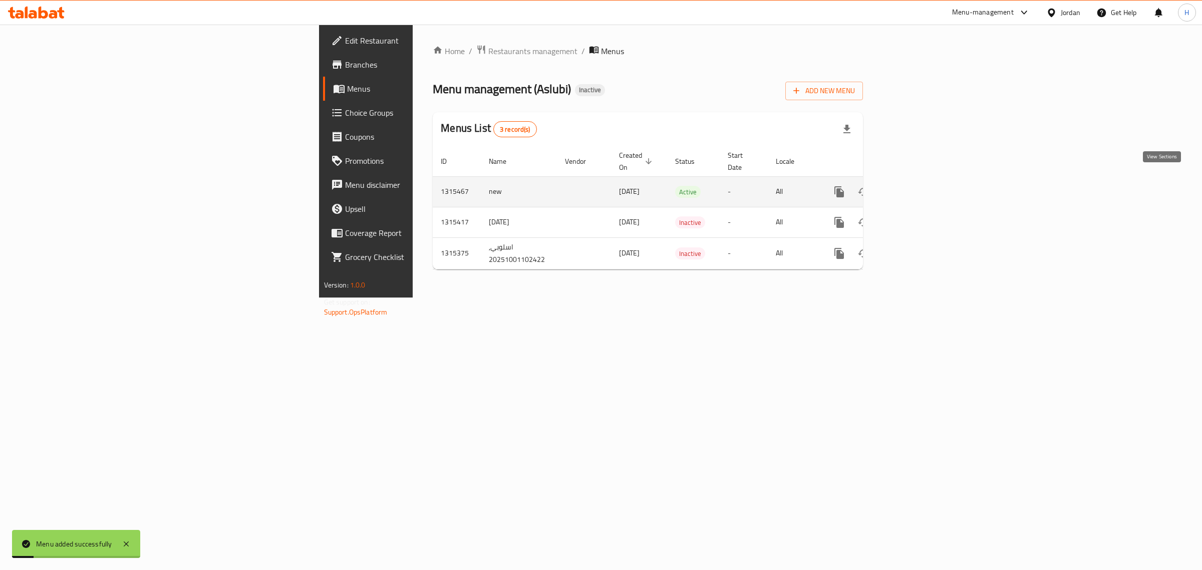
click at [599, 180] on link "enhanced table" at bounding box center [912, 192] width 24 height 24
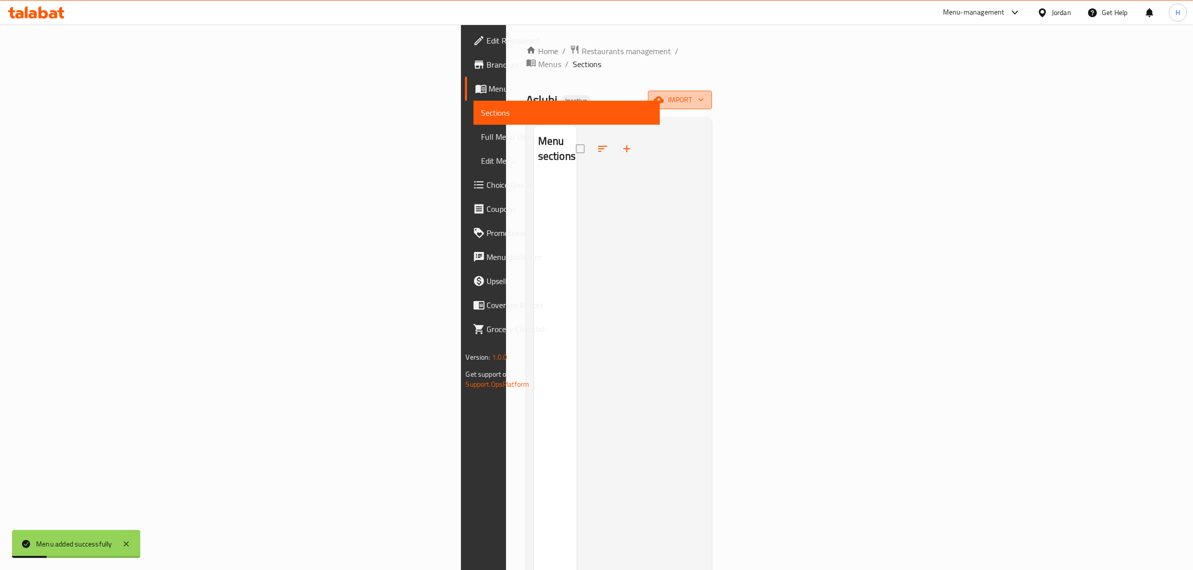
click at [599, 94] on span "import" at bounding box center [680, 100] width 48 height 13
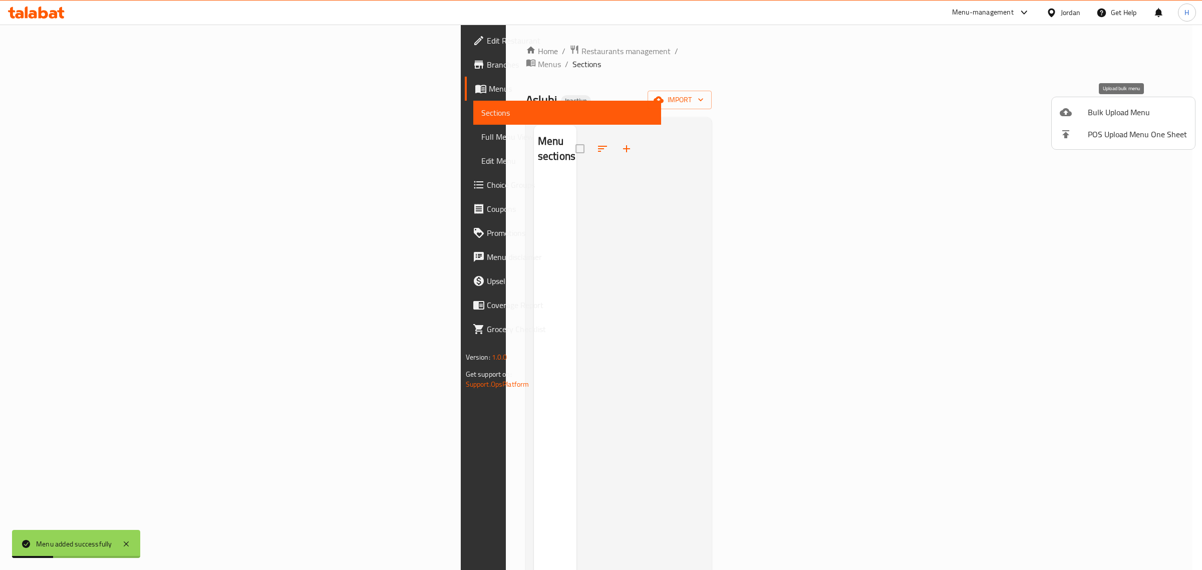
click at [599, 106] on span "Bulk Upload Menu" at bounding box center [1137, 112] width 99 height 12
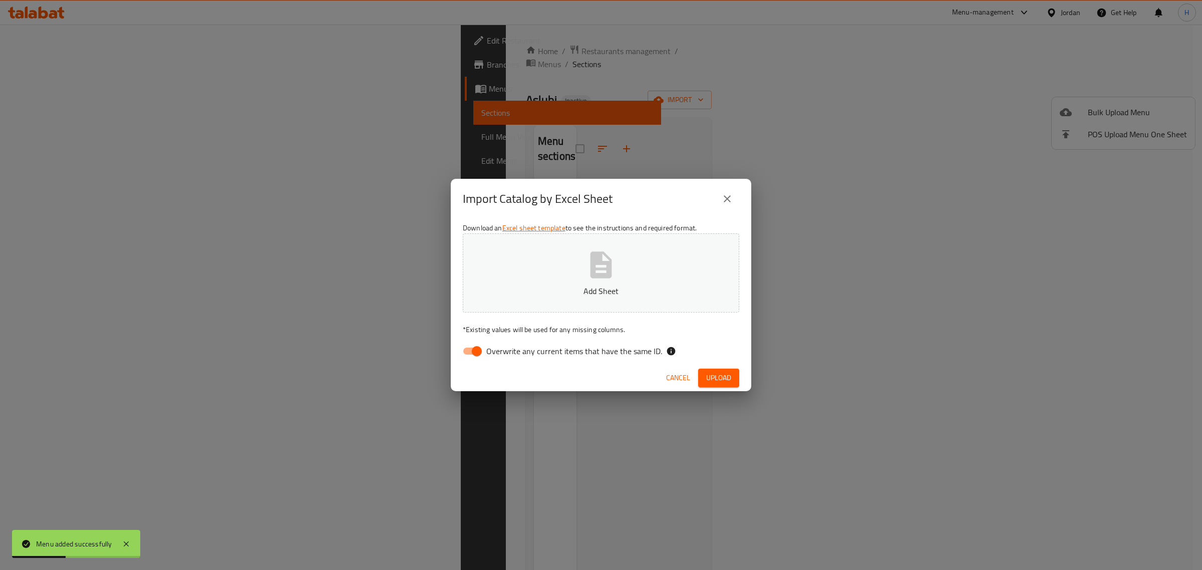
click at [474, 345] on input "Overwrite any current items that have the same ID." at bounding box center [476, 351] width 57 height 19
checkbox input "false"
click at [501, 282] on button "Add Sheet" at bounding box center [601, 272] width 277 height 79
click at [599, 379] on span "Upload" at bounding box center [718, 378] width 25 height 13
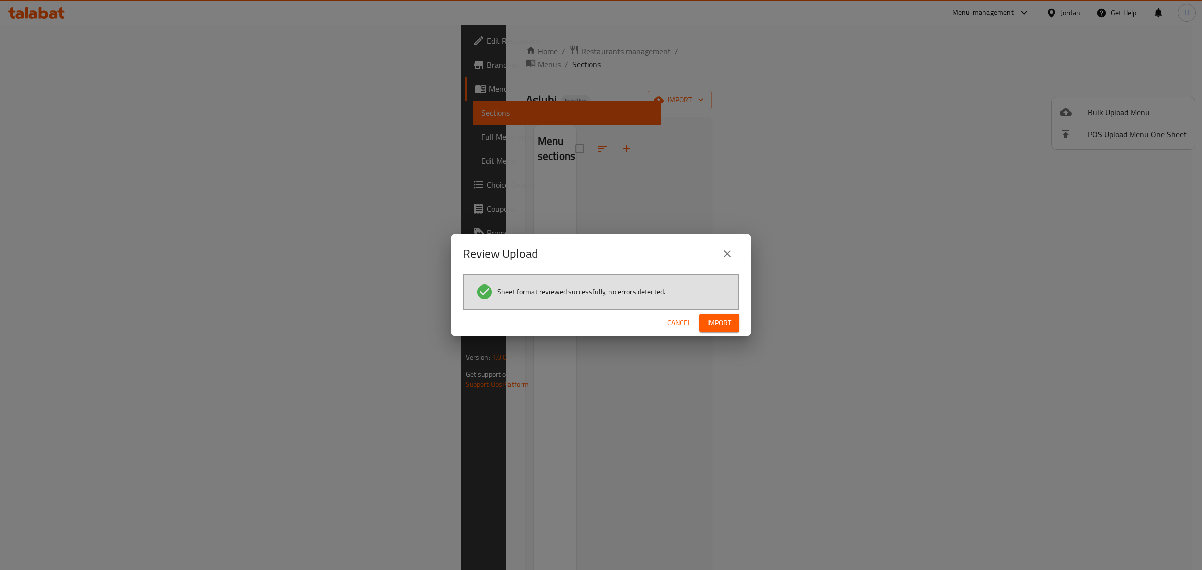
click at [599, 317] on span "Import" at bounding box center [719, 323] width 24 height 13
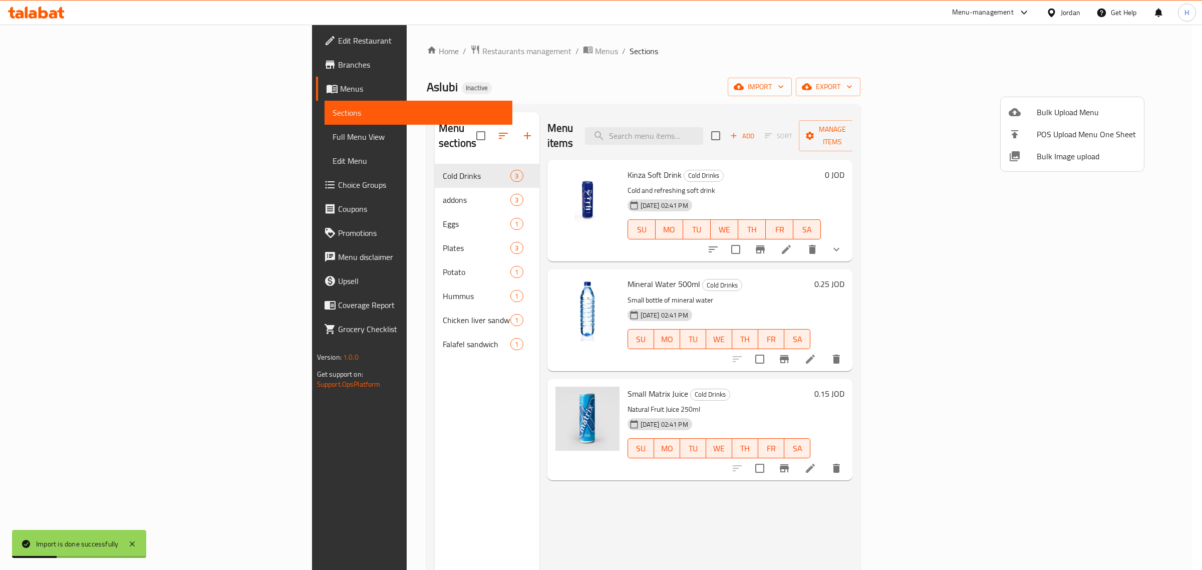
click at [109, 134] on div at bounding box center [601, 285] width 1202 height 570
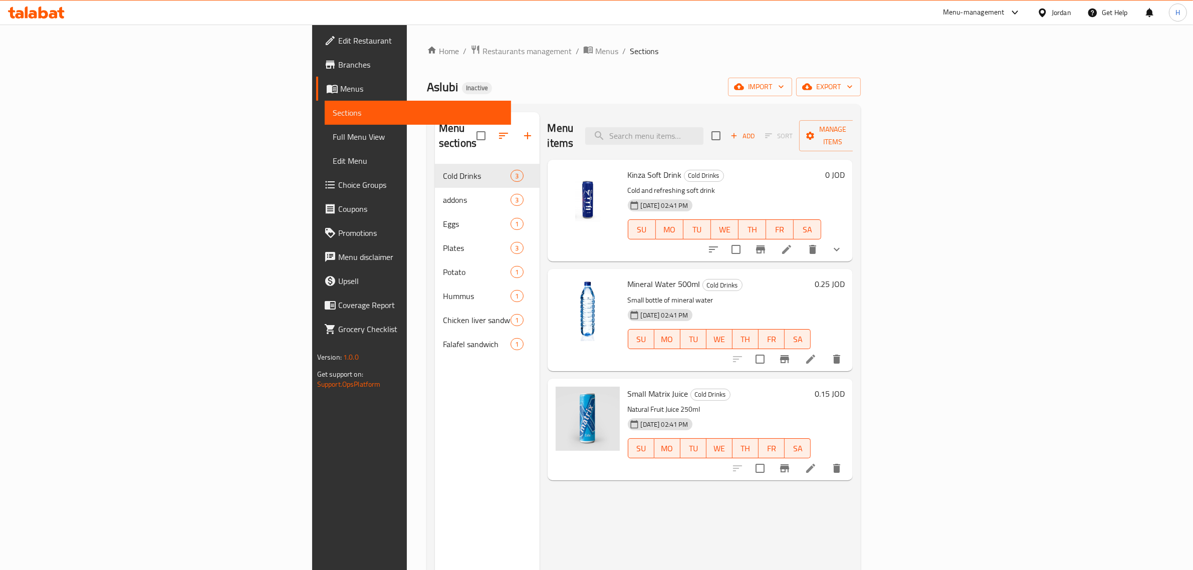
drag, startPoint x: 93, startPoint y: 134, endPoint x: 947, endPoint y: 3, distance: 864.0
click at [333, 134] on span "Full Menu View" at bounding box center [418, 137] width 171 height 12
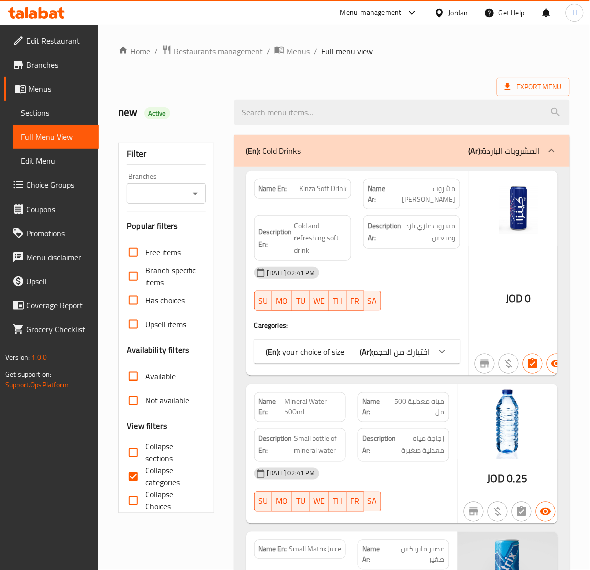
drag, startPoint x: 144, startPoint y: 469, endPoint x: 204, endPoint y: 404, distance: 88.3
click at [144, 469] on input "Collapse categories" at bounding box center [133, 476] width 24 height 24
checkbox input "false"
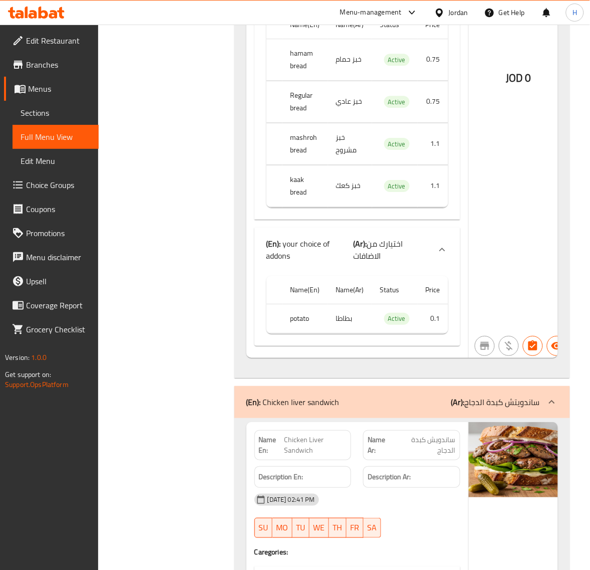
scroll to position [4536, 0]
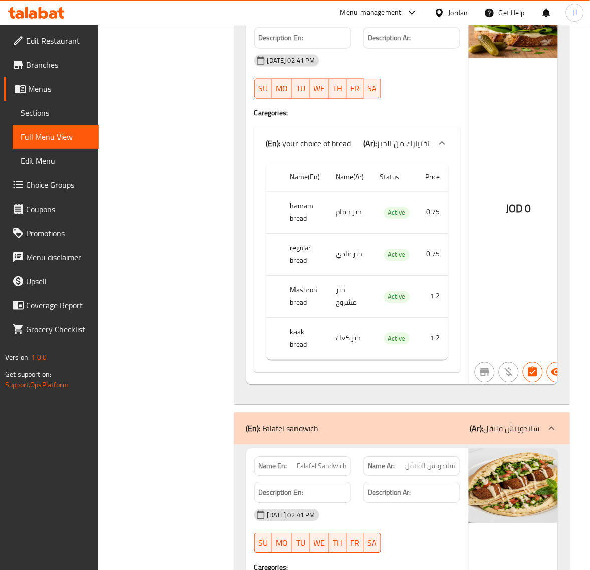
scroll to position [4953, 0]
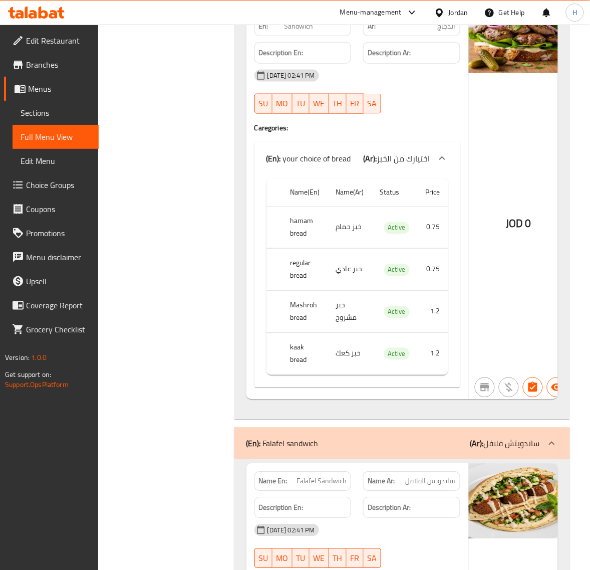
click at [305, 32] on span "Chicken Liver Sandwich" at bounding box center [316, 21] width 63 height 21
copy span "Chicken Liver Sandwich"
click at [295, 32] on span "Chicken Liver Sandwich" at bounding box center [316, 21] width 63 height 21
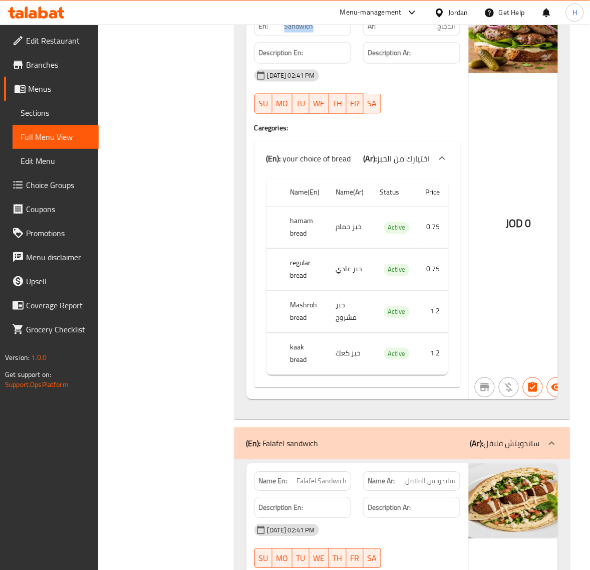
click at [295, 32] on span "Chicken Liver Sandwich" at bounding box center [316, 21] width 63 height 21
click at [53, 106] on link "Sections" at bounding box center [56, 113] width 86 height 24
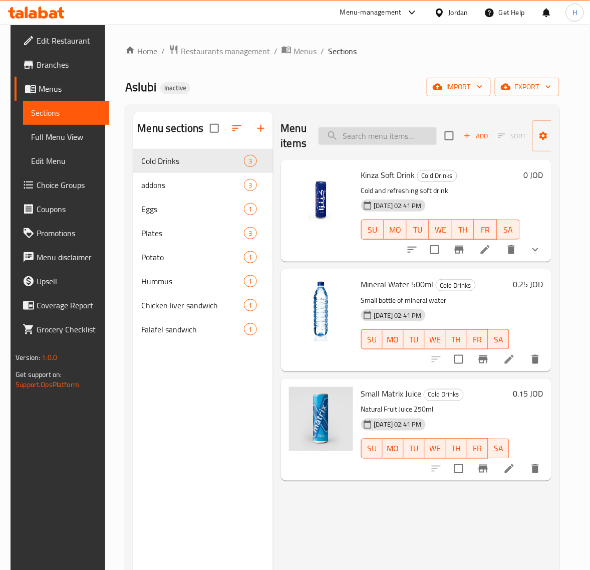
click at [367, 140] on input "search" at bounding box center [378, 136] width 118 height 18
paste input "Chicken Liver Sandwich"
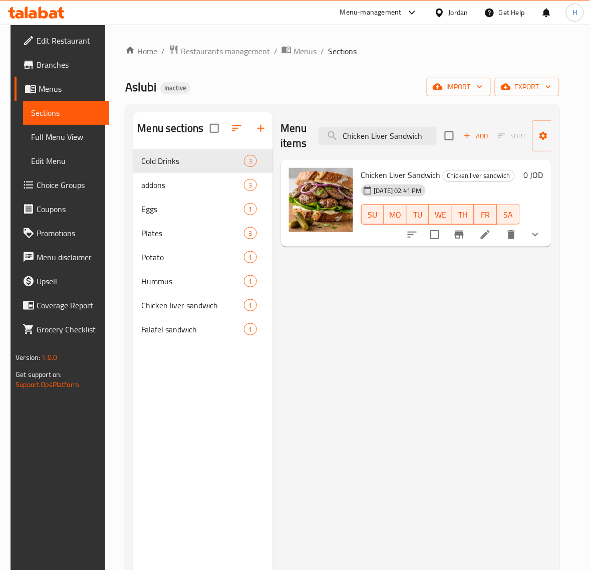
type input "Chicken Liver Sandwich"
click at [490, 232] on icon at bounding box center [485, 234] width 9 height 9
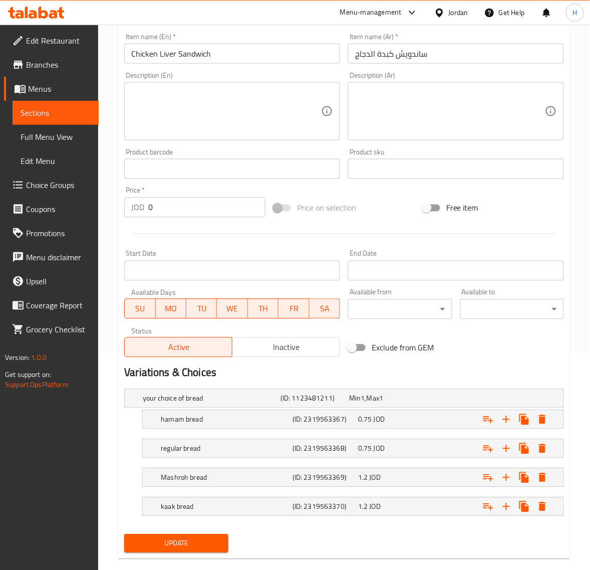
scroll to position [234, 0]
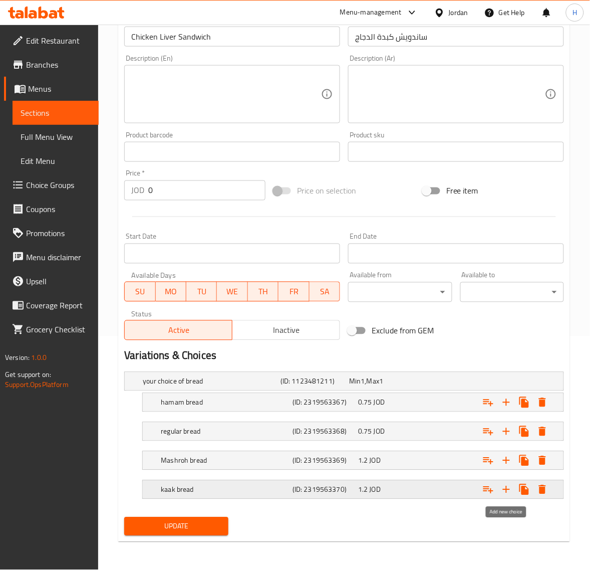
click at [512, 489] on icon "Expand" at bounding box center [506, 489] width 12 height 12
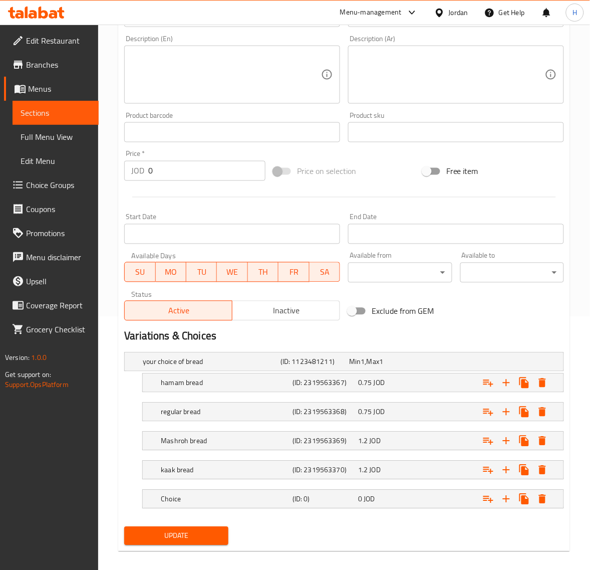
scroll to position [263, 0]
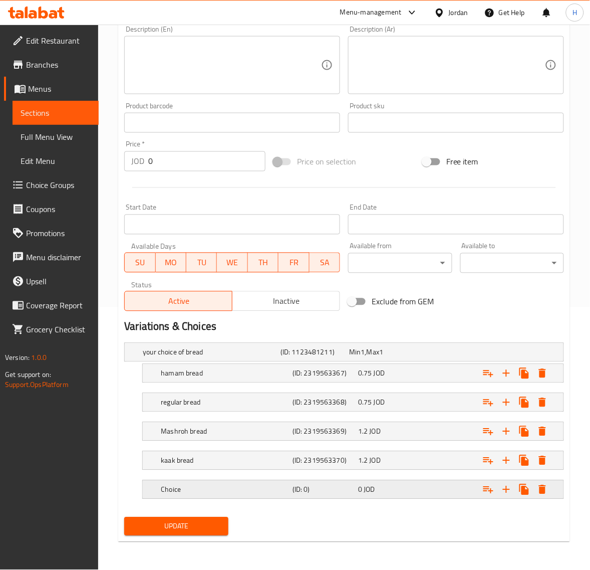
click at [240, 492] on h5 "Choice" at bounding box center [225, 489] width 128 height 10
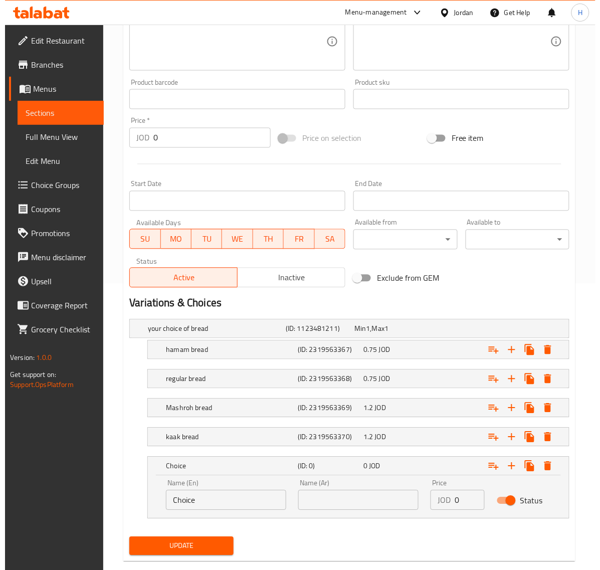
scroll to position [307, 0]
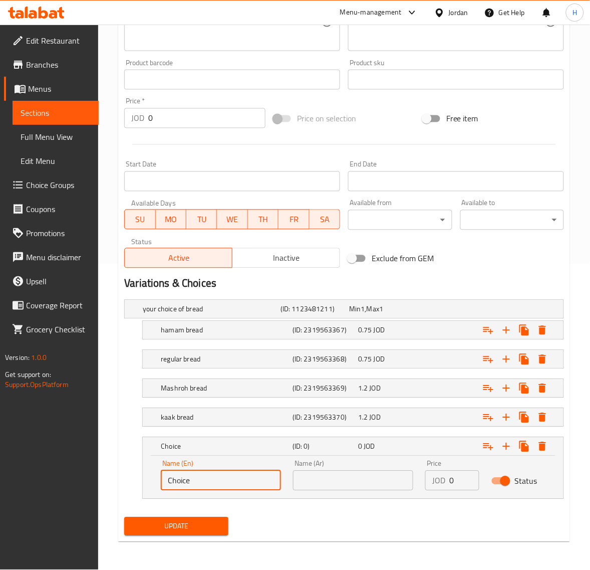
click at [232, 485] on input "Choice" at bounding box center [221, 480] width 120 height 20
click at [451, 516] on div "Update" at bounding box center [344, 526] width 448 height 27
click at [113, 394] on div "Home / Restaurants management / Menus / Sections / item / update Chicken liver …" at bounding box center [344, 144] width 492 height 851
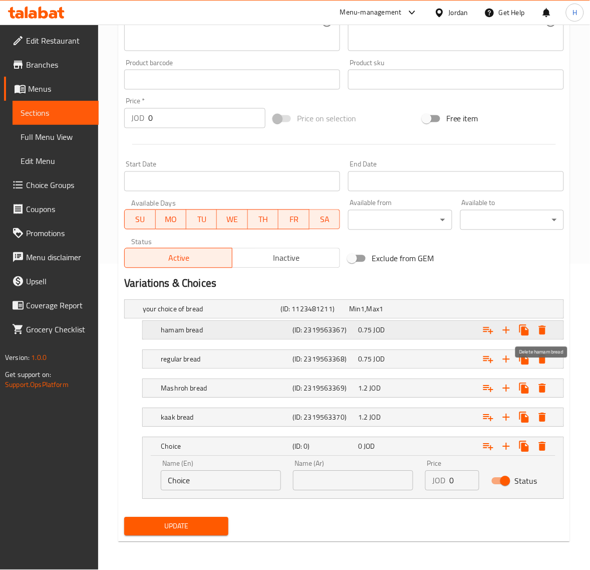
click at [540, 321] on button "Expand" at bounding box center [542, 330] width 18 height 18
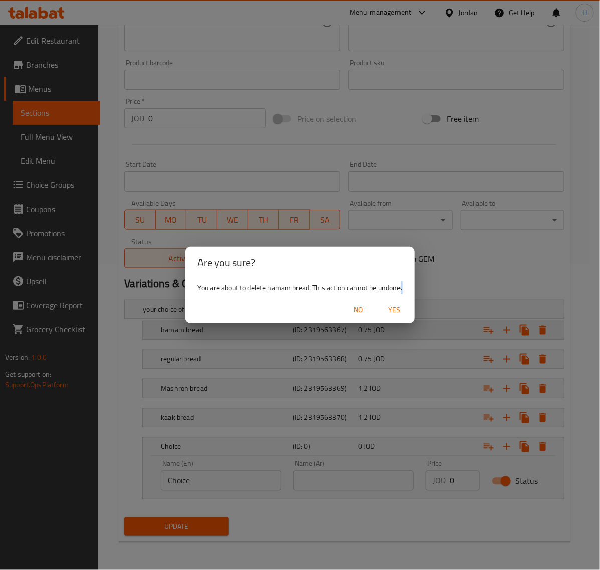
click at [540, 321] on div "Are you sure? You are about to delete hamam bread. This action cannot be undone…" at bounding box center [300, 285] width 600 height 570
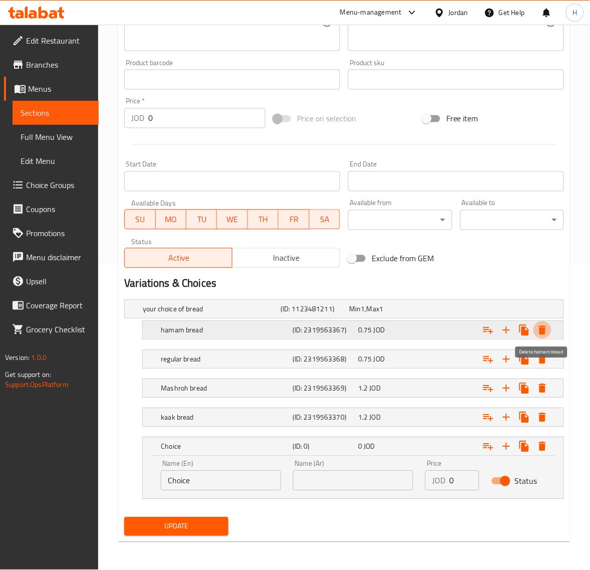
click at [547, 327] on icon "Expand" at bounding box center [542, 330] width 12 height 12
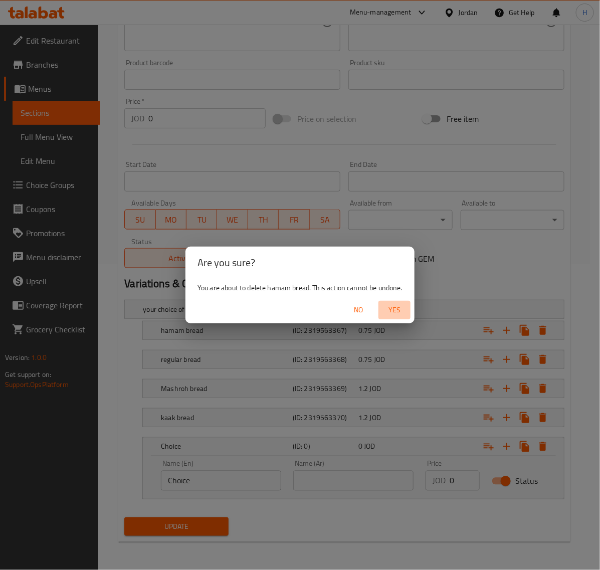
click at [388, 311] on span "Yes" at bounding box center [394, 310] width 24 height 13
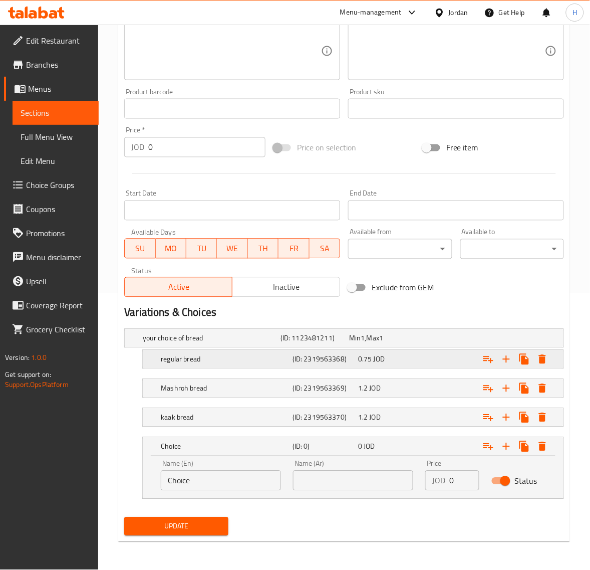
click at [542, 354] on icon "Expand" at bounding box center [542, 359] width 12 height 12
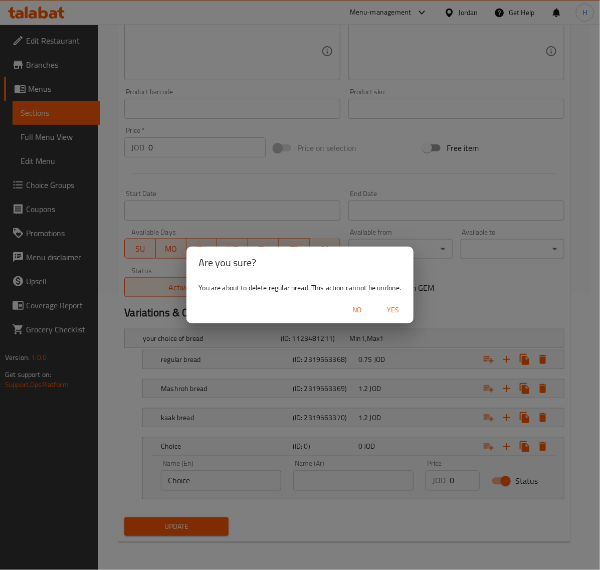
click at [402, 297] on div "No Yes" at bounding box center [299, 310] width 226 height 27
click at [398, 307] on span "Yes" at bounding box center [393, 310] width 24 height 13
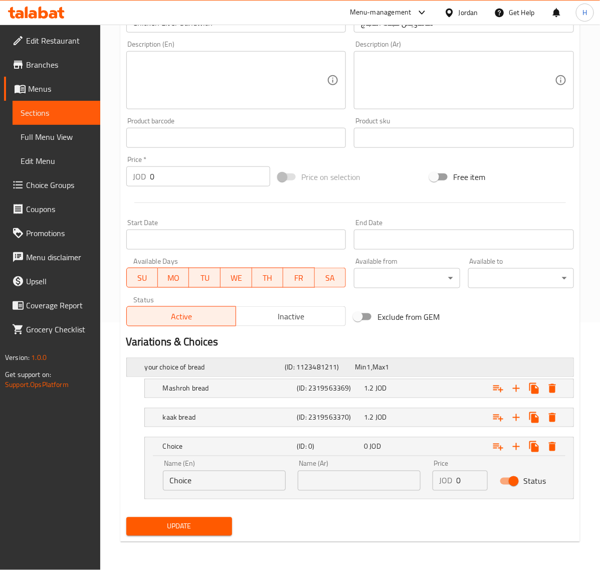
scroll to position [248, 0]
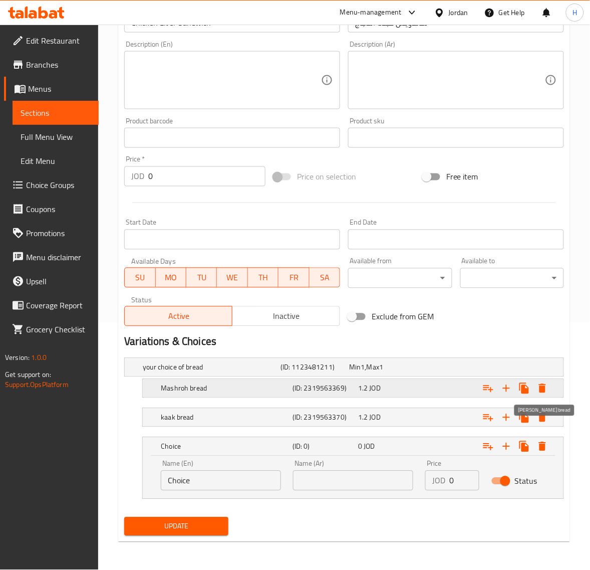
click at [540, 381] on button "Expand" at bounding box center [542, 388] width 18 height 18
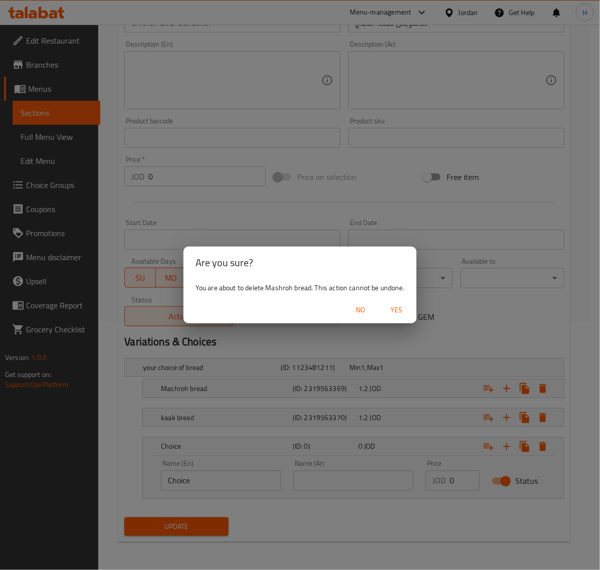
click at [394, 311] on span "Yes" at bounding box center [396, 310] width 24 height 13
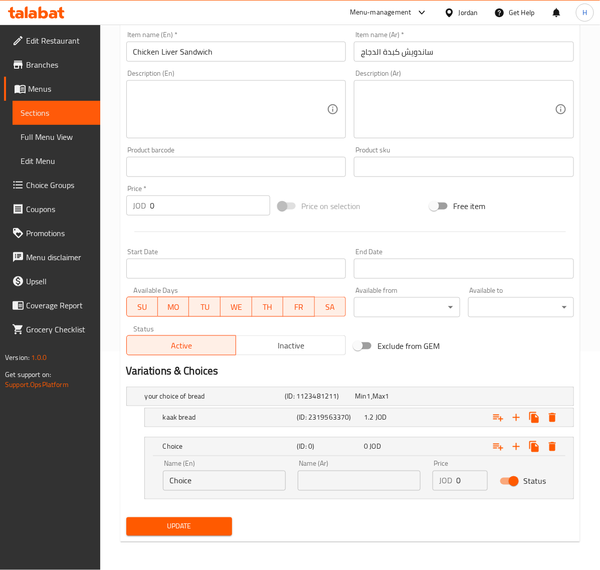
scroll to position [218, 0]
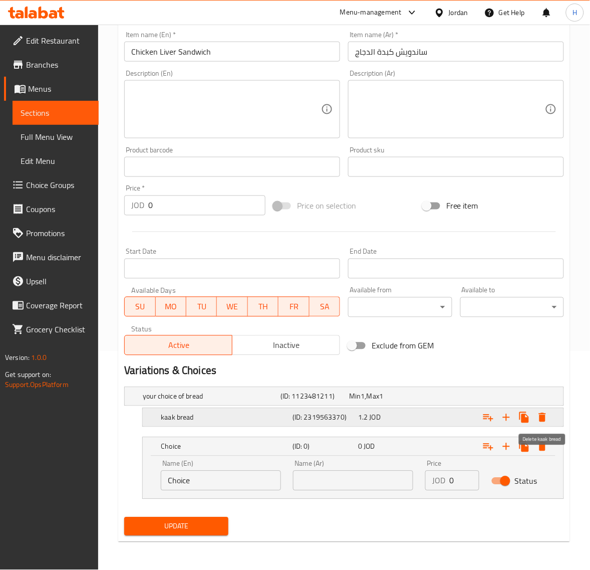
click at [545, 411] on icon "Expand" at bounding box center [542, 417] width 12 height 12
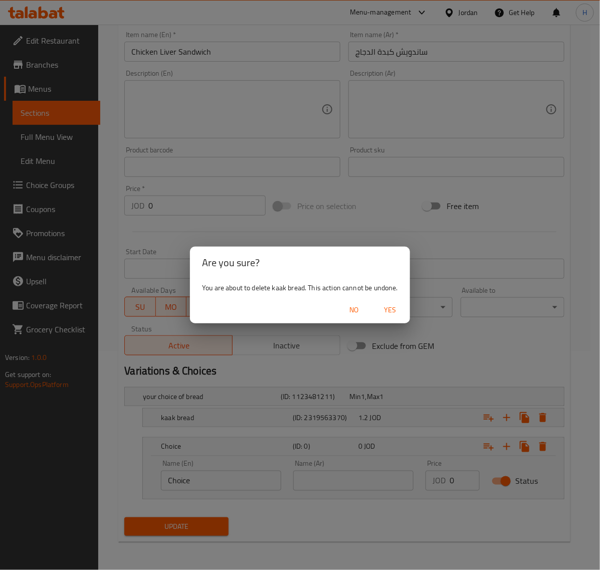
click at [399, 306] on span "Yes" at bounding box center [390, 310] width 24 height 13
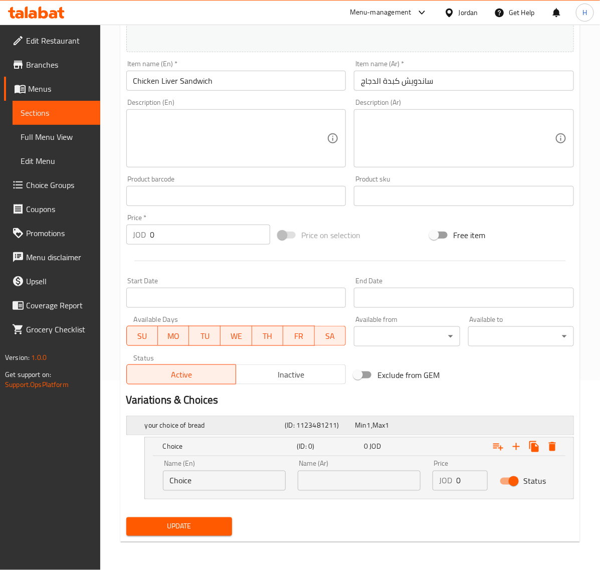
scroll to position [189, 0]
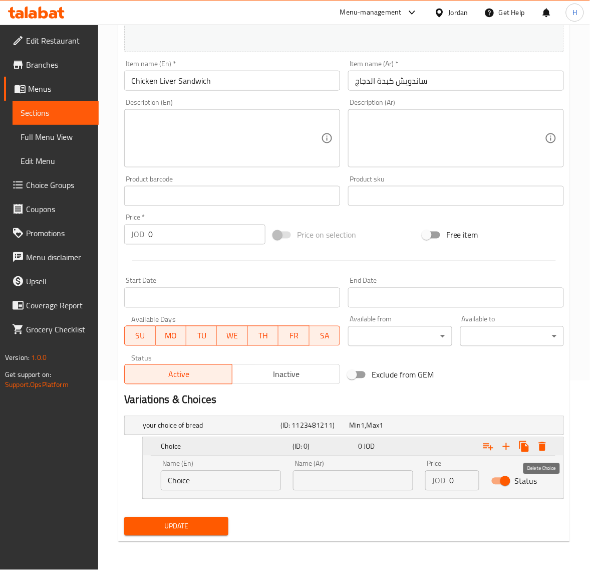
click at [546, 442] on icon "Expand" at bounding box center [542, 446] width 12 height 12
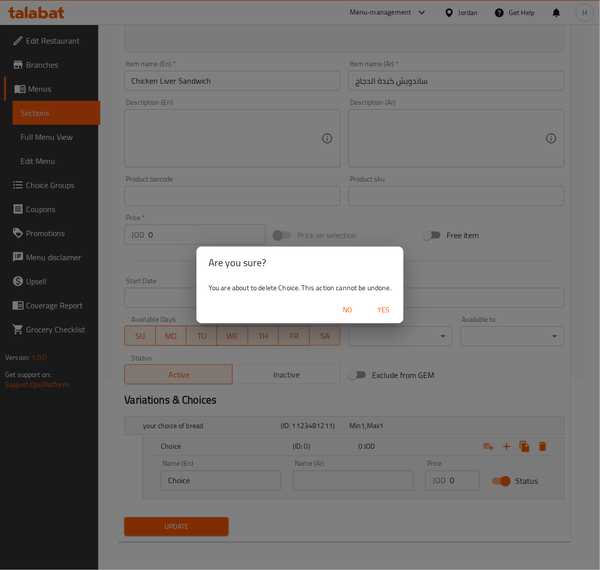
click at [389, 308] on span "Yes" at bounding box center [383, 310] width 24 height 13
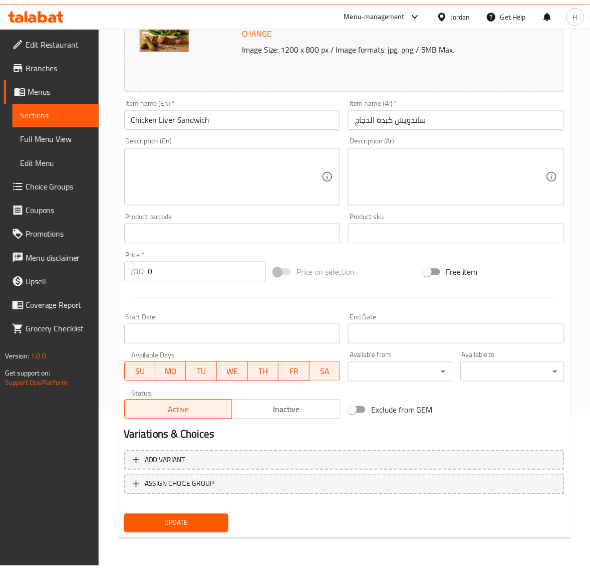
scroll to position [151, 0]
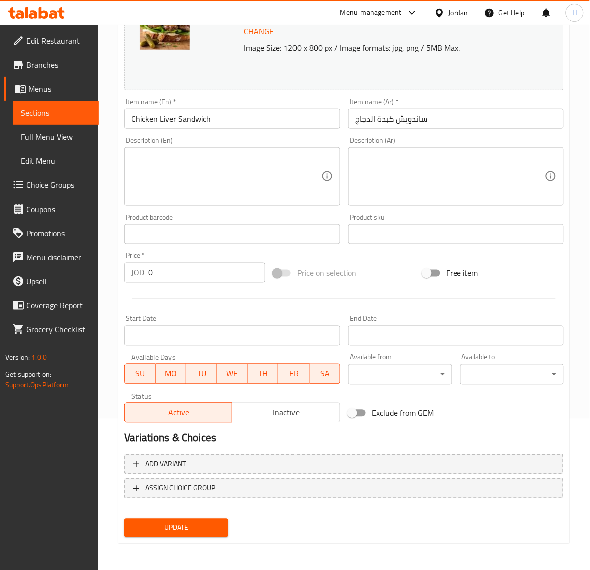
click at [216, 519] on button "Update" at bounding box center [176, 527] width 104 height 19
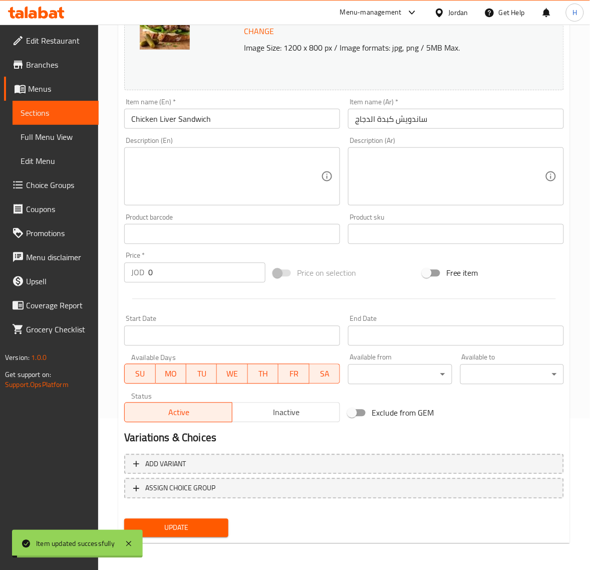
click at [173, 485] on span "ASSIGN CHOICE GROUP" at bounding box center [180, 488] width 70 height 13
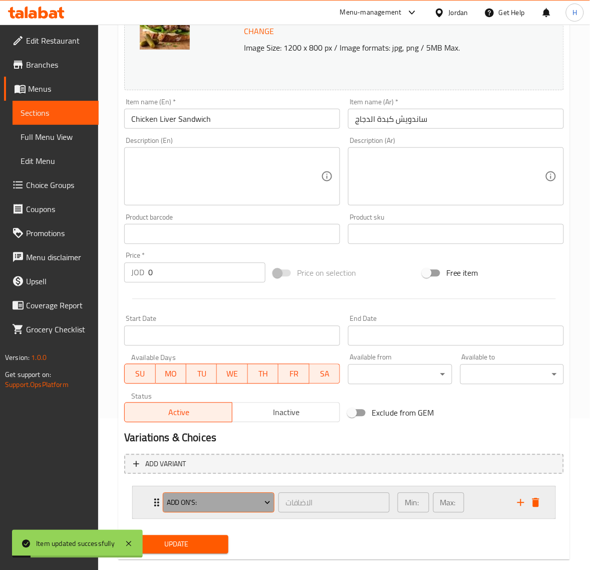
click at [191, 502] on span "add on's:" at bounding box center [219, 502] width 104 height 13
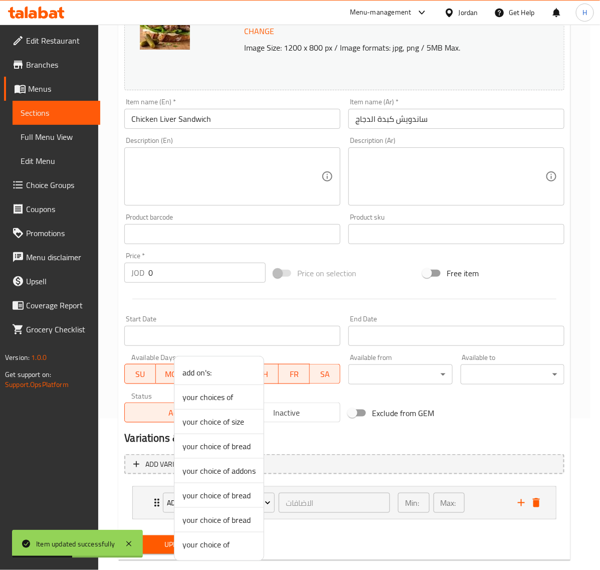
click at [229, 396] on span "your choices of" at bounding box center [218, 397] width 73 height 12
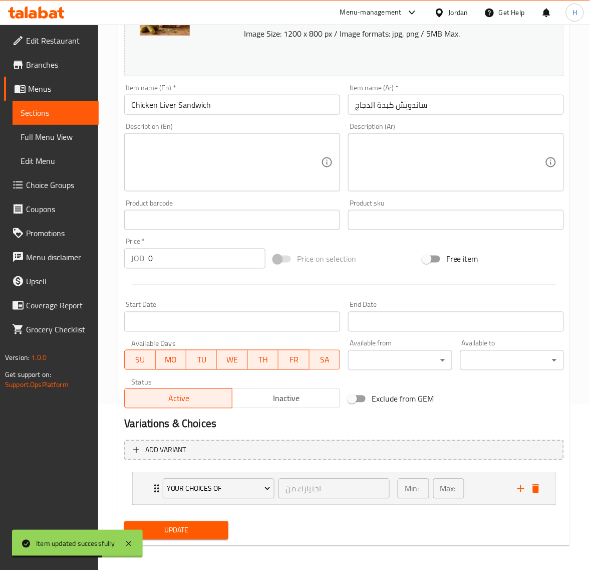
scroll to position [169, 0]
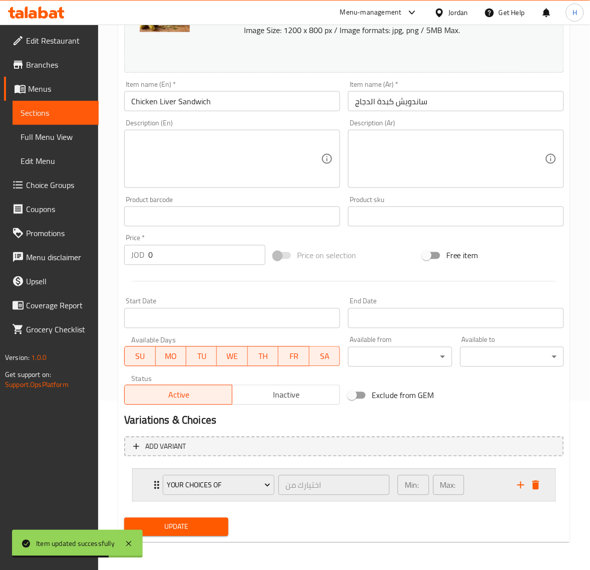
click at [522, 487] on icon "add" at bounding box center [521, 485] width 12 height 12
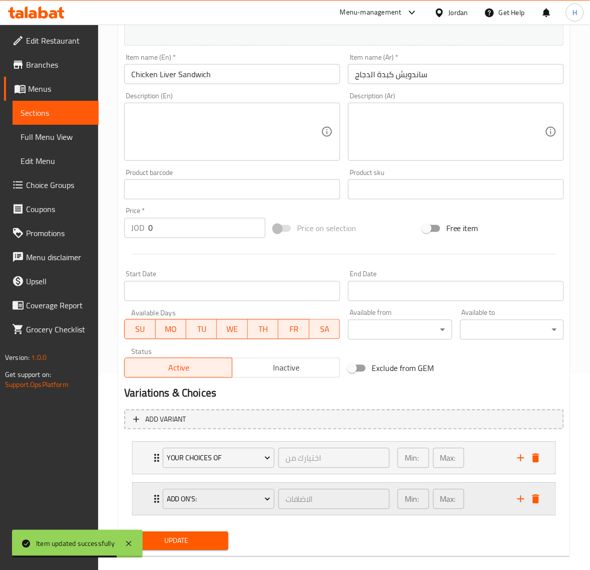
scroll to position [210, 0]
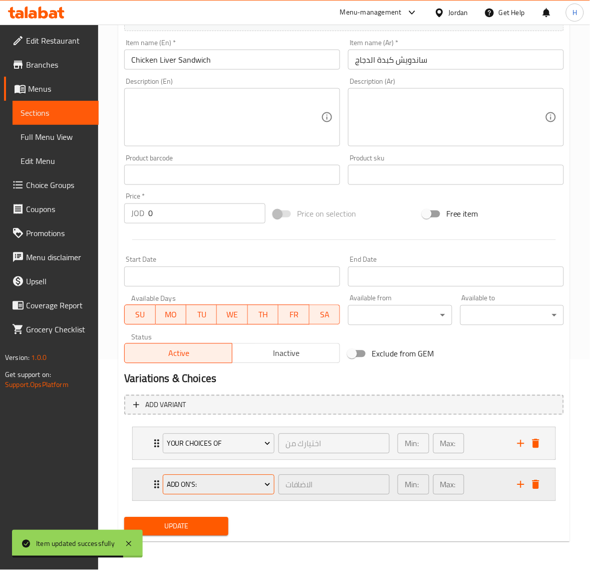
click at [221, 478] on span "add on's:" at bounding box center [219, 484] width 104 height 13
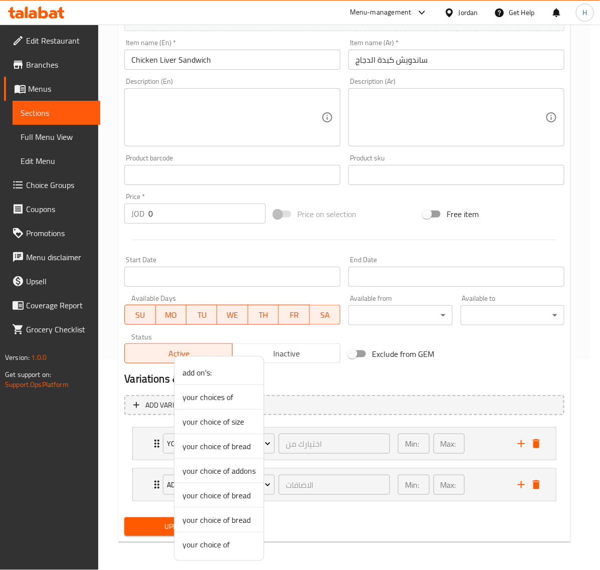
click at [226, 495] on span "your choice of bread" at bounding box center [218, 495] width 73 height 12
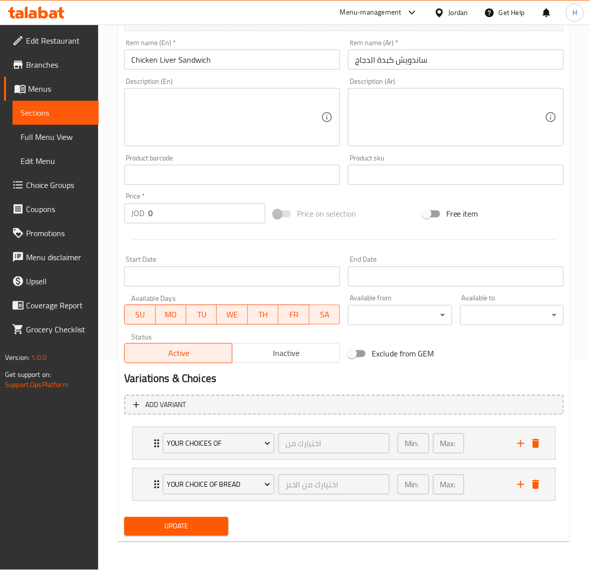
click at [205, 522] on span "Update" at bounding box center [176, 526] width 88 height 13
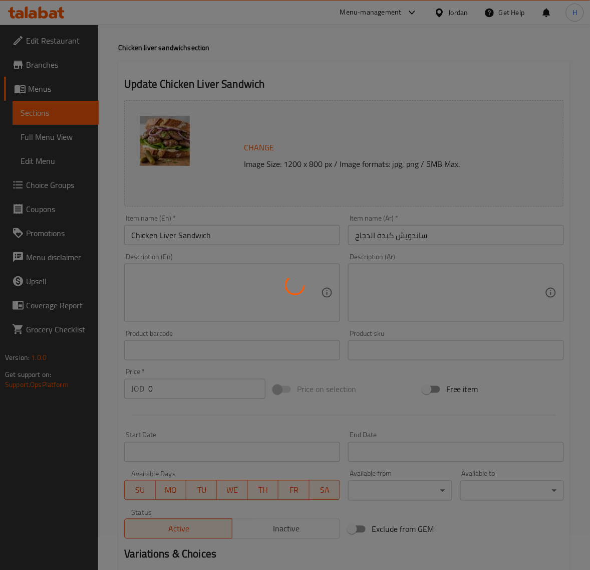
scroll to position [0, 0]
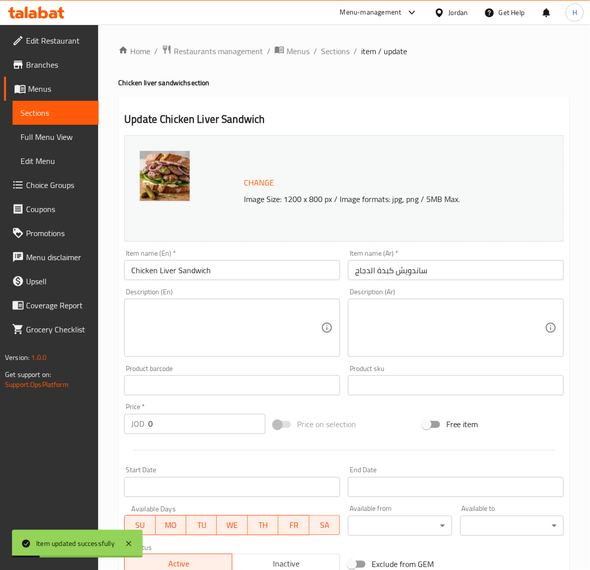
click at [63, 134] on span "Full Menu View" at bounding box center [56, 137] width 70 height 12
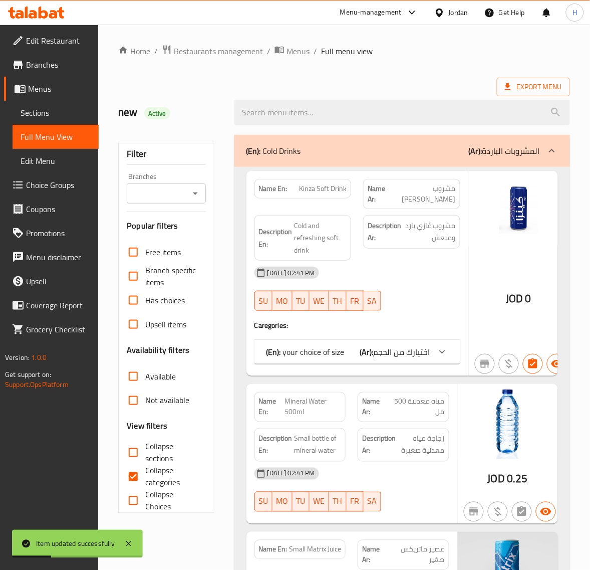
click at [153, 468] on span "Collapse categories" at bounding box center [171, 476] width 52 height 24
click at [145, 468] on input "Collapse categories" at bounding box center [133, 476] width 24 height 24
checkbox input "false"
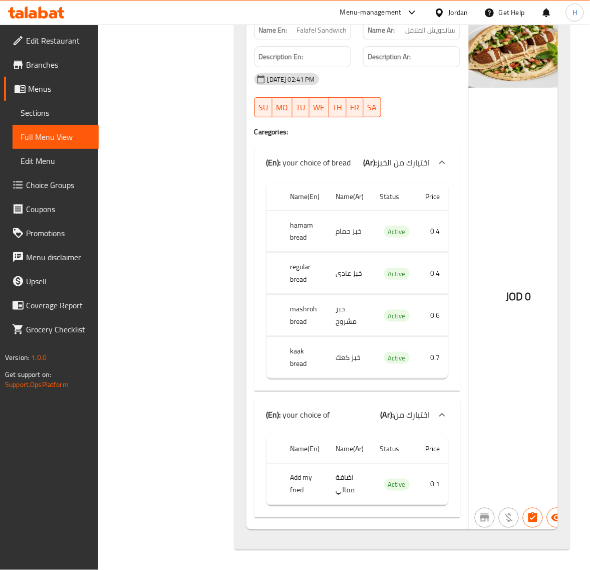
scroll to position [5672, 0]
click at [342, 490] on td "اضافة مقالي" at bounding box center [350, 484] width 44 height 42
copy td "مقالي"
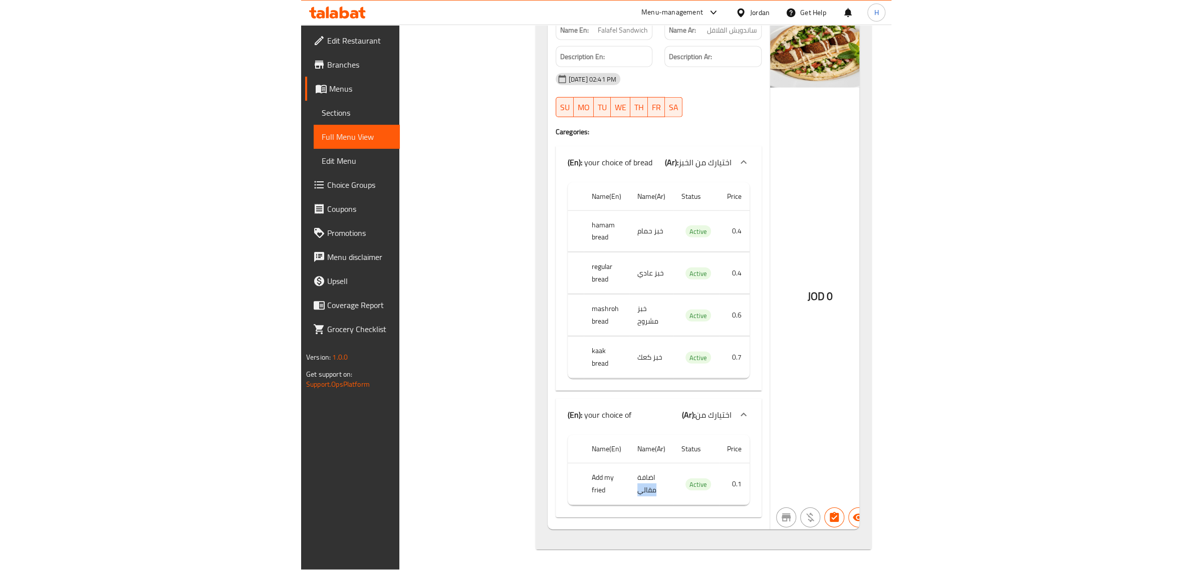
scroll to position [5613, 0]
